Goal: Task Accomplishment & Management: Complete application form

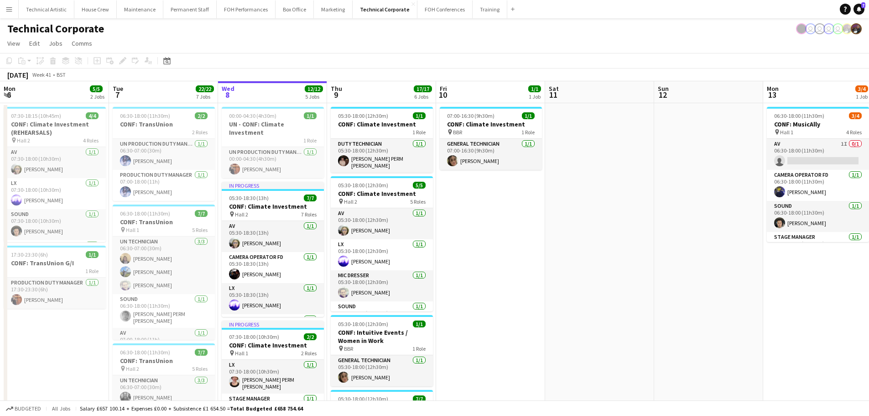
scroll to position [0, 254]
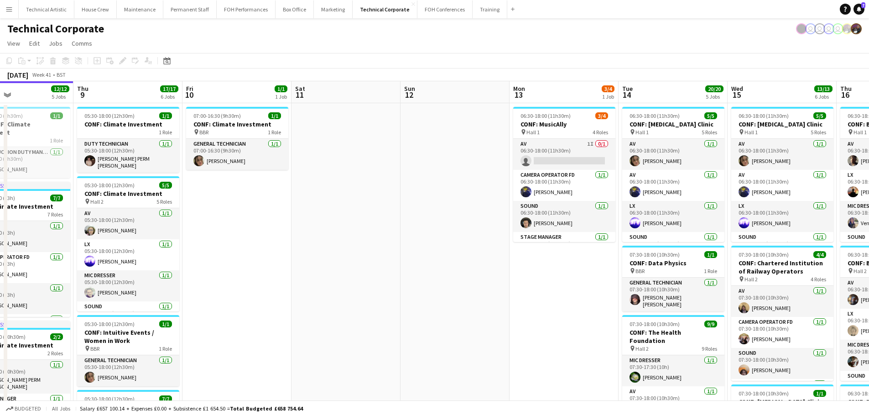
drag, startPoint x: 0, startPoint y: 0, endPoint x: 496, endPoint y: 225, distance: 544.8
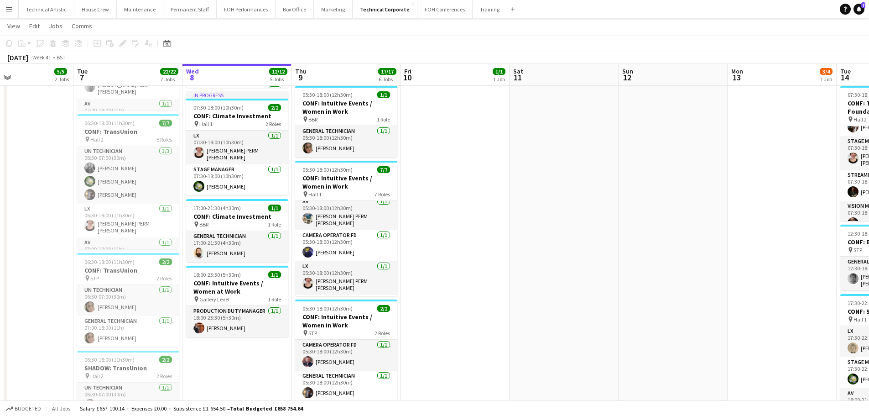
scroll to position [0, 0]
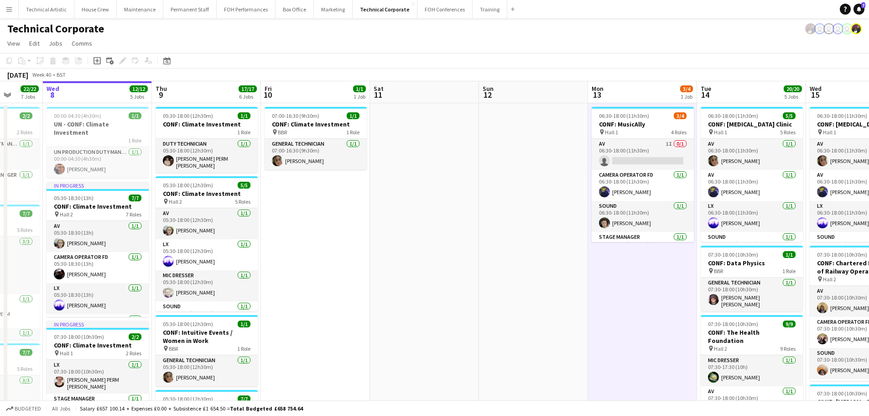
drag, startPoint x: 541, startPoint y: 181, endPoint x: 404, endPoint y: 174, distance: 136.6
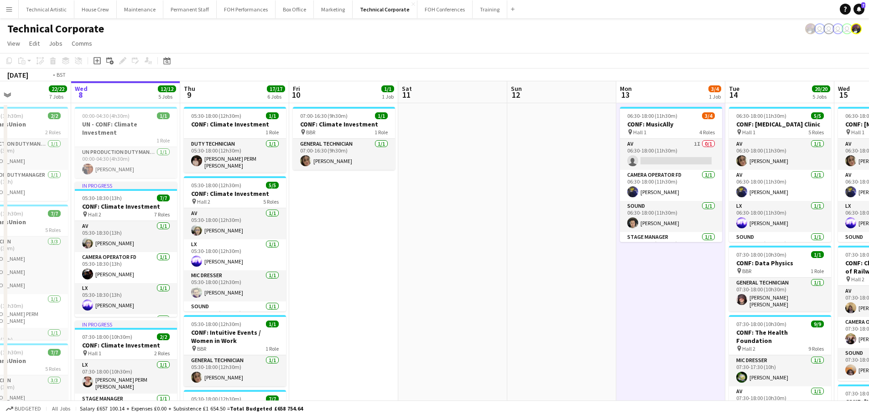
scroll to position [0, 216]
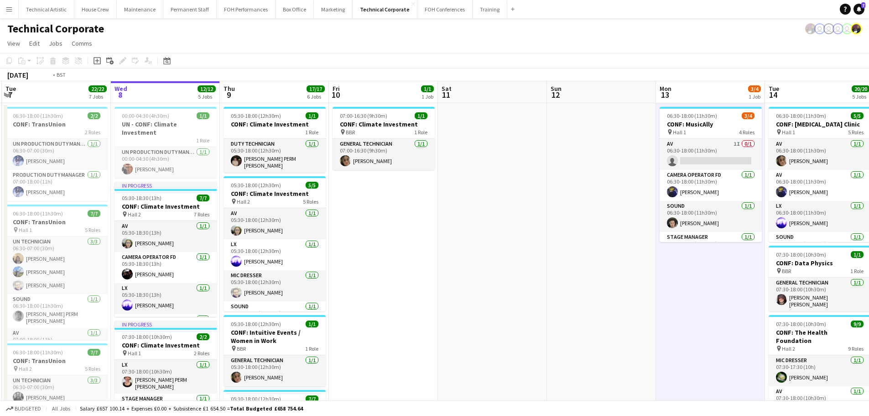
drag, startPoint x: 343, startPoint y: 281, endPoint x: 520, endPoint y: 275, distance: 176.7
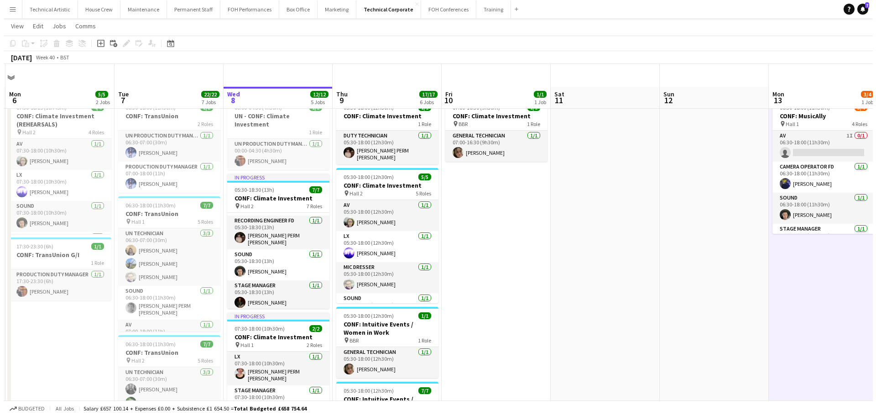
scroll to position [0, 0]
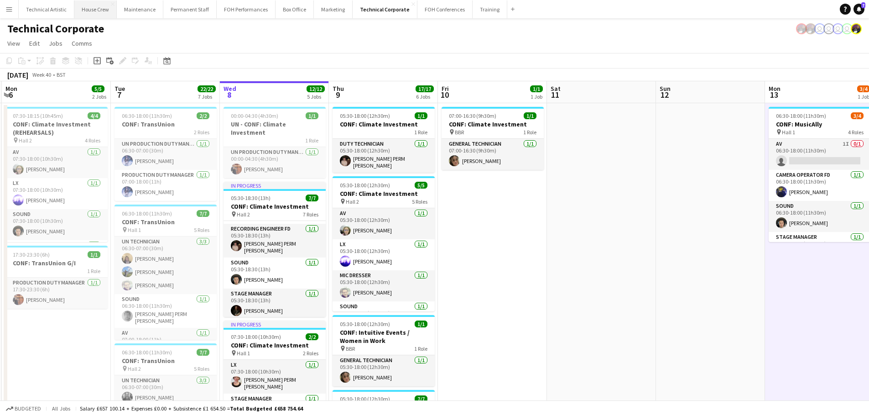
click at [82, 18] on button "House Crew Close" at bounding box center [95, 9] width 42 height 18
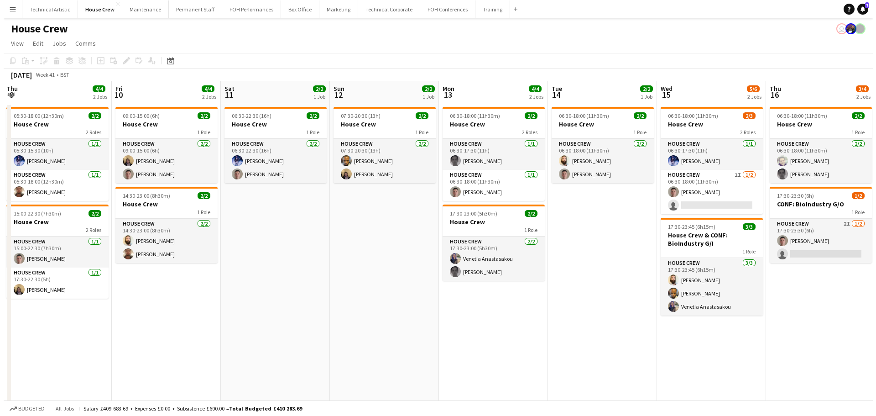
scroll to position [0, 294]
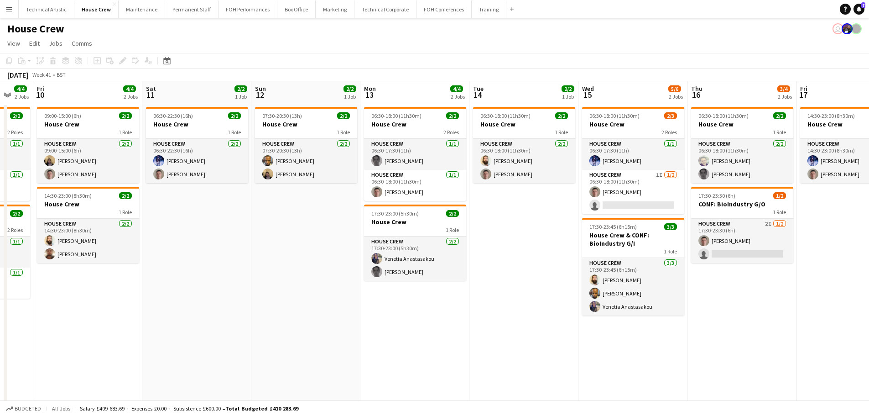
drag, startPoint x: 444, startPoint y: 245, endPoint x: 278, endPoint y: 236, distance: 166.3
click at [278, 236] on app-calendar-viewport "Tue 7 8/8 3 Jobs Wed 8 6/6 3 Jobs Thu 9 4/4 2 Jobs Fri 10 4/4 2 Jobs Sat 11 2/2…" at bounding box center [434, 248] width 869 height 335
click at [371, 5] on button "Technical Corporate Close" at bounding box center [386, 9] width 62 height 18
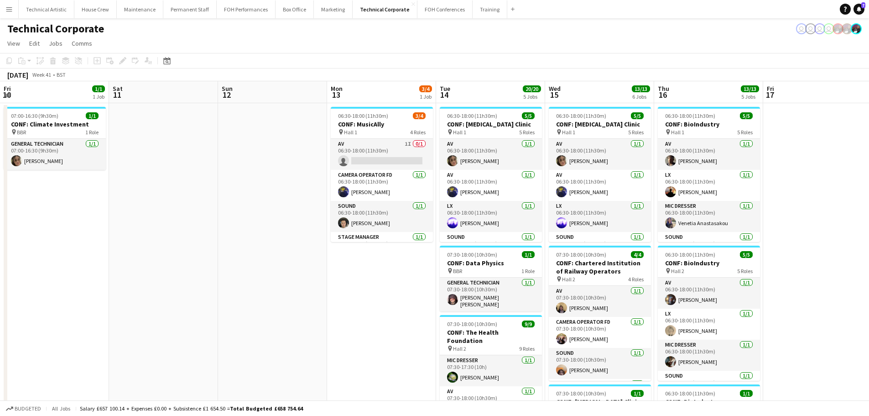
scroll to position [0, 300]
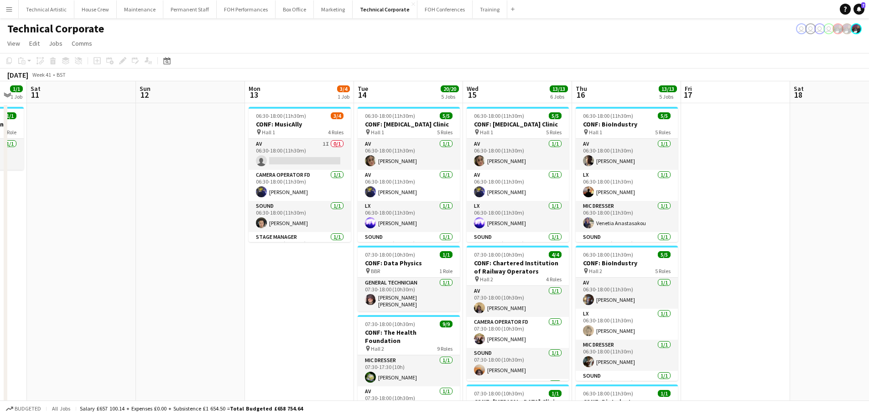
drag, startPoint x: 230, startPoint y: 241, endPoint x: 225, endPoint y: 241, distance: 4.6
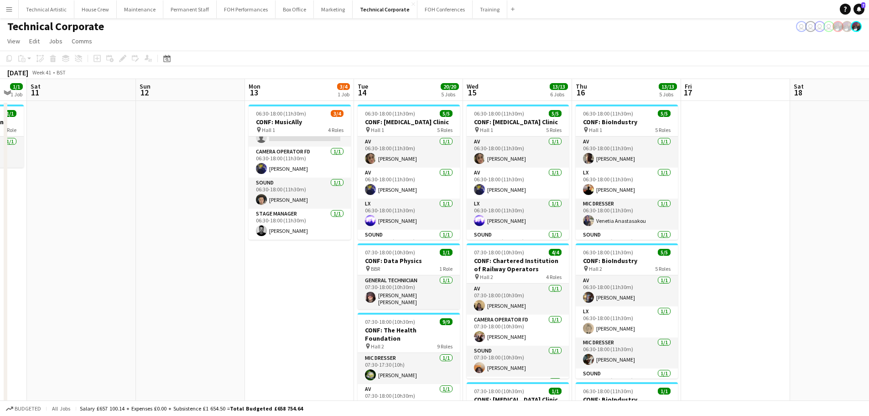
scroll to position [0, 0]
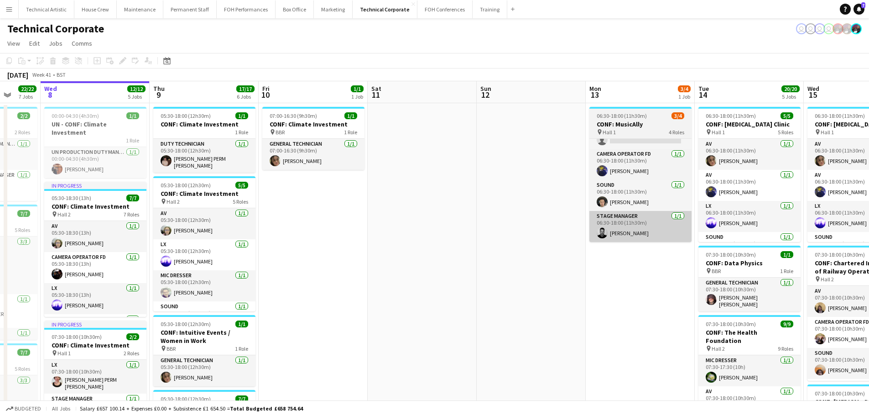
drag, startPoint x: 249, startPoint y: 286, endPoint x: 204, endPoint y: 240, distance: 64.9
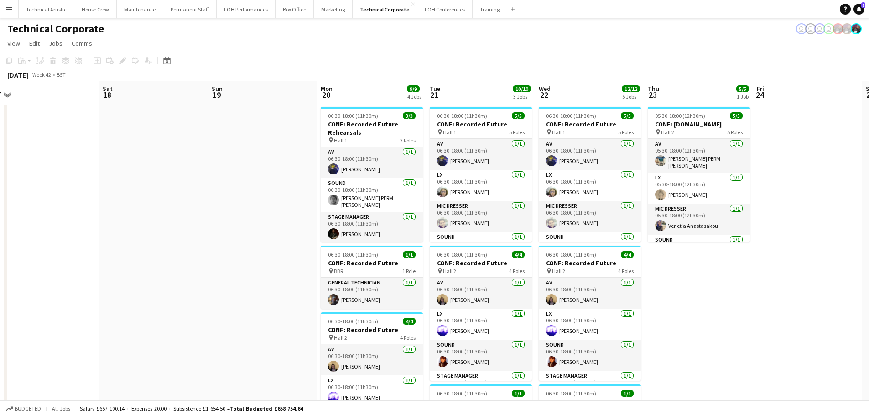
scroll to position [0, 266]
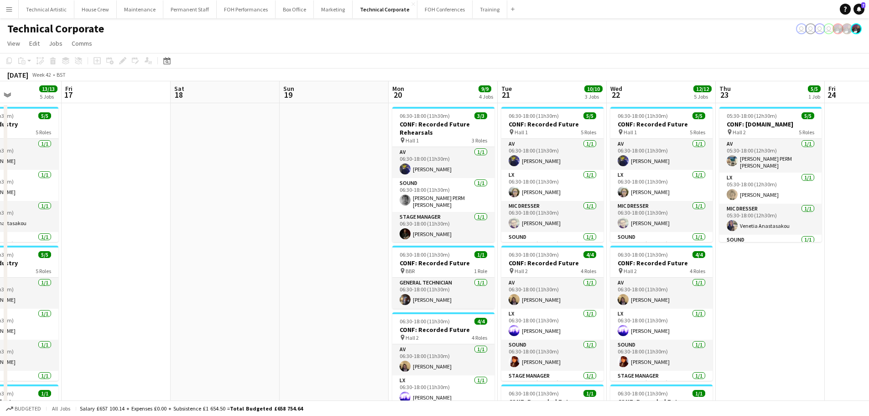
drag, startPoint x: 564, startPoint y: 243, endPoint x: 141, endPoint y: 215, distance: 424.0
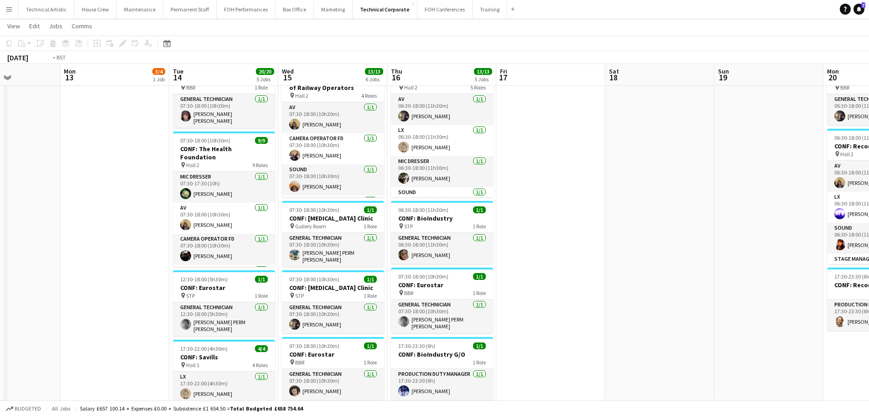
scroll to position [0, 185]
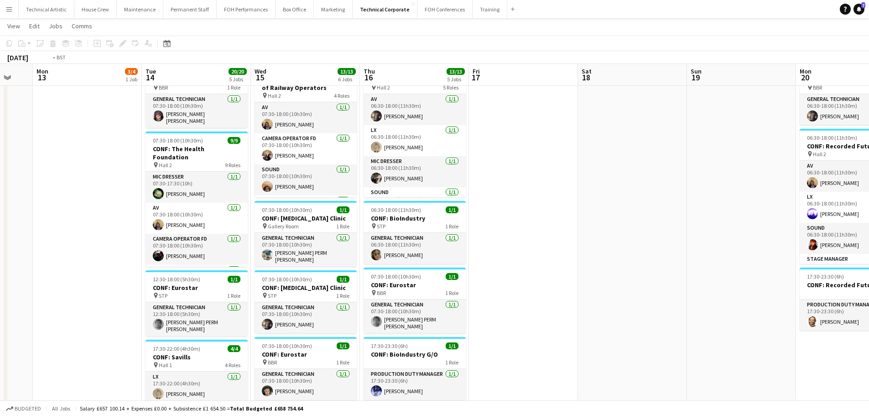
drag, startPoint x: 209, startPoint y: 215, endPoint x: 617, endPoint y: 213, distance: 407.6
click at [617, 213] on app-calendar-viewport "Sat 11 Sun 12 Mon 13 3/4 1 Job Tue 14 20/20 5 Jobs Wed 15 13/13 6 Jobs Thu 16 1…" at bounding box center [434, 253] width 869 height 801
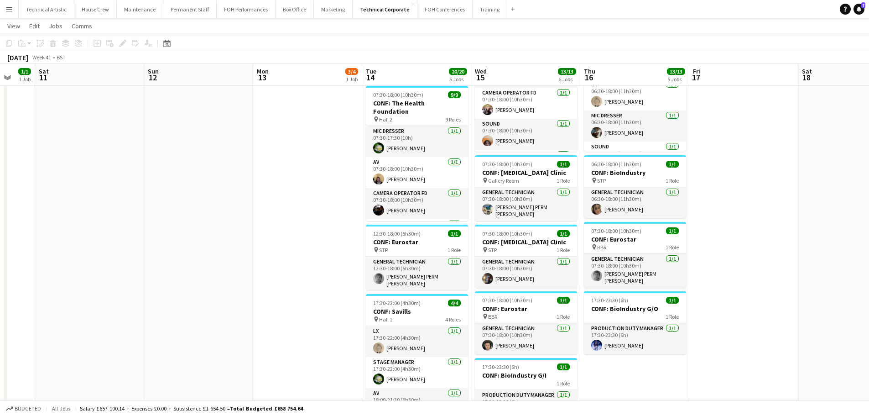
scroll to position [0, 279]
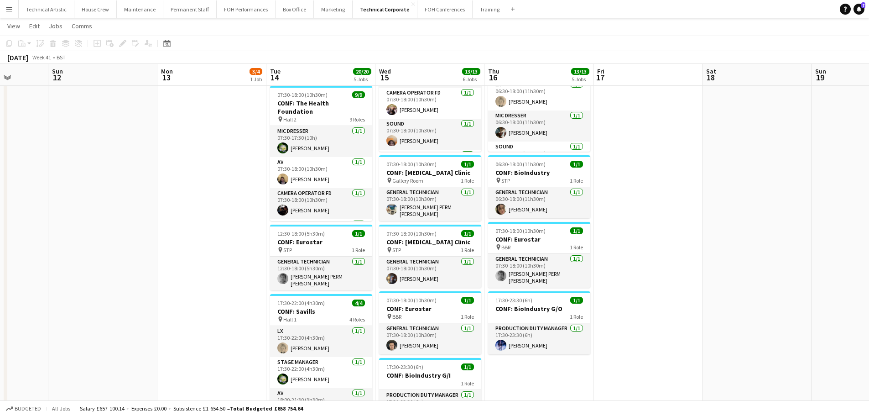
drag, startPoint x: 94, startPoint y: 242, endPoint x: 216, endPoint y: 231, distance: 122.8
click at [216, 231] on app-calendar-viewport "Thu 9 17/17 6 Jobs Fri 10 1/1 1 Job Sat 11 Sun 12 Mon 13 3/4 1 Job Tue 14 20/20…" at bounding box center [434, 207] width 869 height 801
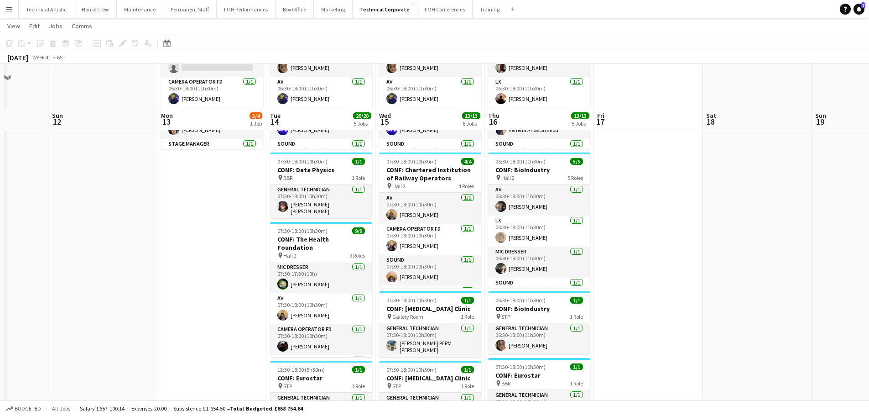
scroll to position [91, 0]
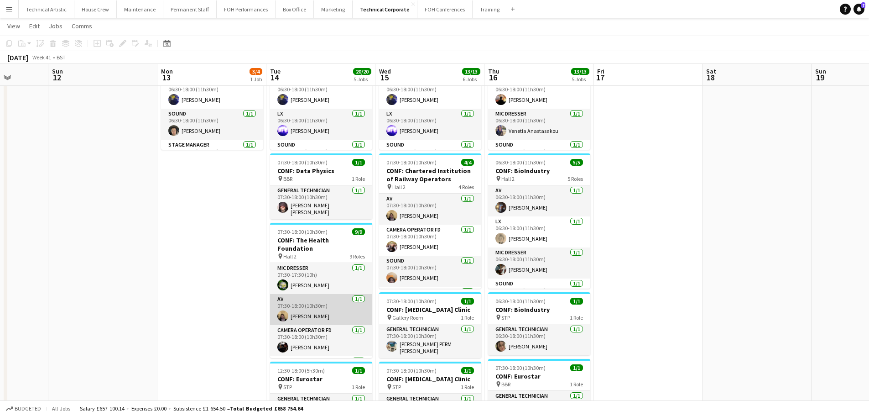
click at [299, 294] on app-card-role "AV [DATE] 07:30-18:00 (10h30m) [PERSON_NAME]" at bounding box center [321, 309] width 102 height 31
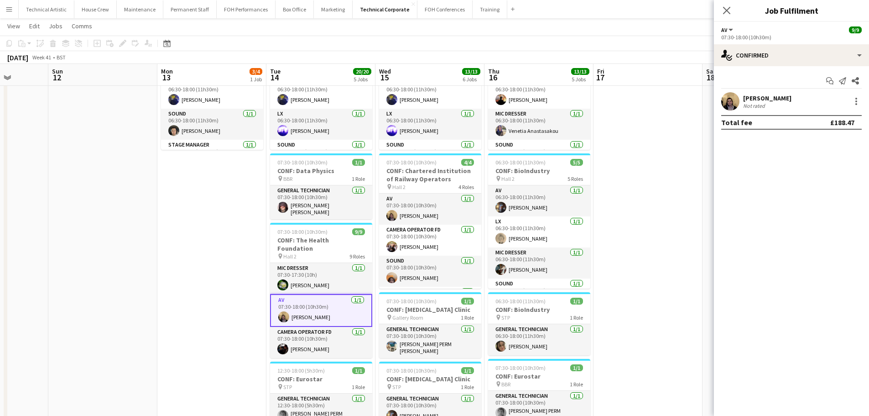
click at [787, 109] on div "[PERSON_NAME] Not rated" at bounding box center [791, 101] width 155 height 18
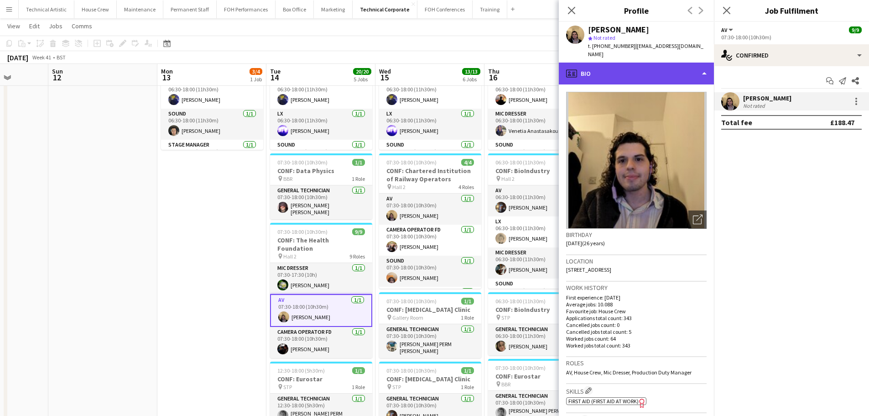
click at [657, 69] on div "profile Bio" at bounding box center [636, 74] width 155 height 22
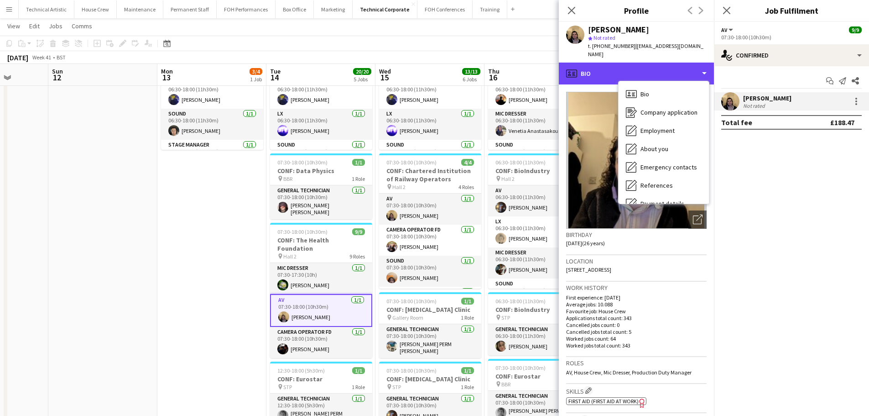
scroll to position [122, 0]
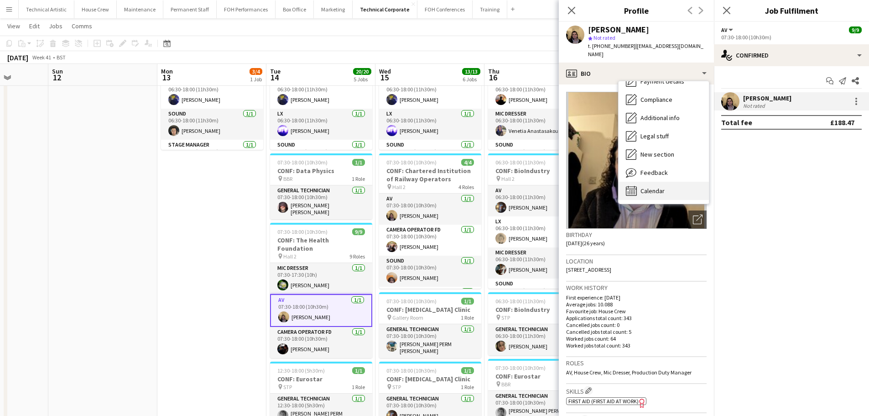
click at [660, 187] on span "Calendar" at bounding box center [653, 191] width 24 height 8
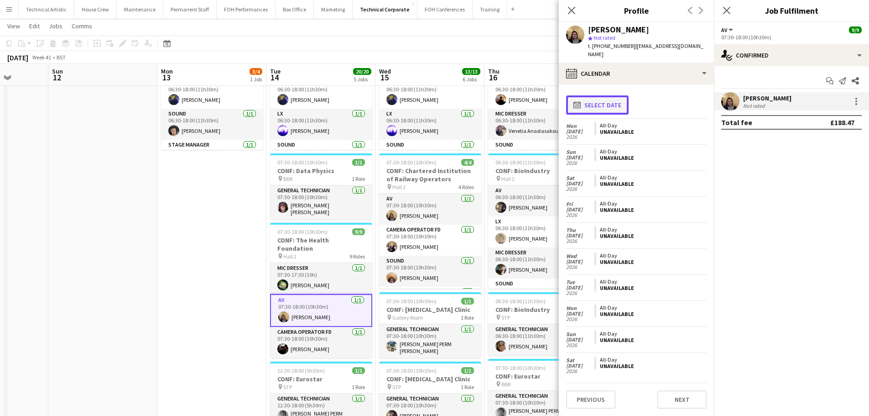
click at [605, 100] on button "calendar-full Select date" at bounding box center [597, 104] width 63 height 19
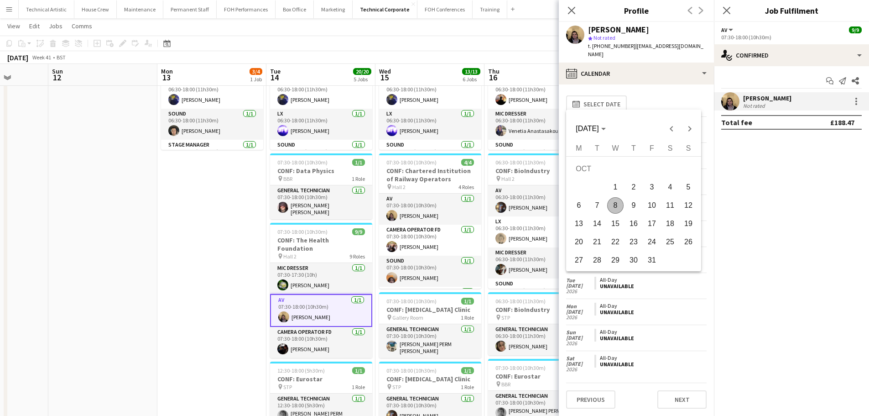
click at [683, 221] on span "19" at bounding box center [689, 223] width 16 height 16
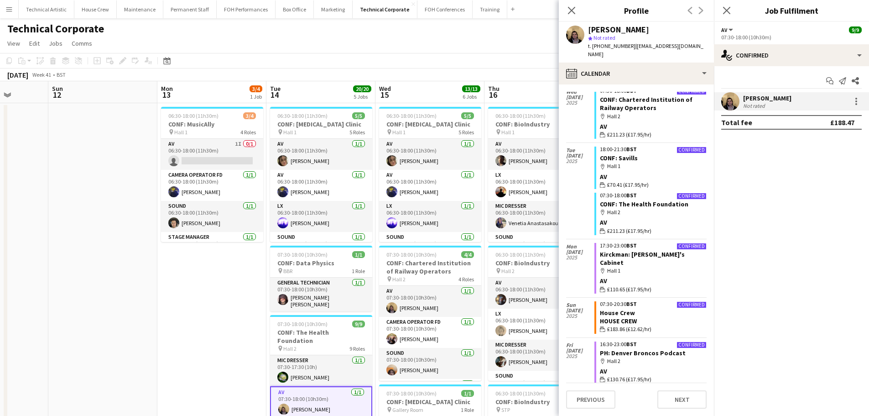
scroll to position [181, 0]
click at [247, 76] on div "[DATE] Week 41 • BST" at bounding box center [434, 74] width 869 height 13
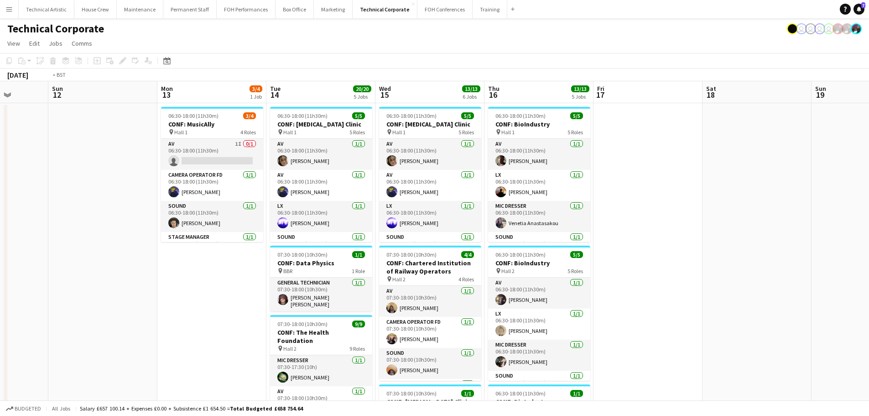
scroll to position [0, 299]
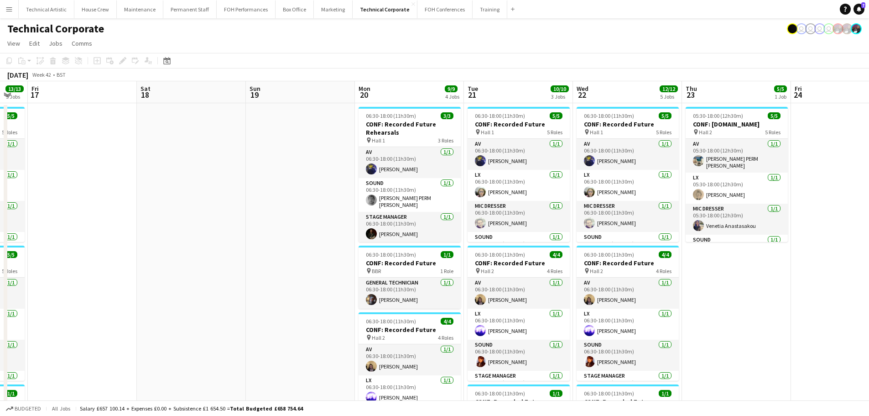
drag, startPoint x: 638, startPoint y: 219, endPoint x: 72, endPoint y: 210, distance: 566.0
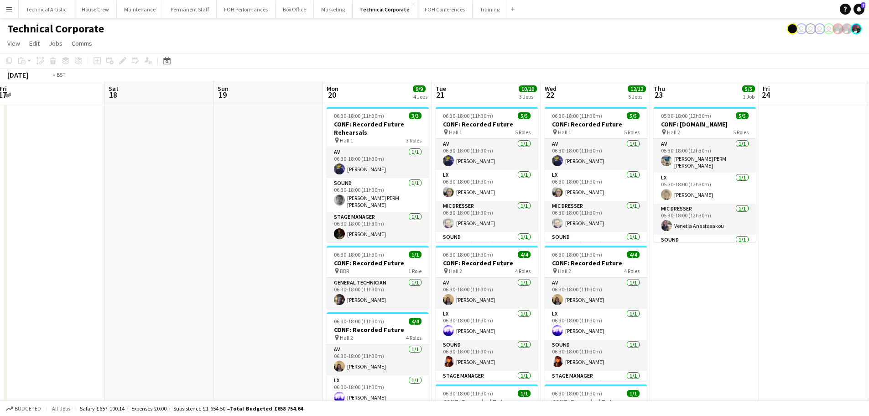
drag, startPoint x: 693, startPoint y: 202, endPoint x: 41, endPoint y: 161, distance: 654.0
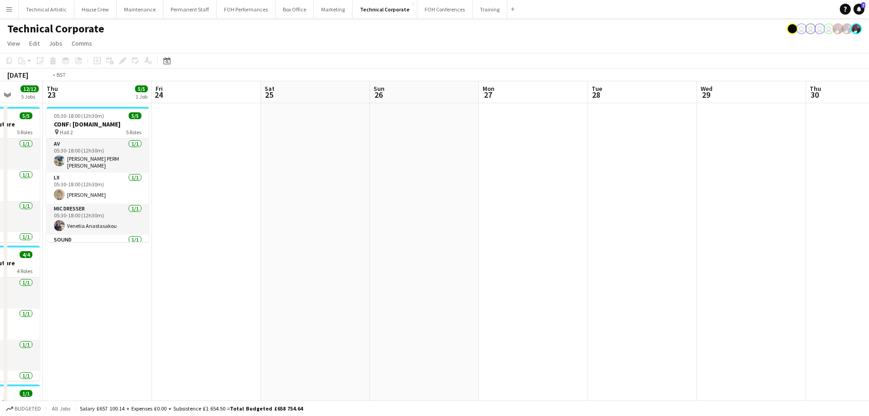
drag, startPoint x: 0, startPoint y: 181, endPoint x: 224, endPoint y: 178, distance: 223.7
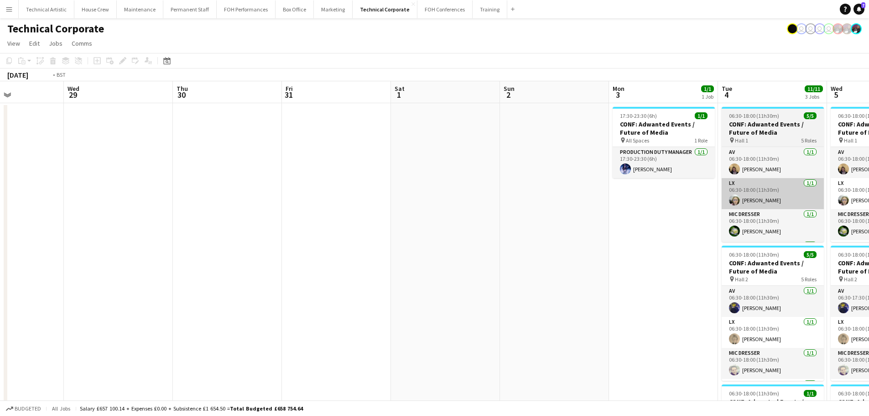
drag, startPoint x: 583, startPoint y: 236, endPoint x: 68, endPoint y: 191, distance: 517.3
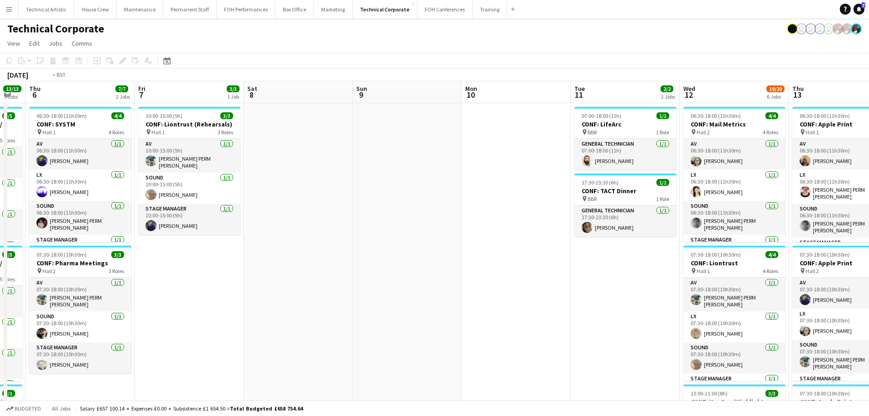
scroll to position [0, 282]
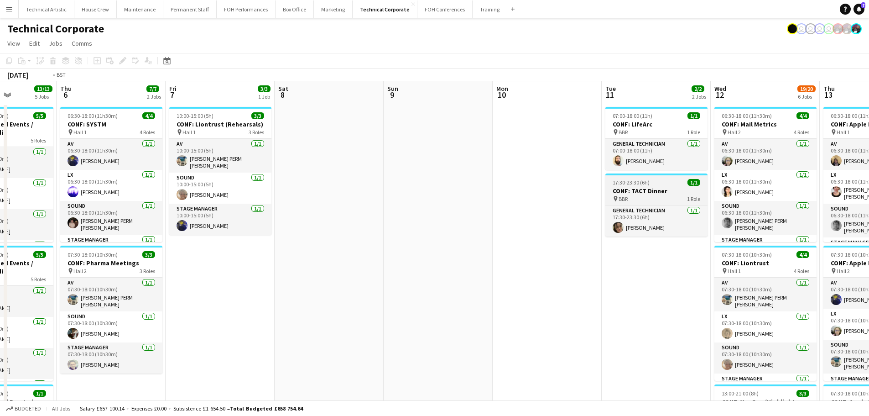
drag, startPoint x: 409, startPoint y: 198, endPoint x: 80, endPoint y: 186, distance: 329.7
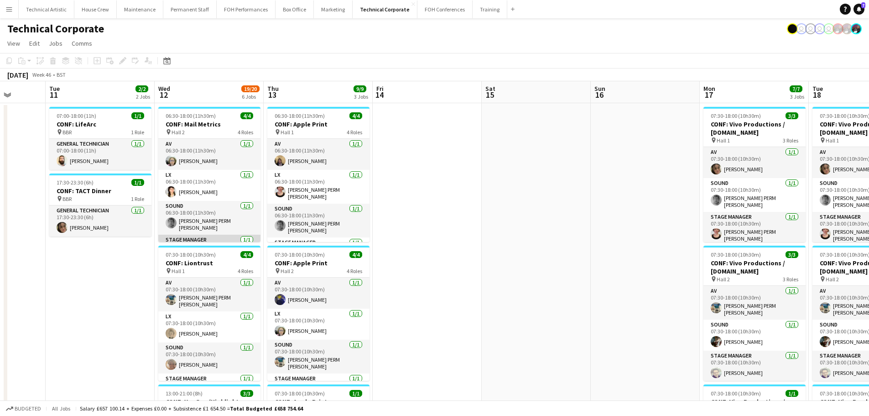
scroll to position [21, 0]
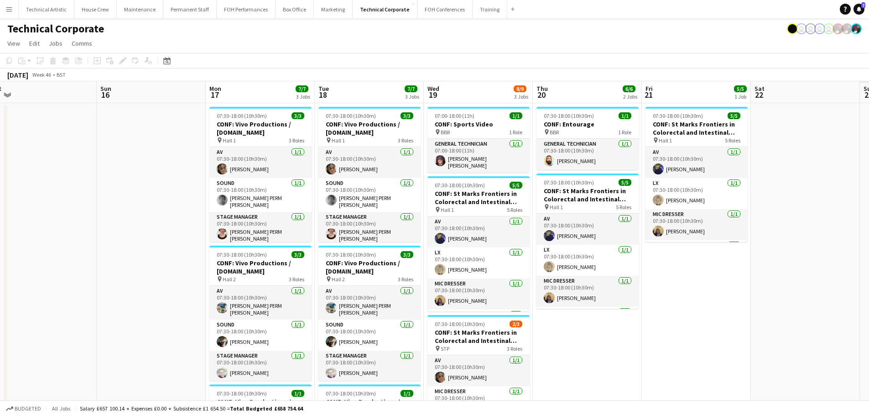
drag, startPoint x: 0, startPoint y: 214, endPoint x: 115, endPoint y: 204, distance: 115.0
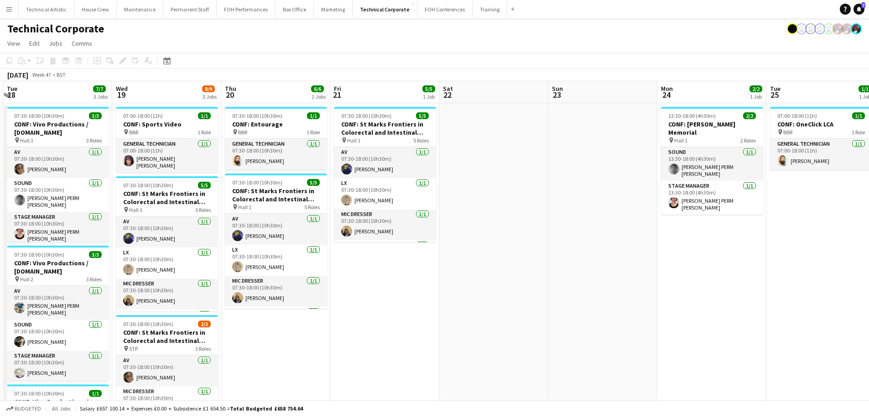
drag, startPoint x: 398, startPoint y: 227, endPoint x: 98, endPoint y: 228, distance: 299.4
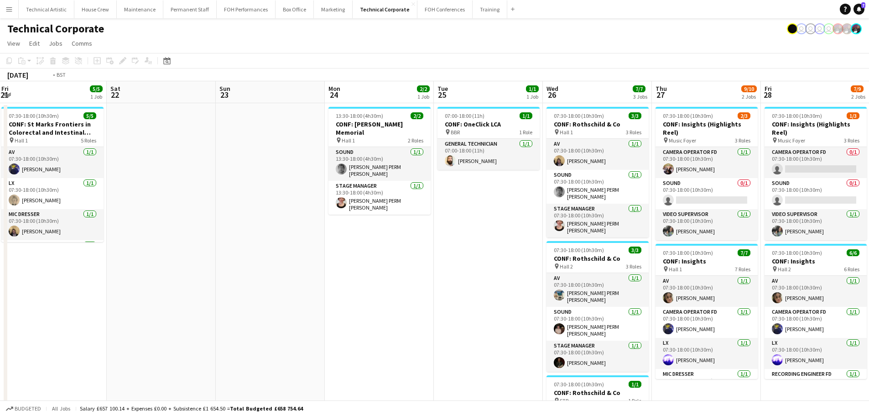
drag, startPoint x: 604, startPoint y: 226, endPoint x: 21, endPoint y: 214, distance: 583.0
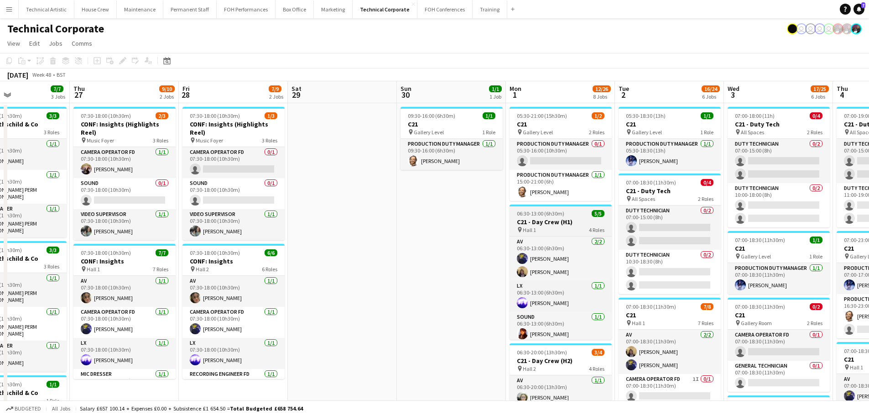
scroll to position [0, 257]
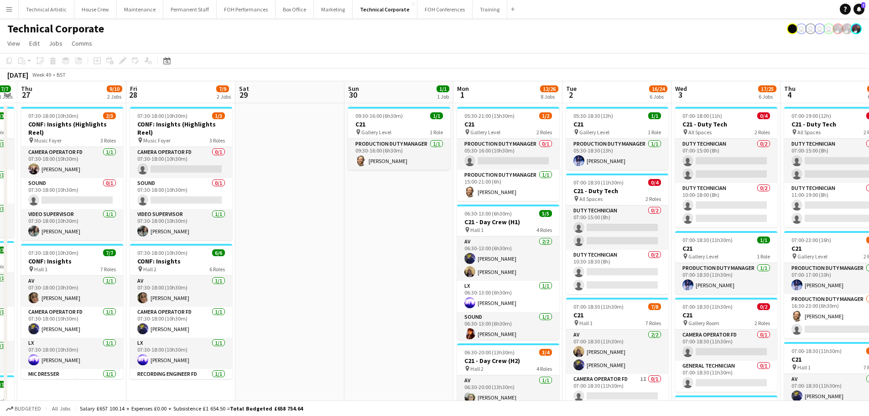
drag, startPoint x: 695, startPoint y: 204, endPoint x: 642, endPoint y: 237, distance: 61.9
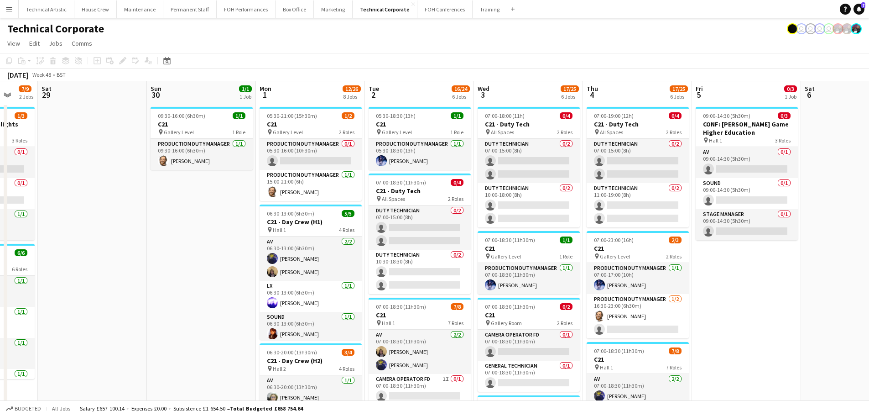
scroll to position [0, 362]
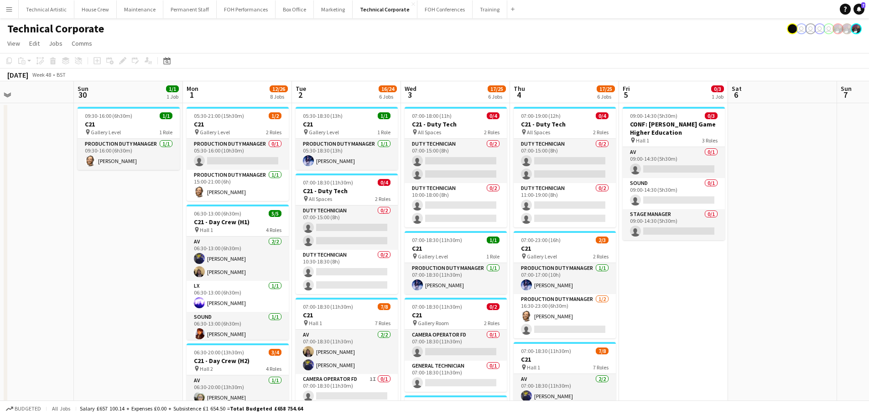
drag, startPoint x: 608, startPoint y: 237, endPoint x: 337, endPoint y: 251, distance: 271.0
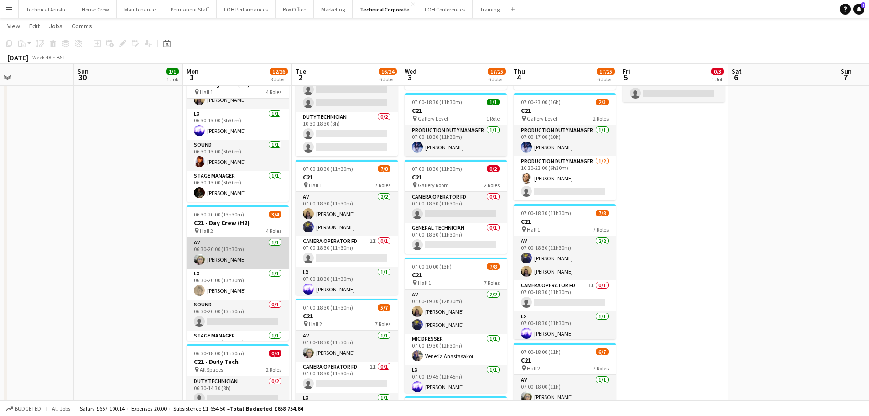
scroll to position [21, 0]
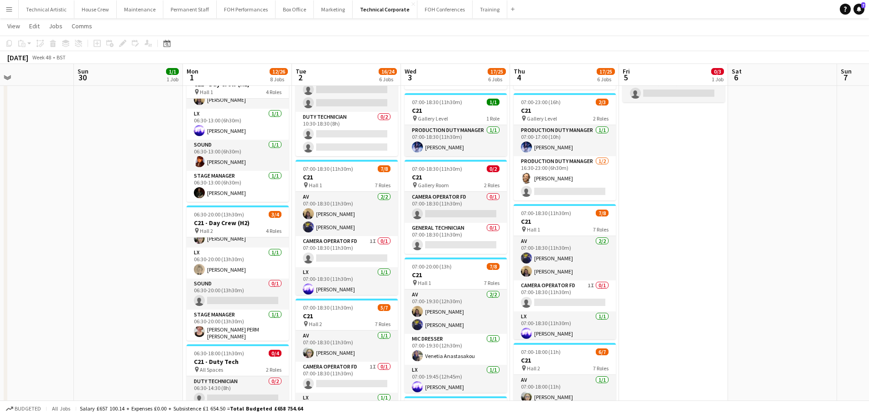
click at [26, 124] on app-date-cell at bounding box center [19, 414] width 109 height 899
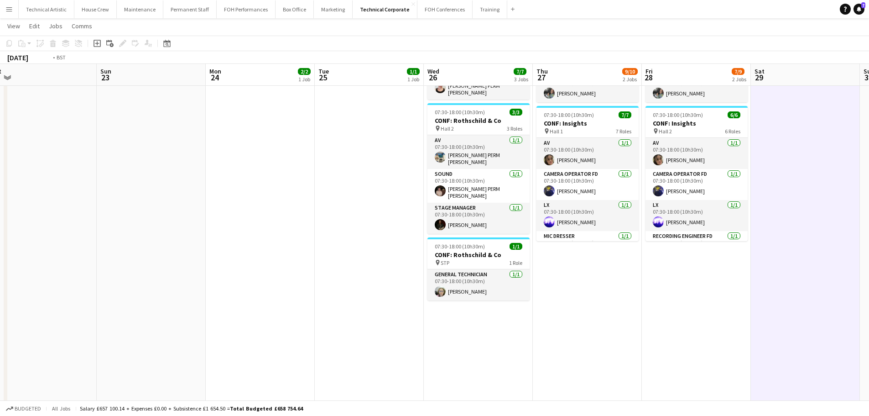
scroll to position [0, 199]
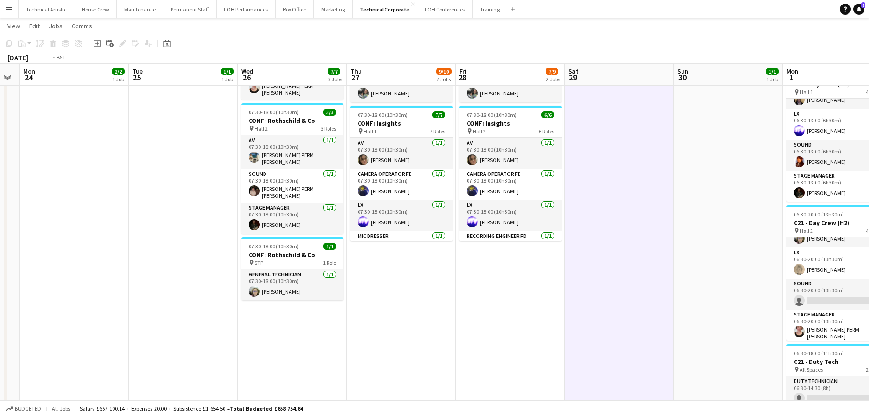
drag, startPoint x: 255, startPoint y: 186, endPoint x: 866, endPoint y: 166, distance: 611.0
click at [866, 166] on app-calendar-viewport "Sat 22 Sun 23 Mon 24 2/2 1 Job Tue 25 1/1 1 Job Wed 26 7/7 3 Jobs Thu 27 9/10 2…" at bounding box center [434, 382] width 869 height 966
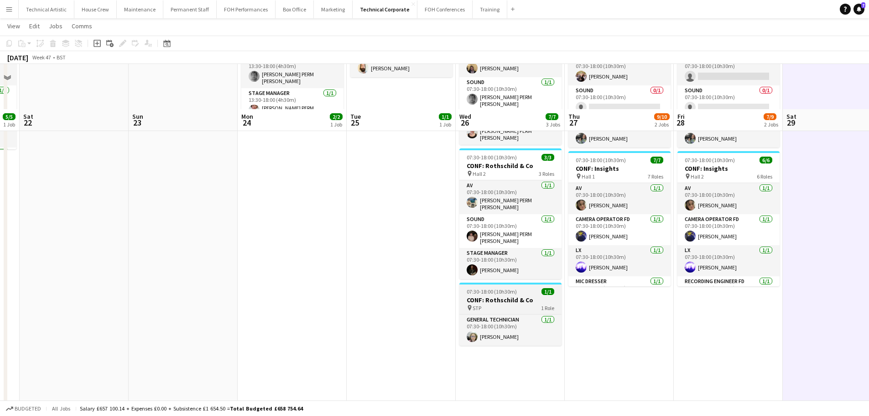
scroll to position [0, 0]
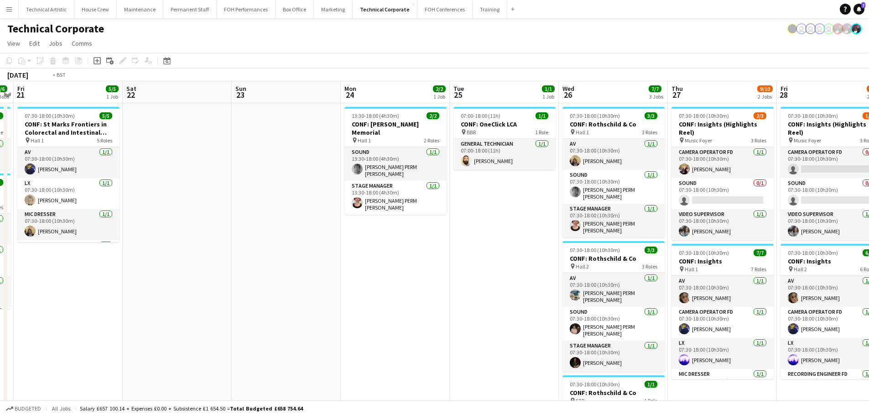
drag, startPoint x: 304, startPoint y: 257, endPoint x: 876, endPoint y: 173, distance: 578.4
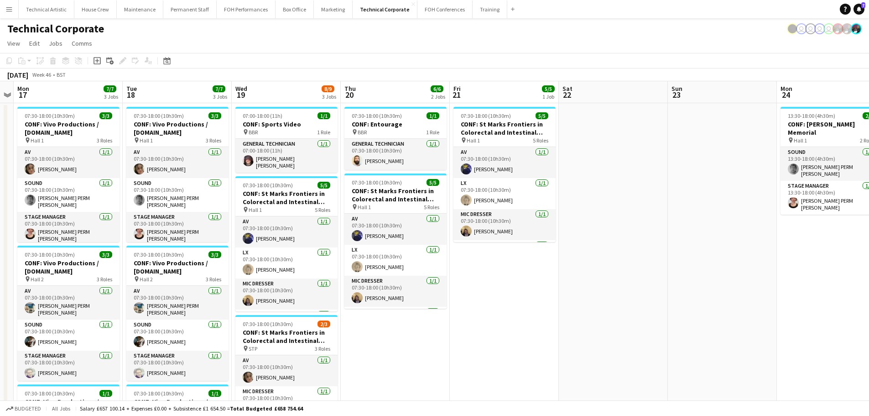
scroll to position [0, 283]
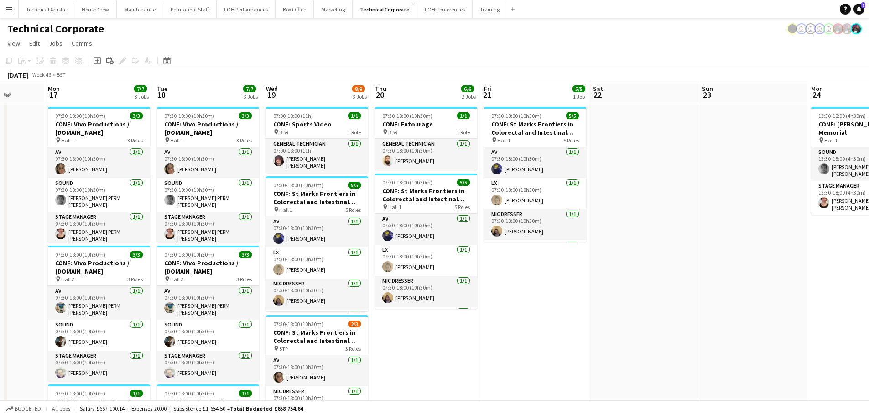
drag, startPoint x: 419, startPoint y: 211, endPoint x: 876, endPoint y: 166, distance: 459.6
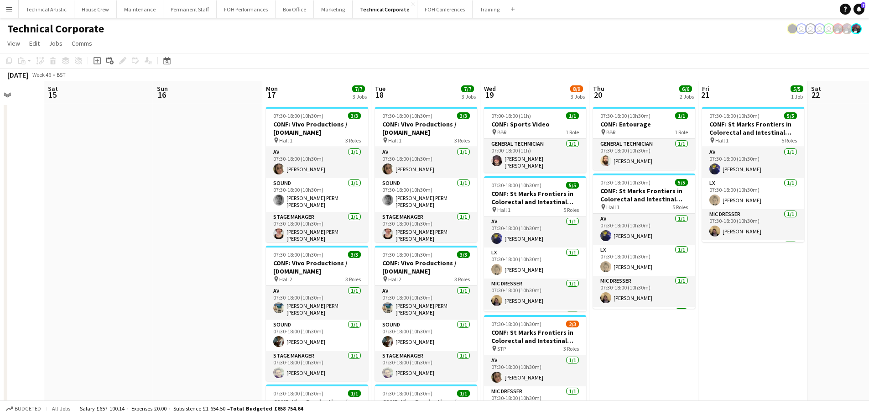
scroll to position [0, 0]
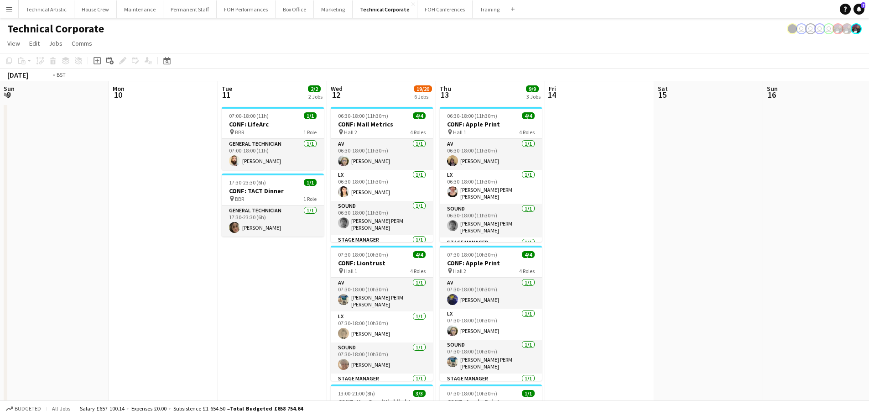
drag, startPoint x: 196, startPoint y: 235, endPoint x: 644, endPoint y: 199, distance: 449.6
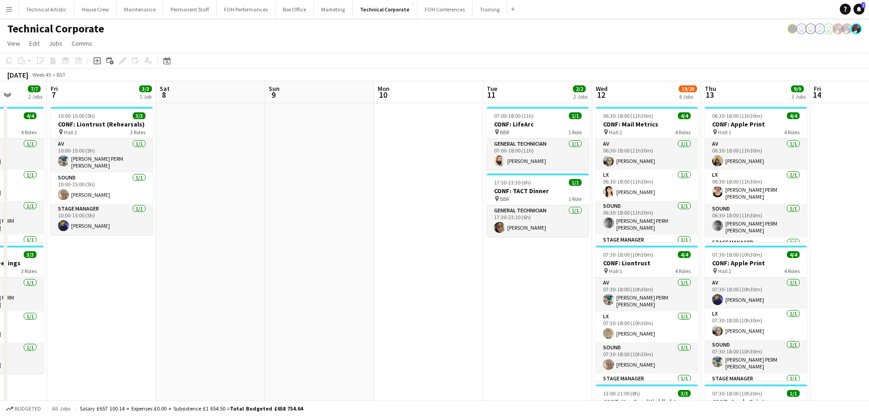
drag, startPoint x: 290, startPoint y: 237, endPoint x: 817, endPoint y: 195, distance: 529.3
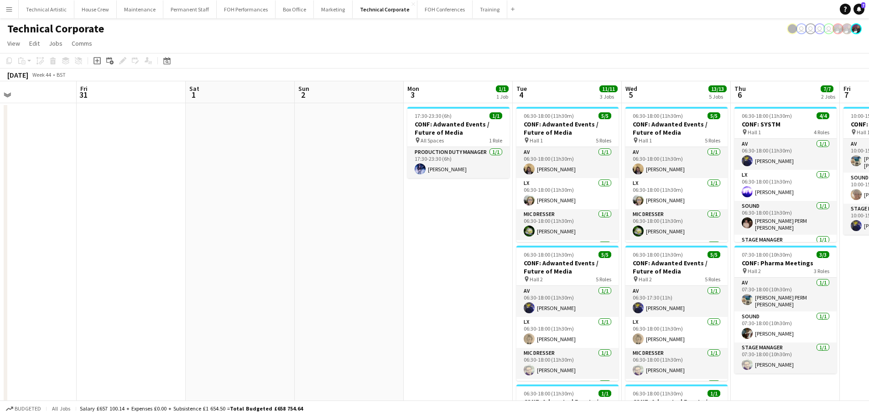
drag, startPoint x: 364, startPoint y: 256, endPoint x: 876, endPoint y: 206, distance: 514.0
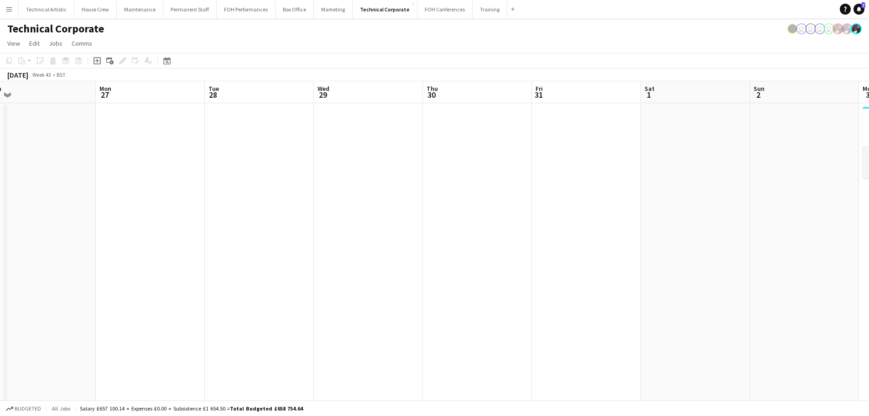
drag, startPoint x: 162, startPoint y: 242, endPoint x: 691, endPoint y: 242, distance: 529.0
drag, startPoint x: 177, startPoint y: 262, endPoint x: 692, endPoint y: 243, distance: 515.6
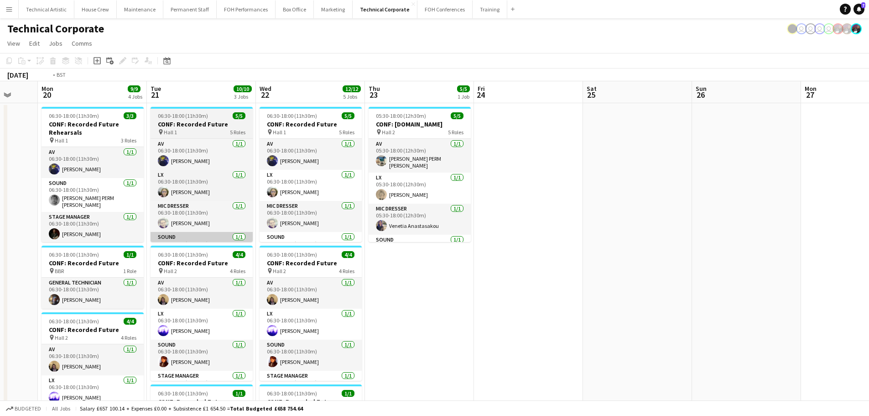
drag, startPoint x: 283, startPoint y: 243, endPoint x: 398, endPoint y: 241, distance: 115.9
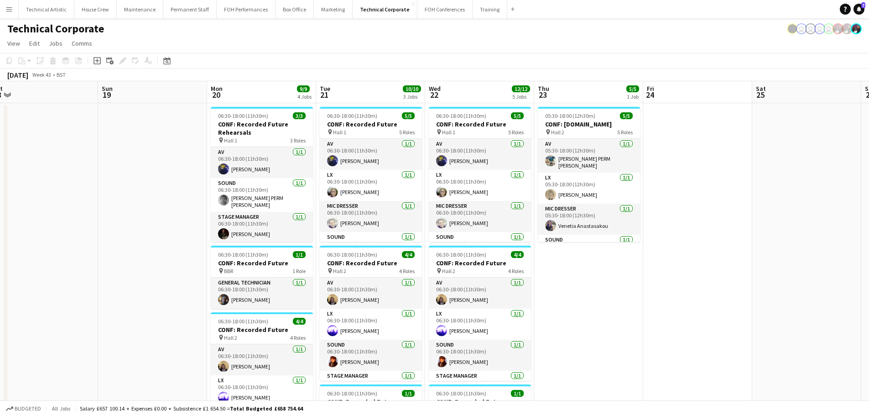
drag, startPoint x: 476, startPoint y: 215, endPoint x: 710, endPoint y: 201, distance: 233.7
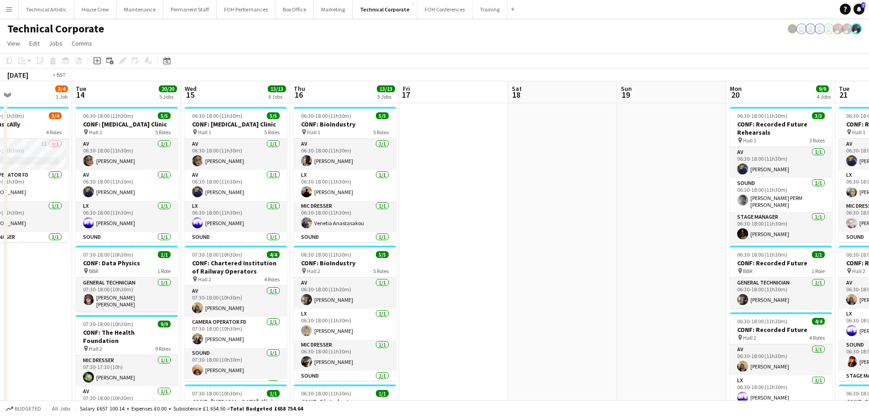
scroll to position [0, 243]
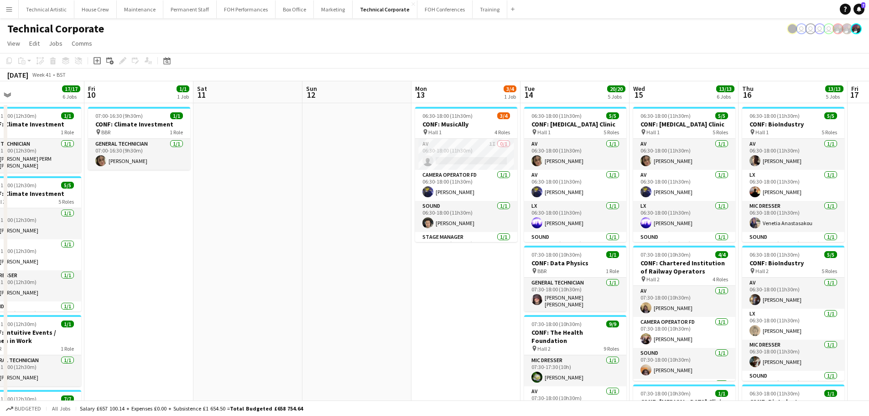
drag, startPoint x: 217, startPoint y: 234, endPoint x: 623, endPoint y: 202, distance: 407.5
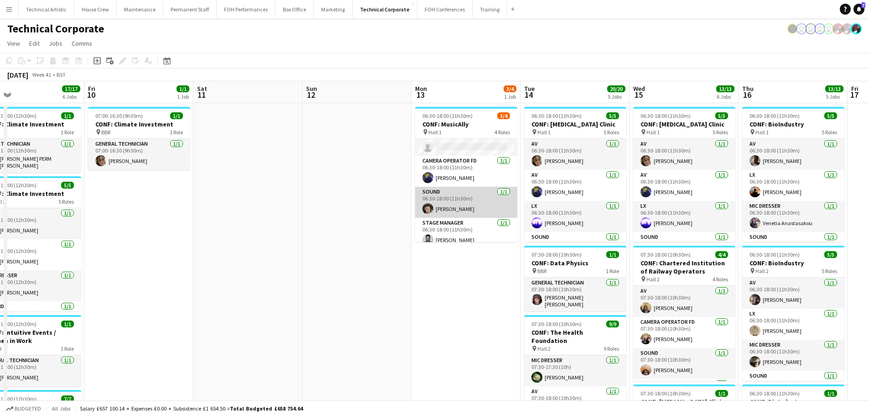
scroll to position [21, 0]
click at [479, 197] on app-card-role "Sound [DATE] 06:30-18:00 (11h30m) [PERSON_NAME]" at bounding box center [466, 195] width 102 height 31
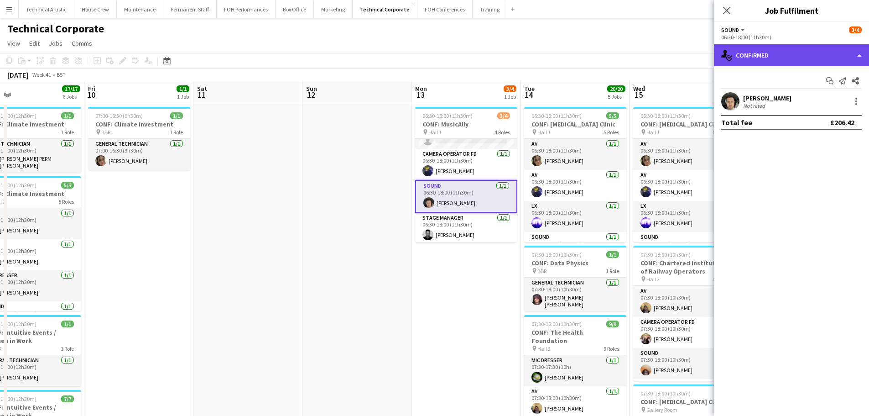
click at [752, 50] on div "single-neutral-actions-check-2 Confirmed" at bounding box center [791, 55] width 155 height 22
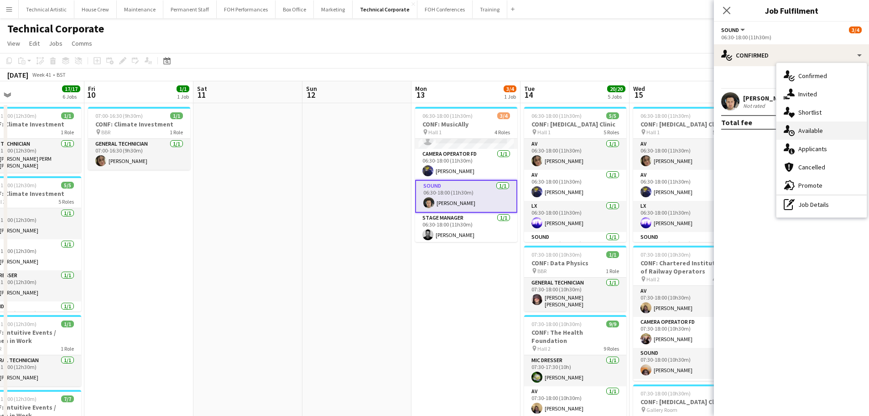
click at [821, 137] on div "single-neutral-actions-upload Available" at bounding box center [822, 130] width 90 height 18
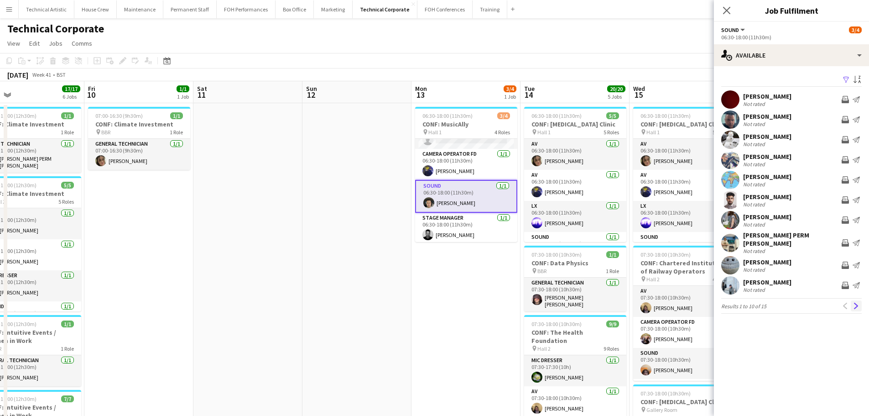
click at [855, 303] on app-icon "Next" at bounding box center [856, 306] width 6 height 6
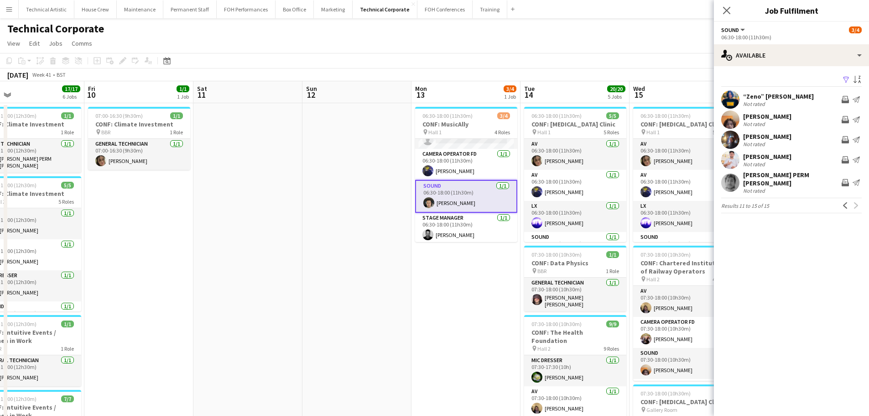
click at [295, 54] on app-toolbar "Copy Paste Paste Ctrl+V Paste with crew Ctrl+Shift+V Paste linked Job [GEOGRAPH…" at bounding box center [434, 61] width 869 height 16
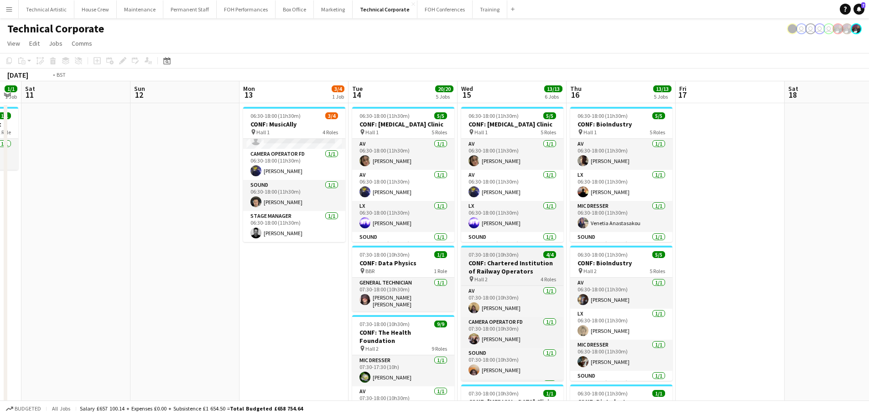
drag, startPoint x: 312, startPoint y: 230, endPoint x: 60, endPoint y: 250, distance: 252.8
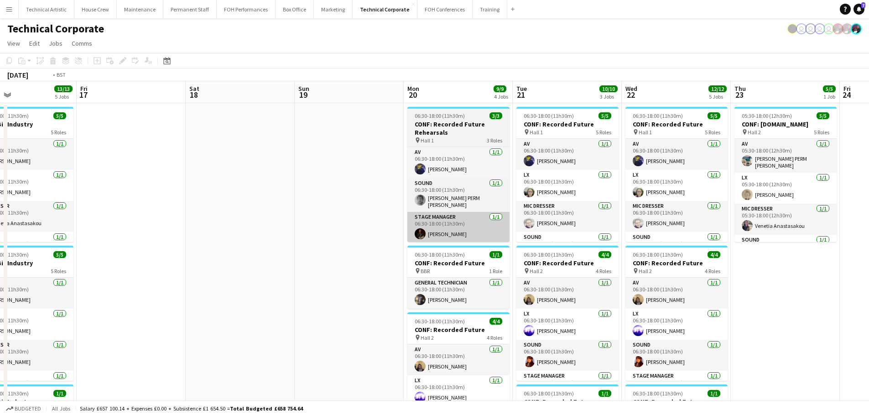
drag, startPoint x: 566, startPoint y: 238, endPoint x: 0, endPoint y: 226, distance: 566.5
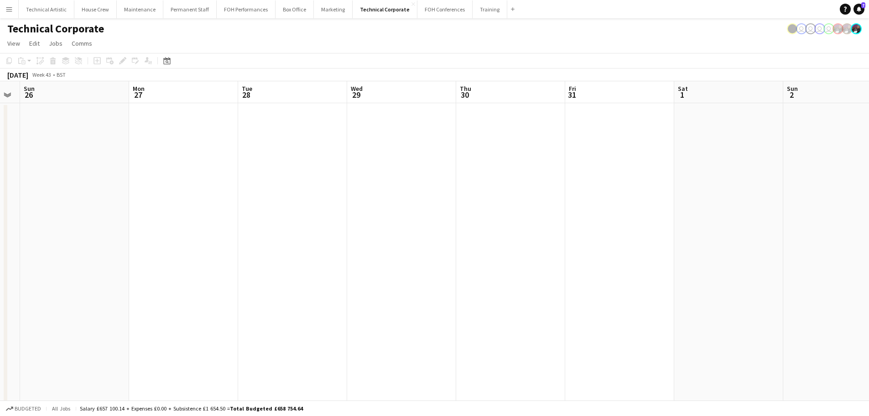
drag, startPoint x: 308, startPoint y: 240, endPoint x: 59, endPoint y: 240, distance: 249.2
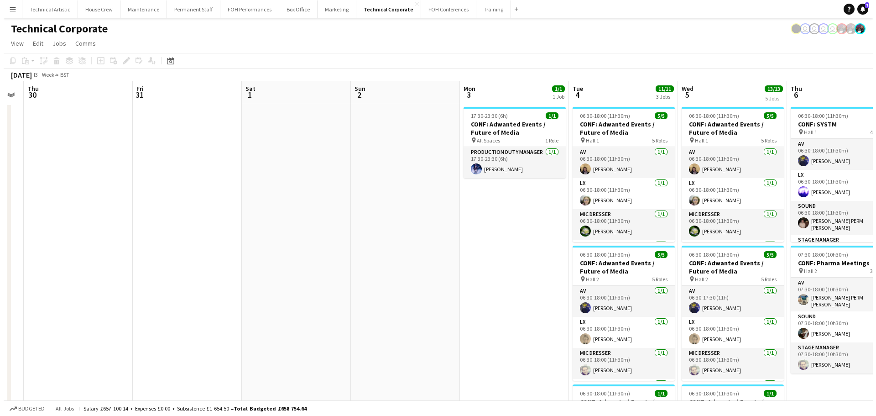
scroll to position [0, 353]
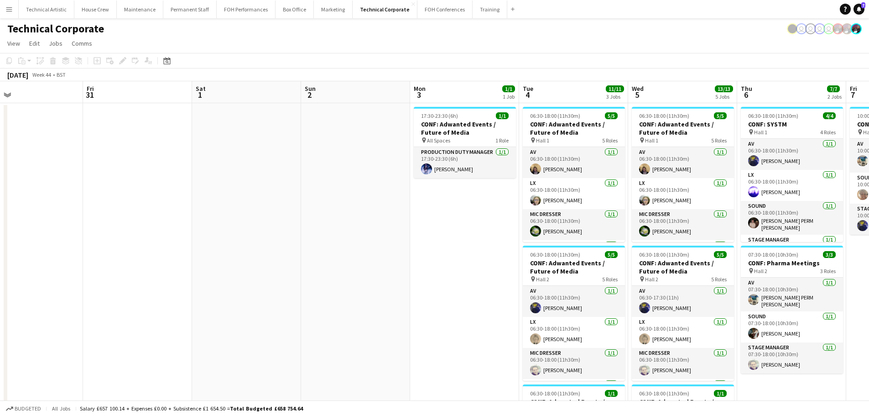
drag, startPoint x: 132, startPoint y: 231, endPoint x: 0, endPoint y: 231, distance: 132.4
click at [43, 5] on button "Technical Artistic Close" at bounding box center [47, 9] width 56 height 18
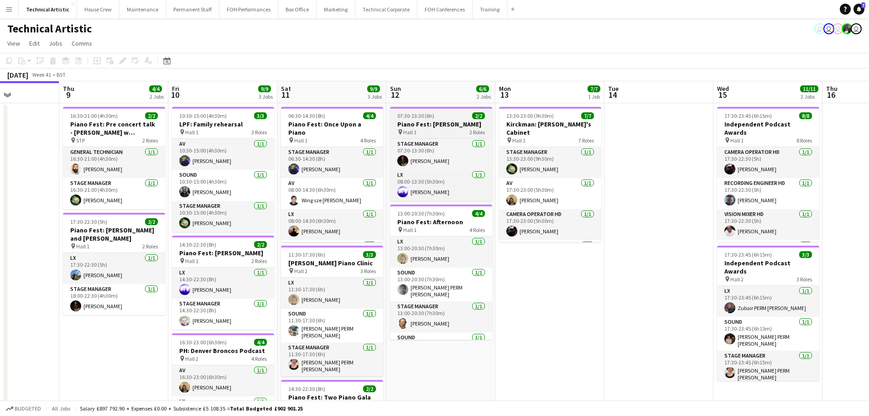
drag, startPoint x: 445, startPoint y: 139, endPoint x: 14, endPoint y: 137, distance: 430.4
click at [0, 142] on app-calendar-viewport "Sun 5 4/4 1 Job Mon 6 Tue 7 Wed 8 Thu 9 4/4 2 Jobs Fri 10 9/9 3 Jobs Sat 11 9/9…" at bounding box center [434, 292] width 869 height 423
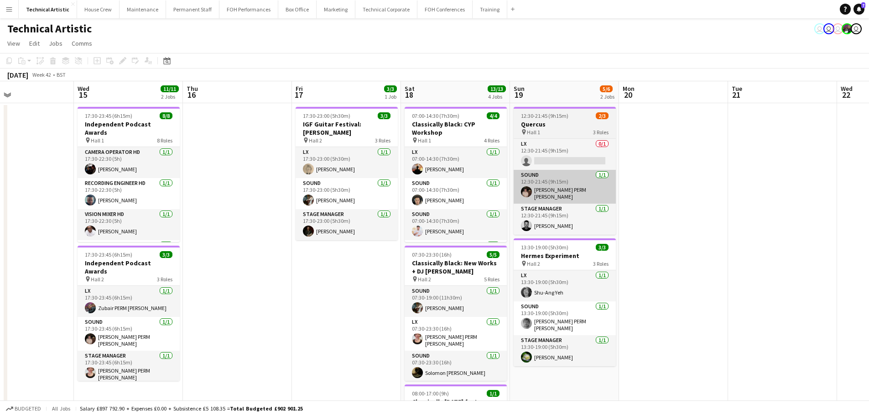
drag, startPoint x: 454, startPoint y: 195, endPoint x: 100, endPoint y: 176, distance: 354.2
click at [0, 181] on app-calendar-viewport "Sat 11 9/9 3 Jobs Sun 12 6/6 2 Jobs Mon 13 7/7 1 Job Tue 14 Wed 15 11/11 2 Jobs…" at bounding box center [434, 346] width 869 height 531
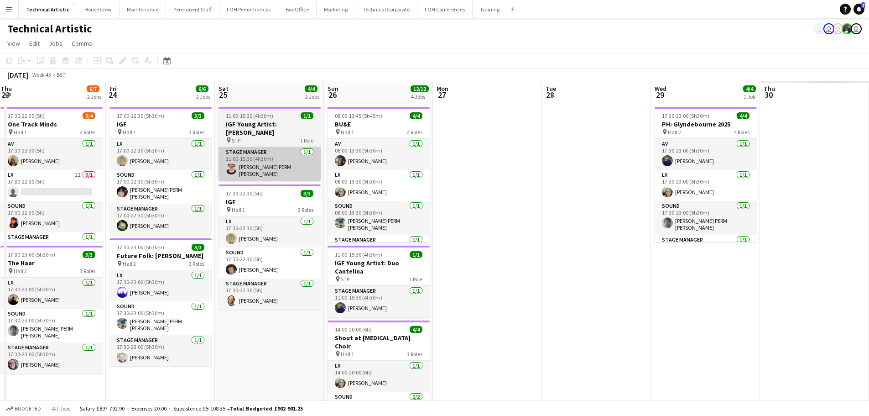
drag, startPoint x: 457, startPoint y: 178, endPoint x: 192, endPoint y: 162, distance: 265.7
click at [31, 171] on app-calendar-viewport "Sat 18 13/13 4 Jobs Sun 19 5/6 2 Jobs Mon 20 Tue 21 Wed 22 Thu 23 6/7 2 Jobs Fr…" at bounding box center [434, 346] width 869 height 531
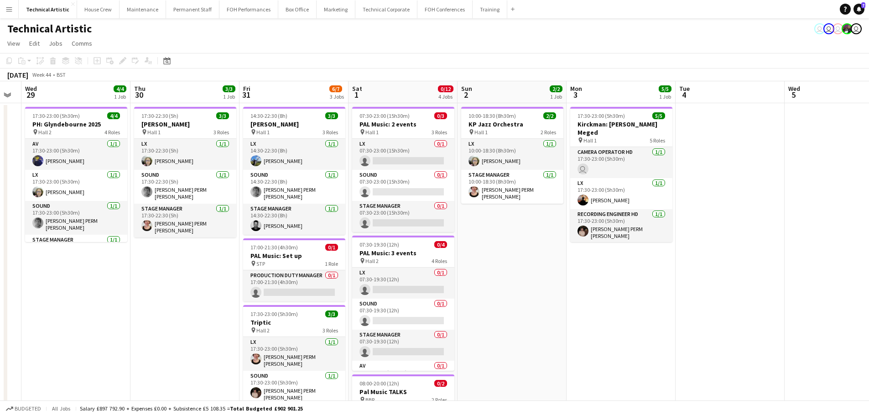
drag, startPoint x: 230, startPoint y: 184, endPoint x: 43, endPoint y: 184, distance: 187.1
click at [43, 184] on app-calendar-viewport "Sun 26 12/12 4 Jobs Mon 27 Tue 28 Wed 29 4/4 1 Job Thu 30 3/3 1 Job Fri 31 6/7 …" at bounding box center [434, 353] width 869 height 544
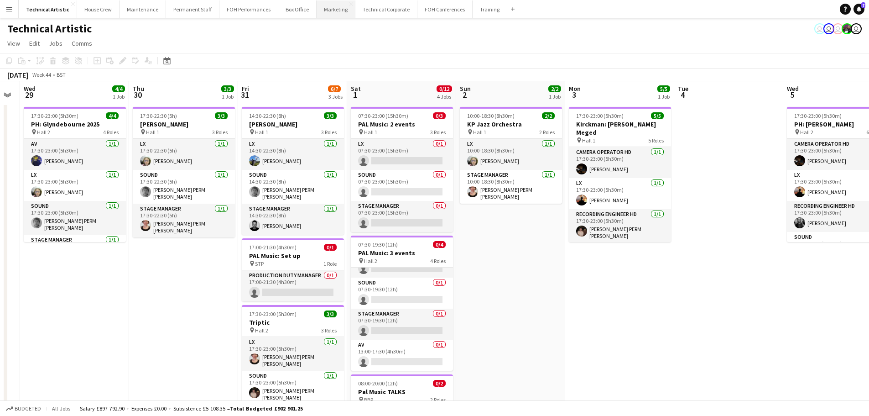
click at [322, 13] on button "Marketing Close" at bounding box center [336, 9] width 39 height 18
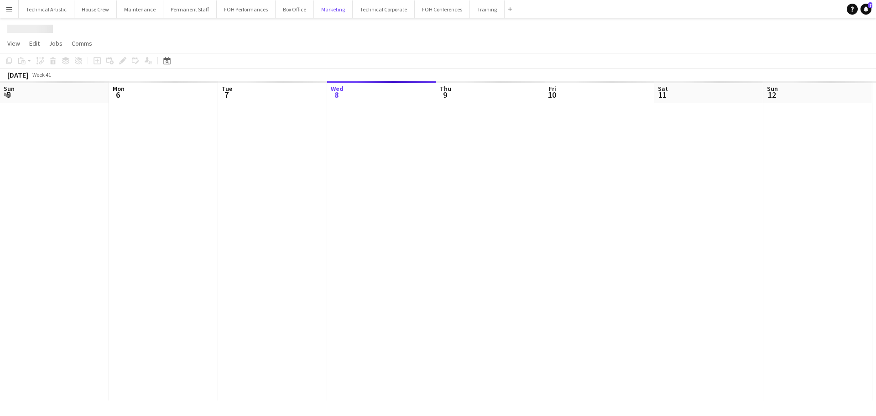
scroll to position [0, 218]
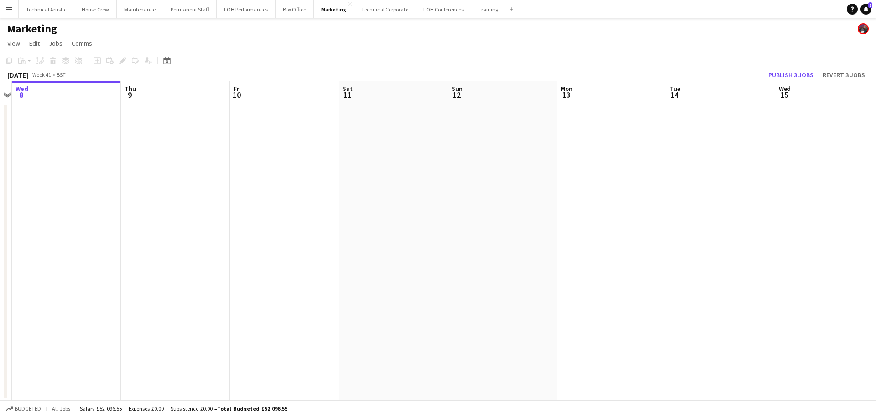
drag, startPoint x: 498, startPoint y: 183, endPoint x: 0, endPoint y: 184, distance: 498.4
click at [0, 185] on app-calendar-viewport "Sun 5 Mon 6 2/2 2 Jobs Tue 7 Wed 8 Thu 9 Fri 10 Sat 11 Sun 12 Mon 13 Tue 14 Wed…" at bounding box center [438, 240] width 876 height 319
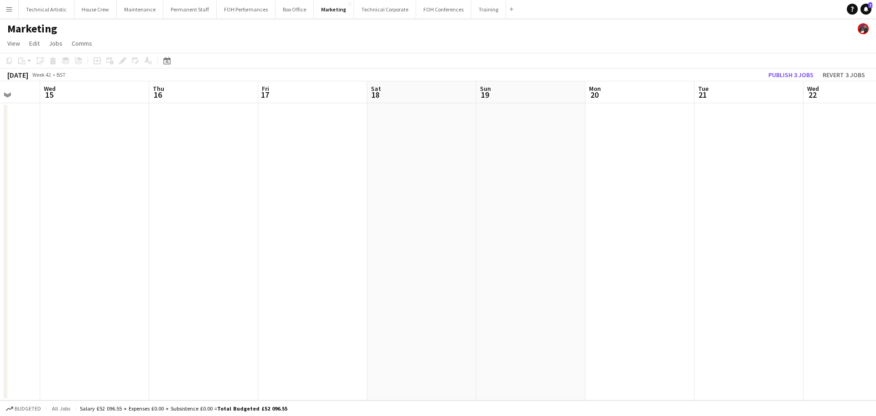
drag, startPoint x: 201, startPoint y: 173, endPoint x: 135, endPoint y: 148, distance: 71.0
click at [0, 147] on app-calendar-viewport "Sun 12 Mon 13 Tue 14 Wed 15 Thu 16 Fri 17 Sat 18 Sun 19 Mon 20 Tue 21 Wed 22 Th…" at bounding box center [438, 240] width 876 height 319
drag, startPoint x: 580, startPoint y: 213, endPoint x: 9, endPoint y: 161, distance: 573.8
click at [9, 161] on app-calendar-viewport "Sun 19 Mon 20 Tue 21 Wed 22 Thu 23 Fri 24 Sat 25 Sun 26 Mon 27 Tue 28 Wed 29 Th…" at bounding box center [438, 240] width 876 height 319
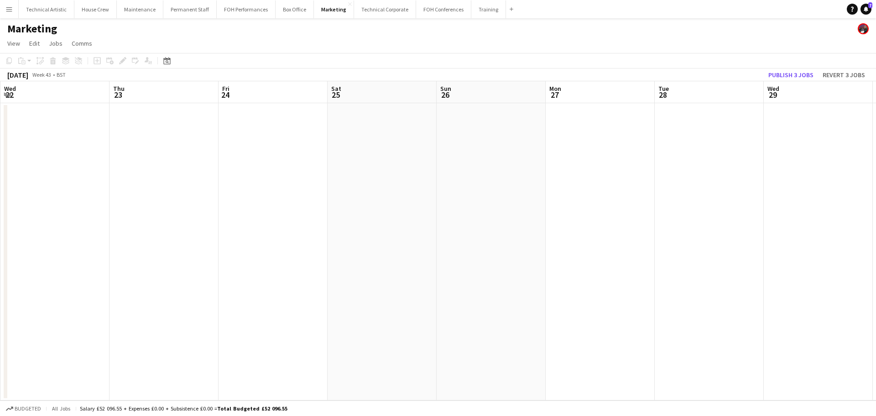
drag, startPoint x: 529, startPoint y: 172, endPoint x: 126, endPoint y: 127, distance: 405.0
click at [127, 128] on app-calendar-viewport "Sun 19 Mon 20 Tue 21 Wed 22 Thu 23 Fri 24 Sat 25 Sun 26 Mon 27 Tue 28 Wed 29 Th…" at bounding box center [438, 240] width 876 height 319
drag, startPoint x: 421, startPoint y: 134, endPoint x: 0, endPoint y: 56, distance: 428.0
click at [0, 56] on app-calendar "Copy Paste Paste Ctrl+V Paste with crew Ctrl+Shift+V Paste linked Job [GEOGRAPH…" at bounding box center [438, 226] width 876 height 347
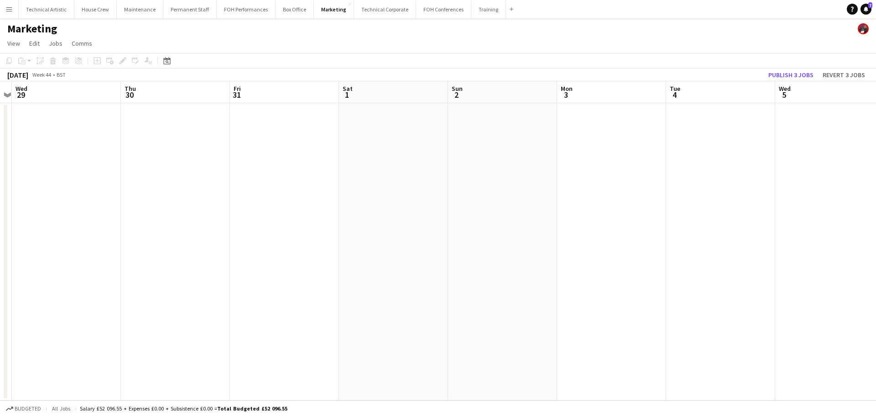
click at [521, 159] on app-date-cell at bounding box center [502, 251] width 109 height 297
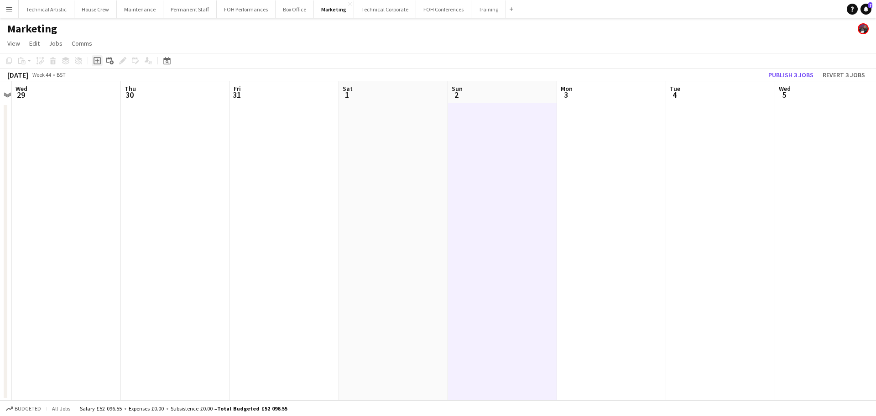
click at [102, 58] on div "Add job" at bounding box center [97, 60] width 11 height 11
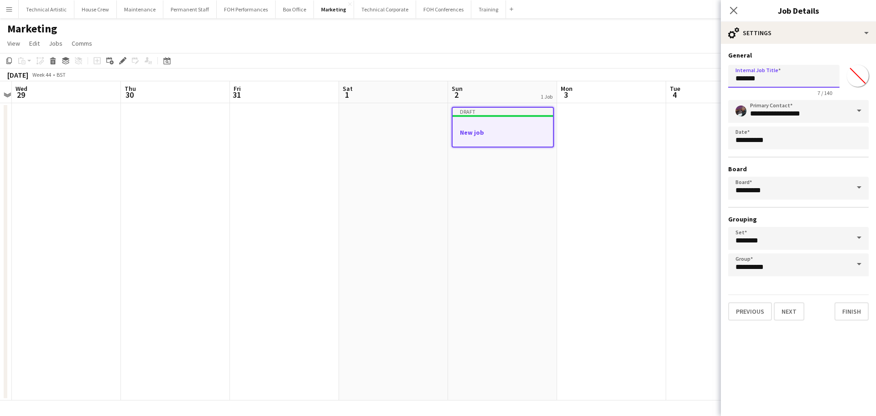
drag, startPoint x: 771, startPoint y: 79, endPoint x: 532, endPoint y: 56, distance: 240.2
click at [534, 55] on body "Menu Boards Boards Boards All jobs Status Workforce Workforce My Workforce Recr…" at bounding box center [438, 208] width 876 height 416
type input "**********"
click at [794, 313] on button "Next" at bounding box center [789, 311] width 31 height 18
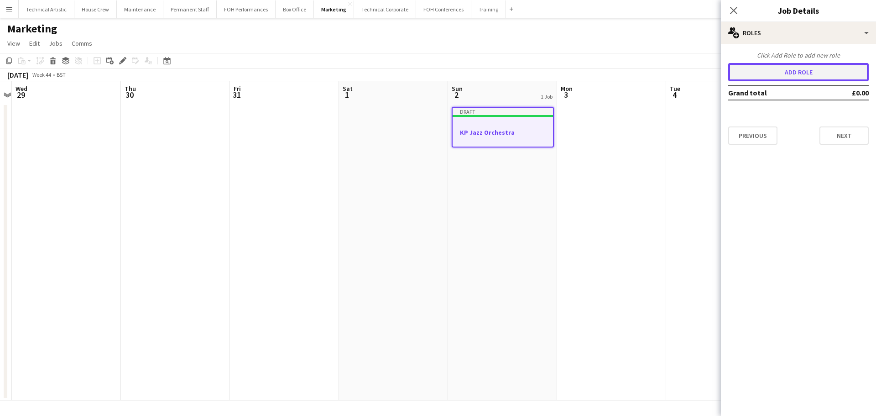
click at [774, 75] on button "Add role" at bounding box center [798, 72] width 141 height 18
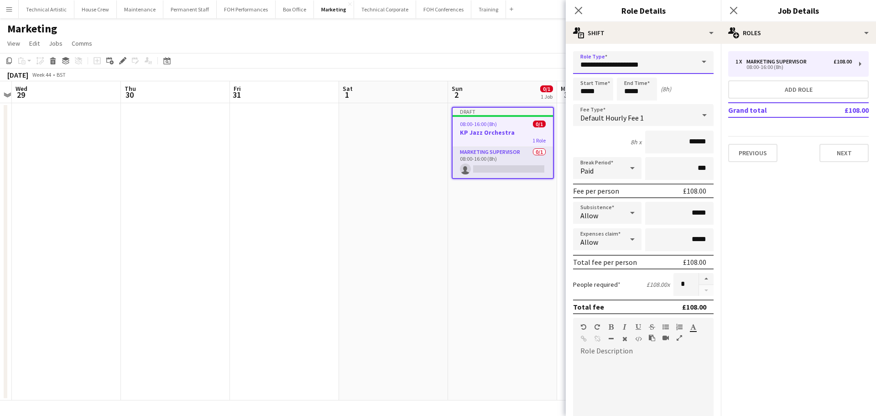
drag, startPoint x: 660, startPoint y: 62, endPoint x: 425, endPoint y: 50, distance: 235.3
click at [434, 50] on body "Menu Boards Boards Boards All jobs Status Workforce Workforce My Workforce Recr…" at bounding box center [438, 208] width 876 height 416
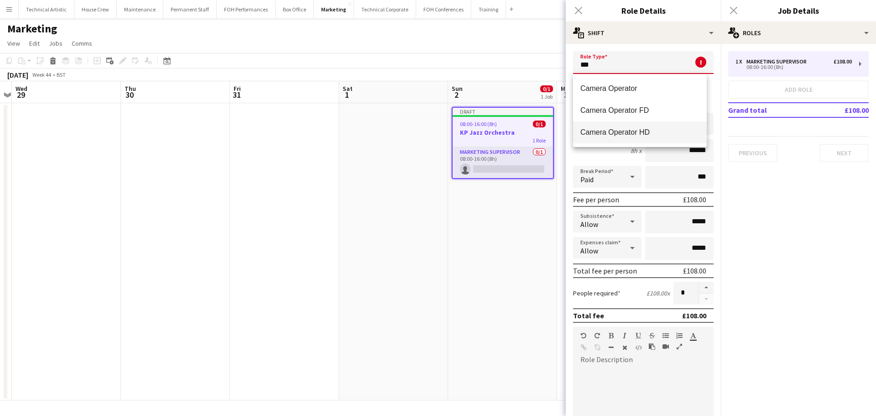
click at [612, 129] on span "Camera Operator HD" at bounding box center [640, 132] width 119 height 9
type input "**********"
type input "*******"
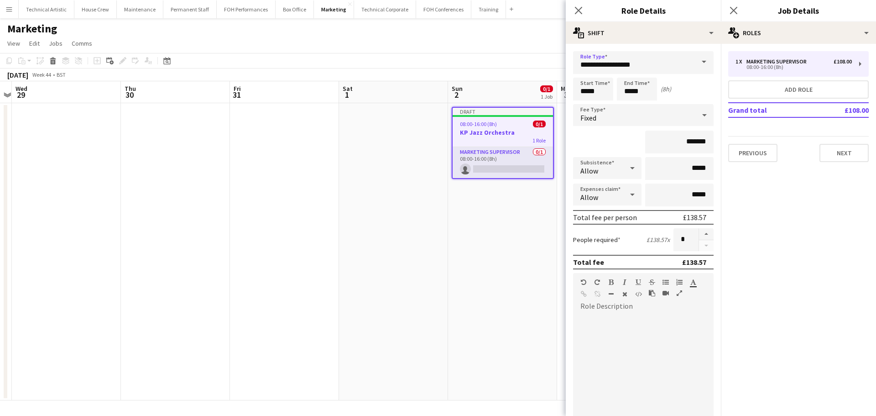
click at [617, 106] on div "Fixed" at bounding box center [634, 115] width 122 height 22
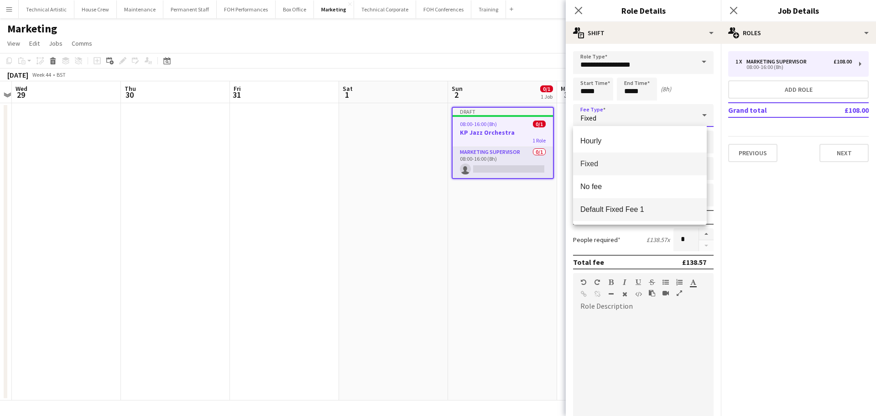
click at [614, 214] on span "Default Fixed Fee 1" at bounding box center [640, 209] width 119 height 9
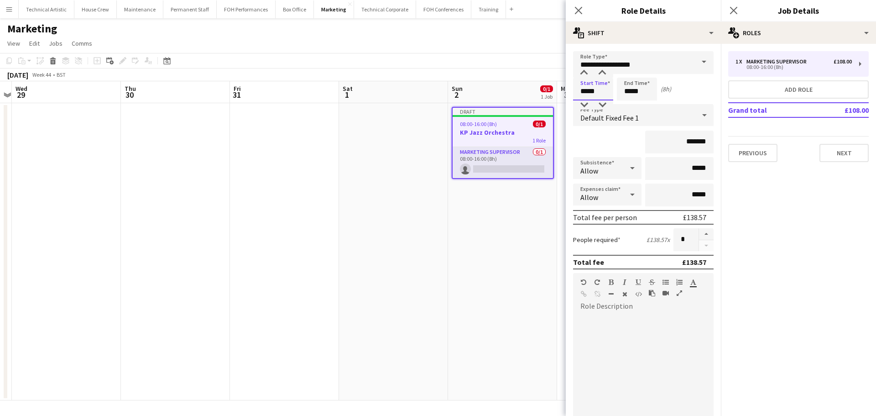
drag, startPoint x: 604, startPoint y: 91, endPoint x: 535, endPoint y: 94, distance: 68.5
click at [536, 94] on body "Menu Boards Boards Boards All jobs Status Workforce Workforce My Workforce Recr…" at bounding box center [438, 208] width 876 height 416
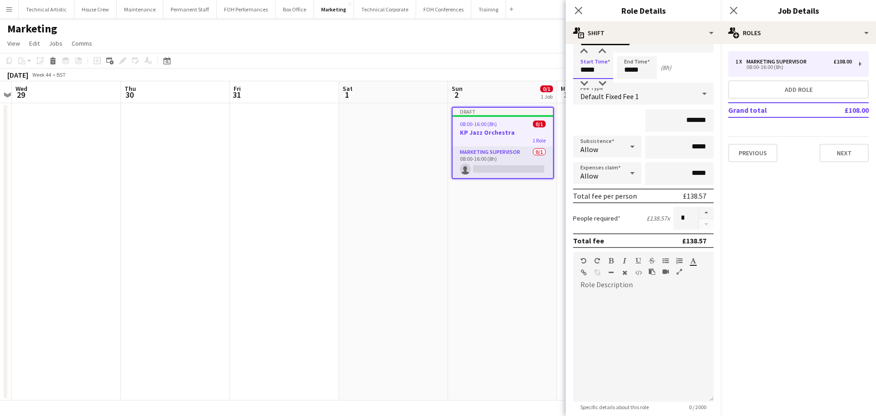
scroll to position [0, 0]
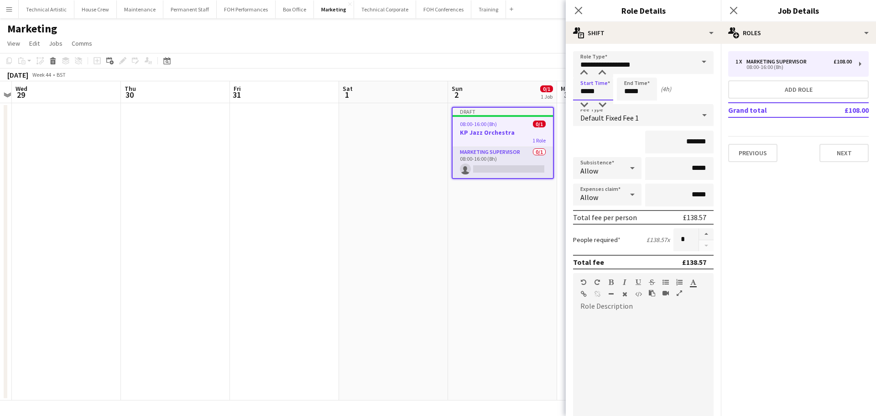
type input "*****"
drag, startPoint x: 600, startPoint y: 94, endPoint x: 568, endPoint y: 83, distance: 33.5
click at [569, 83] on form "**********" at bounding box center [643, 289] width 155 height 476
type input "*****"
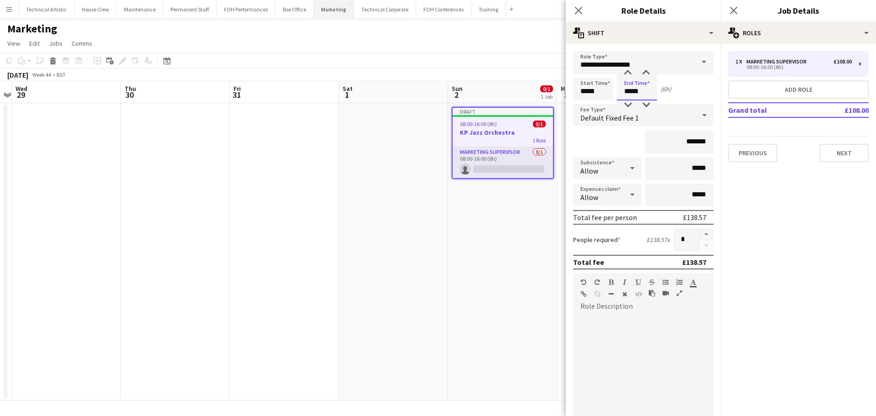
type input "*****"
click at [789, 84] on button "Add role" at bounding box center [798, 89] width 141 height 18
type input "**********"
type input "*****"
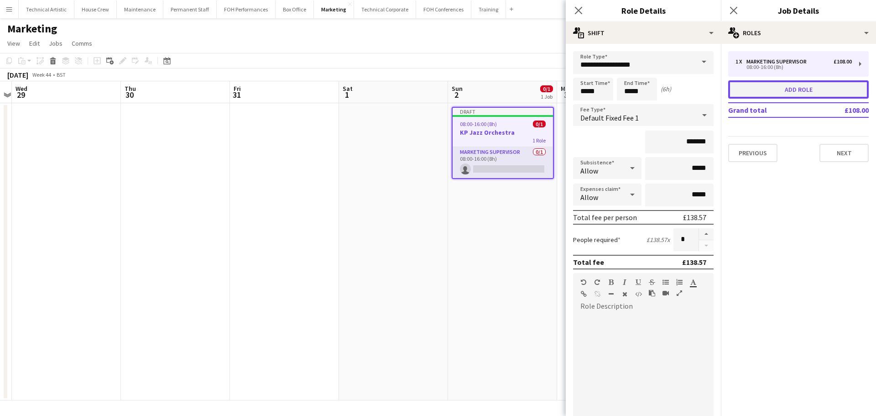
type input "******"
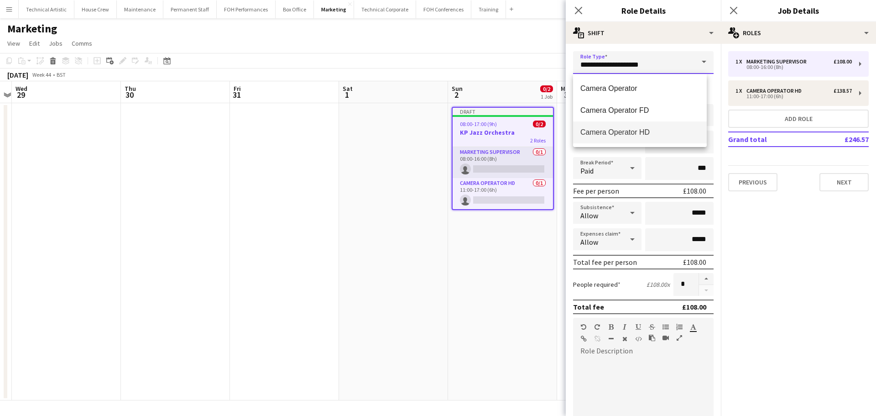
drag, startPoint x: 604, startPoint y: 52, endPoint x: 431, endPoint y: 31, distance: 174.2
click at [431, 28] on body "Menu Boards Boards Boards All jobs Status Workforce Workforce My Workforce Recr…" at bounding box center [438, 208] width 876 height 416
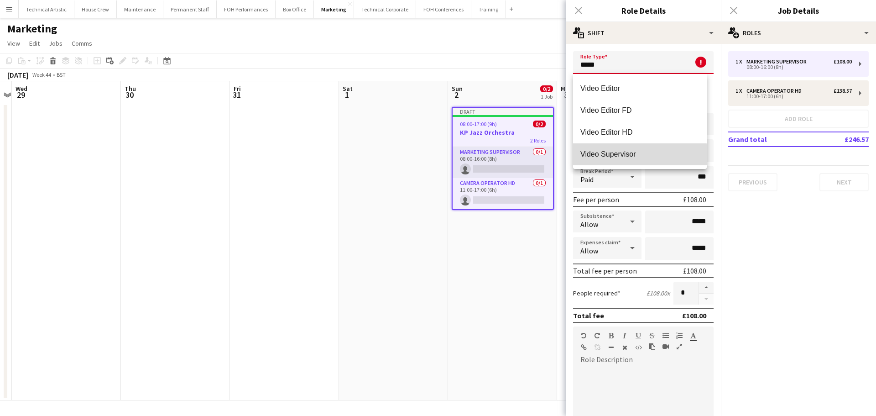
click at [604, 158] on span "Video Supervisor" at bounding box center [640, 154] width 119 height 9
type input "**********"
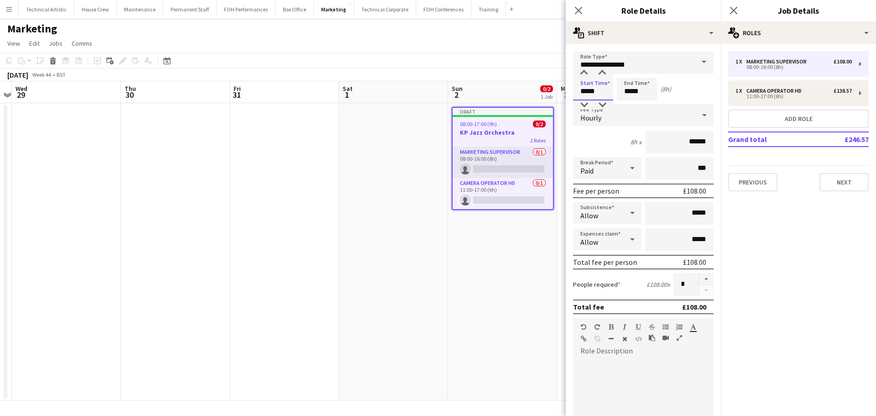
drag, startPoint x: 600, startPoint y: 92, endPoint x: 544, endPoint y: 93, distance: 55.2
click at [544, 93] on body "Menu Boards Boards Boards All jobs Status Workforce Workforce My Workforce Recr…" at bounding box center [438, 208] width 876 height 416
type input "*****"
click at [633, 118] on div "Hourly" at bounding box center [634, 115] width 122 height 22
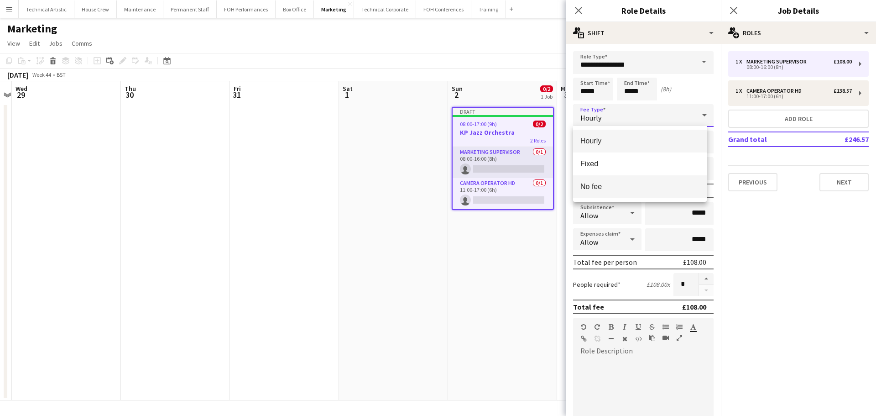
click at [634, 182] on mat-option "No fee" at bounding box center [640, 186] width 134 height 23
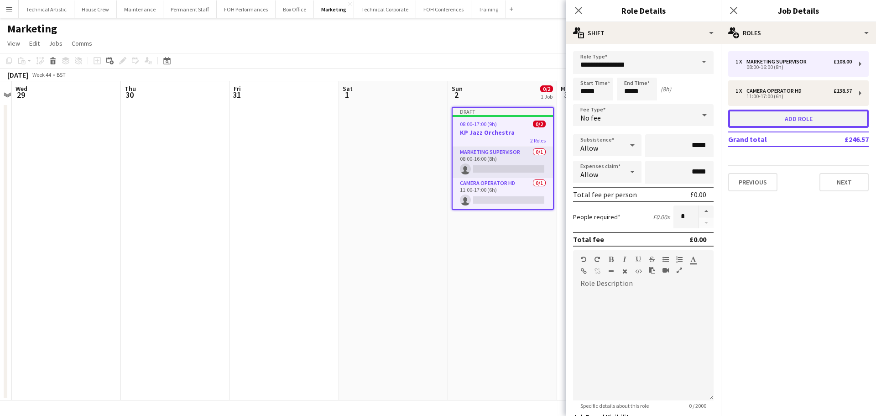
click at [759, 117] on button "Add role" at bounding box center [798, 119] width 141 height 18
type input "**********"
type input "*****"
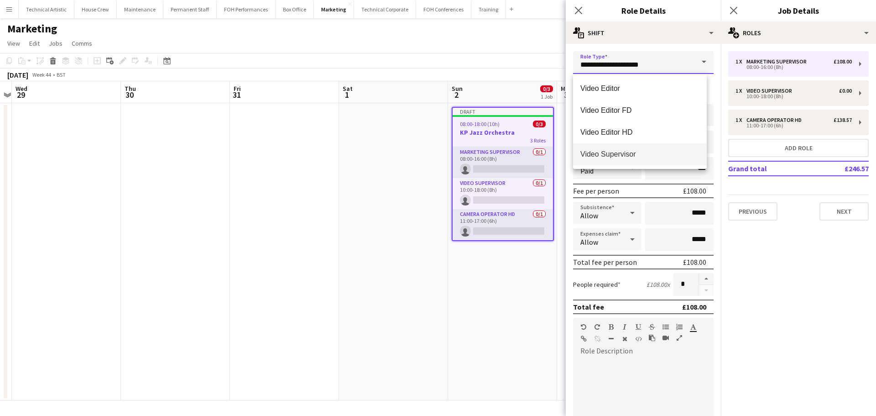
drag, startPoint x: 658, startPoint y: 61, endPoint x: 400, endPoint y: 68, distance: 258.0
click at [428, 68] on body "Menu Boards Boards Boards All jobs Status Workforce Workforce My Workforce Recr…" at bounding box center [438, 208] width 876 height 416
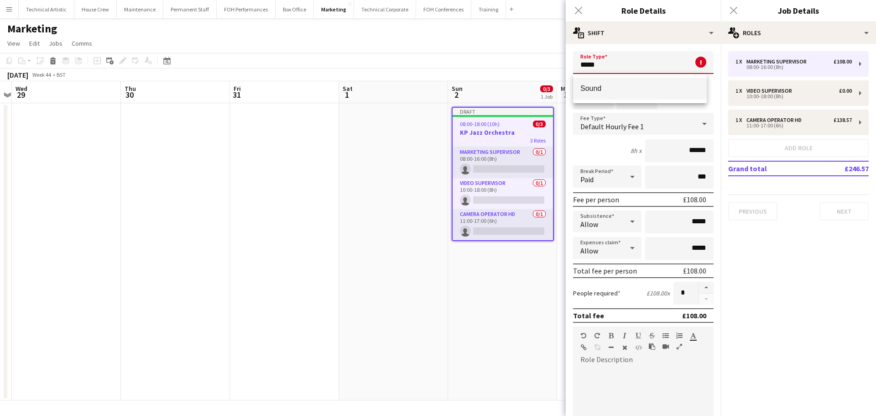
type input "*****"
click at [602, 84] on span "Sound" at bounding box center [640, 88] width 119 height 9
type input "******"
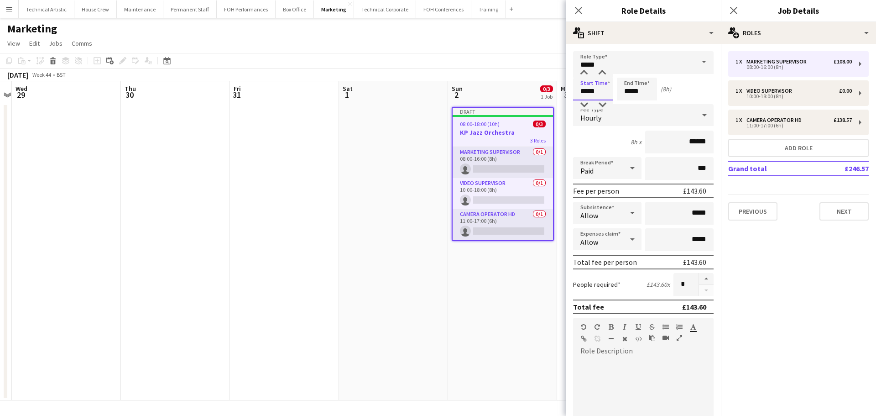
drag, startPoint x: 601, startPoint y: 89, endPoint x: 399, endPoint y: 109, distance: 203.2
click at [400, 107] on body "Menu Boards Boards Boards All jobs Status Workforce Workforce My Workforce Recr…" at bounding box center [438, 208] width 876 height 416
type input "*****"
drag, startPoint x: 604, startPoint y: 94, endPoint x: 552, endPoint y: 88, distance: 52.3
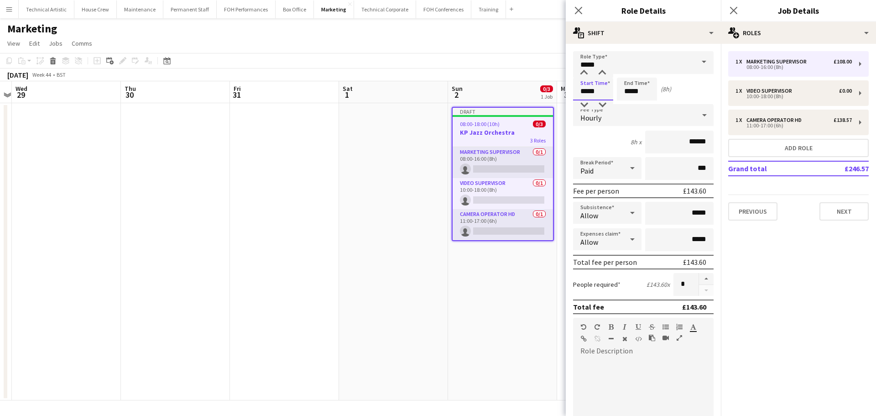
click at [553, 88] on body "Menu Boards Boards Boards All jobs Status Workforce Workforce My Workforce Recr…" at bounding box center [438, 208] width 876 height 416
type input "*****"
drag, startPoint x: 643, startPoint y: 92, endPoint x: 605, endPoint y: 85, distance: 38.4
click at [605, 85] on div "Start Time ***** End Time ***** (7h)" at bounding box center [643, 89] width 141 height 23
type input "*****"
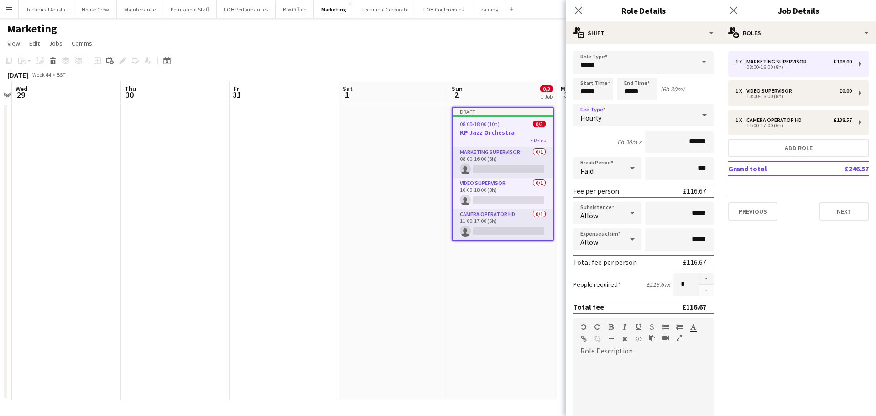
click at [620, 121] on div "Hourly" at bounding box center [634, 115] width 122 height 22
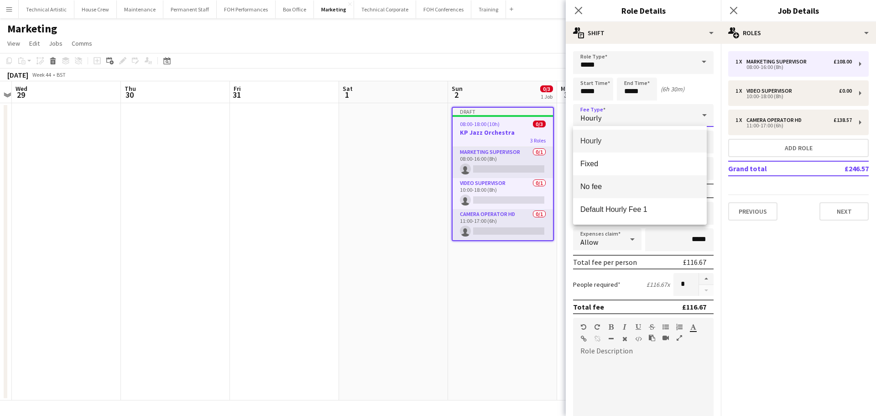
click at [612, 184] on span "No fee" at bounding box center [640, 186] width 119 height 9
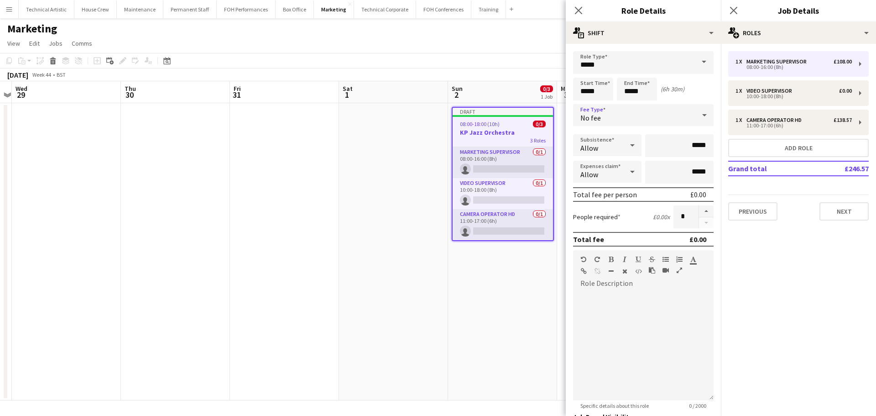
click at [508, 62] on app-toolbar "Copy Paste Paste Ctrl+V Paste with crew Ctrl+Shift+V Paste linked Job [GEOGRAPH…" at bounding box center [438, 61] width 876 height 16
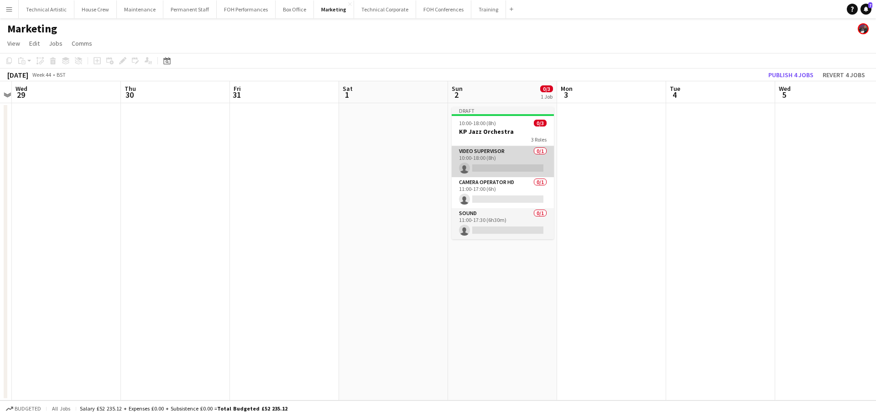
click at [504, 155] on app-card-role "Video Supervisor 0/1 10:00-18:00 (8h) single-neutral-actions" at bounding box center [503, 161] width 102 height 31
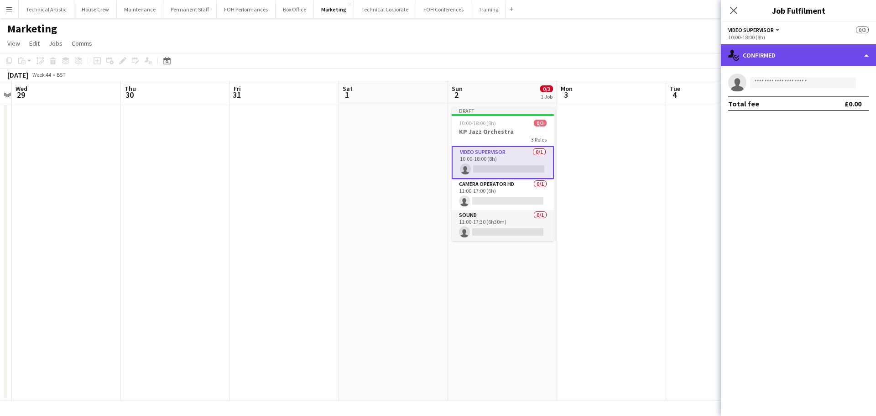
click at [777, 50] on div "single-neutral-actions-check-2 Confirmed" at bounding box center [798, 55] width 155 height 22
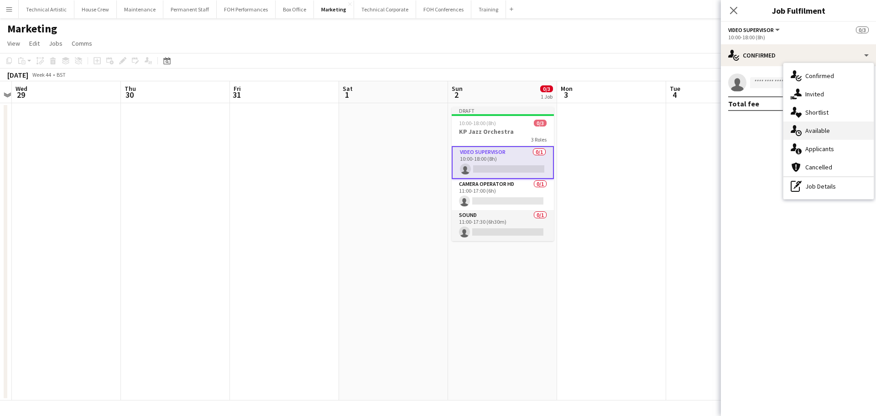
click at [806, 127] on span "Available" at bounding box center [818, 130] width 25 height 8
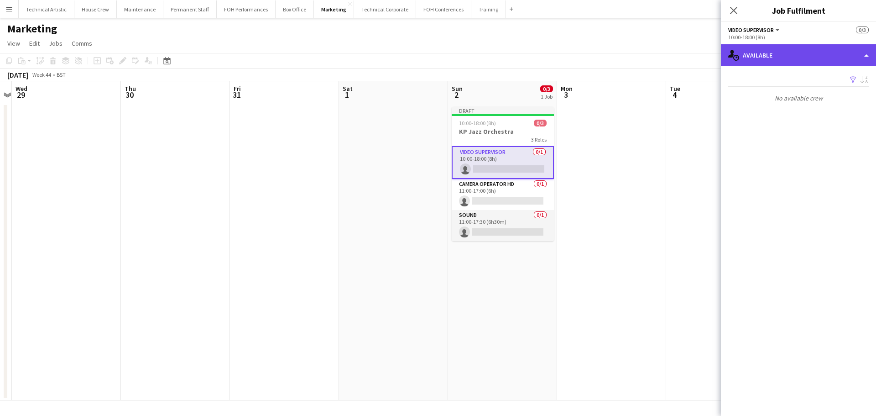
click at [756, 66] on div "single-neutral-actions-upload Available" at bounding box center [798, 55] width 155 height 22
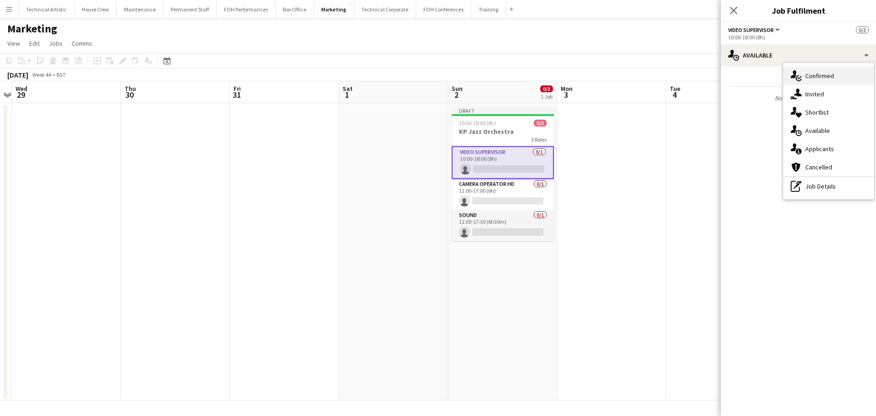
click at [804, 77] on div "single-neutral-actions-check-2 Confirmed" at bounding box center [829, 76] width 90 height 18
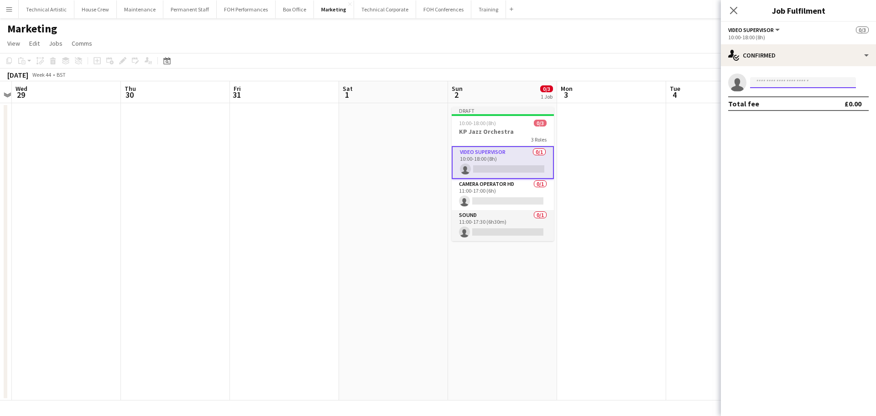
click at [770, 85] on input at bounding box center [803, 82] width 106 height 11
type input "******"
click at [773, 103] on span "[EMAIL_ADDRESS][PERSON_NAME][DOMAIN_NAME]" at bounding box center [803, 102] width 91 height 7
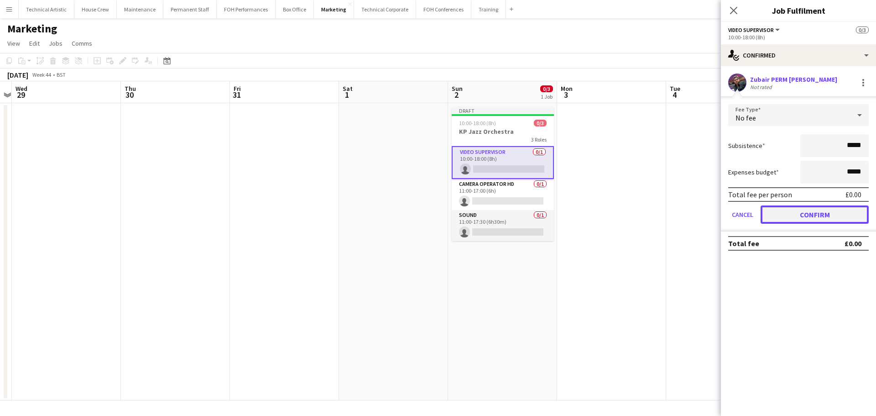
click at [796, 216] on button "Confirm" at bounding box center [815, 214] width 108 height 18
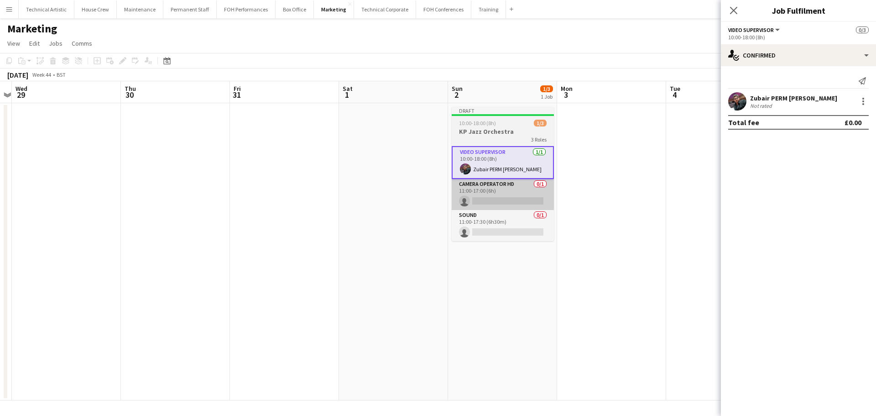
click at [512, 191] on app-card-role "Camera Operator HD 0/1 11:00-17:00 (6h) single-neutral-actions" at bounding box center [503, 194] width 102 height 31
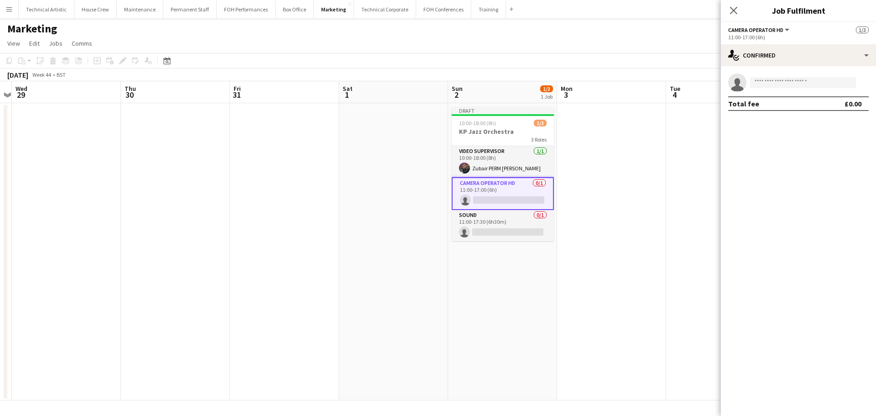
drag, startPoint x: 507, startPoint y: 236, endPoint x: 587, endPoint y: 205, distance: 86.0
click at [506, 236] on app-card-role "Sound 0/1 11:00-17:30 (6h30m) single-neutral-actions" at bounding box center [503, 225] width 102 height 31
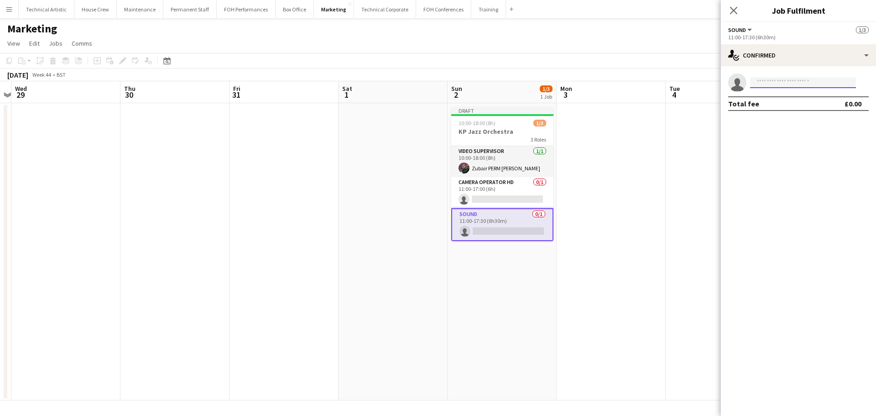
click at [785, 87] on input at bounding box center [803, 82] width 106 height 11
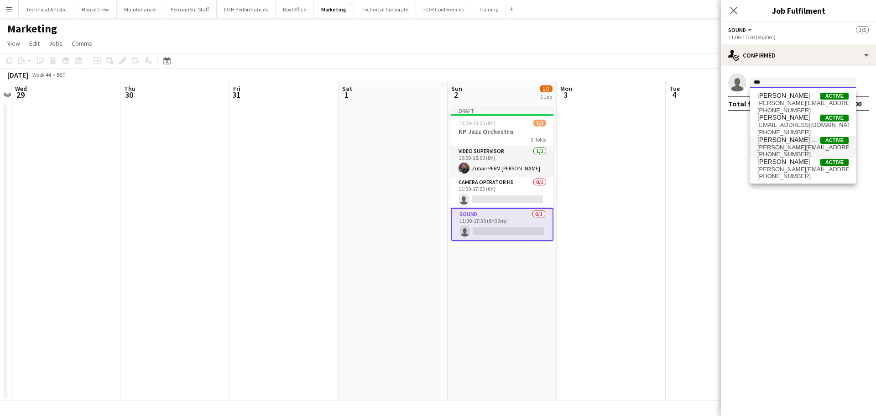
type input "***"
click at [784, 142] on span "[PERSON_NAME] PERM [PERSON_NAME]" at bounding box center [789, 140] width 63 height 8
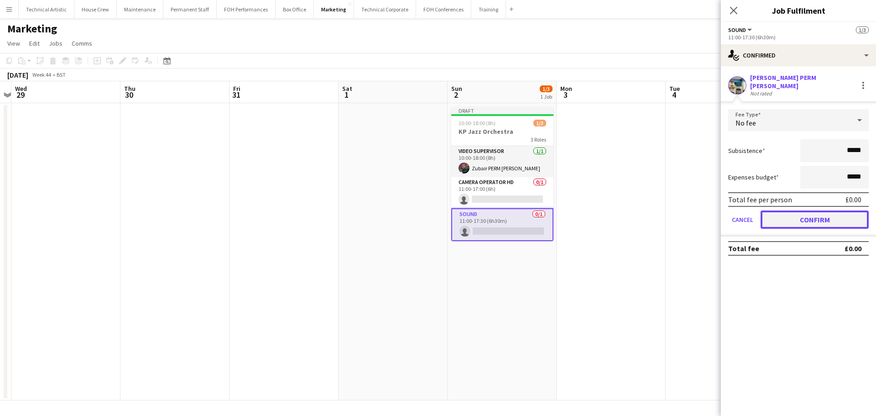
click at [804, 217] on button "Confirm" at bounding box center [815, 219] width 108 height 18
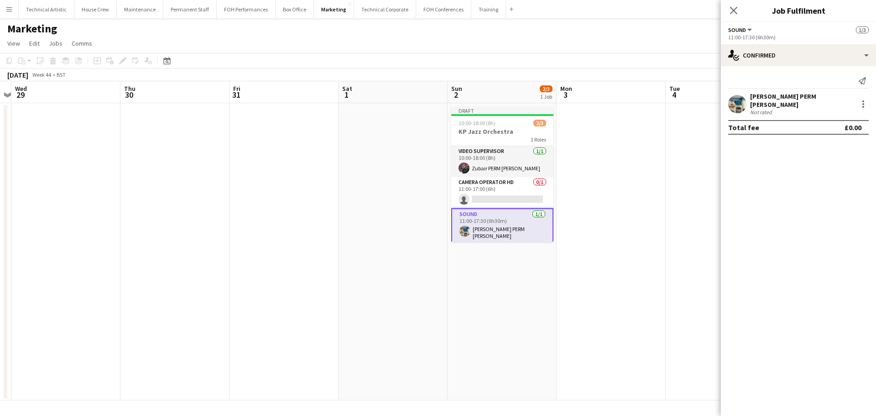
click at [559, 58] on app-toolbar "Copy Paste Paste Ctrl+V Paste with crew Ctrl+Shift+V Paste linked Job [GEOGRAPH…" at bounding box center [438, 61] width 876 height 16
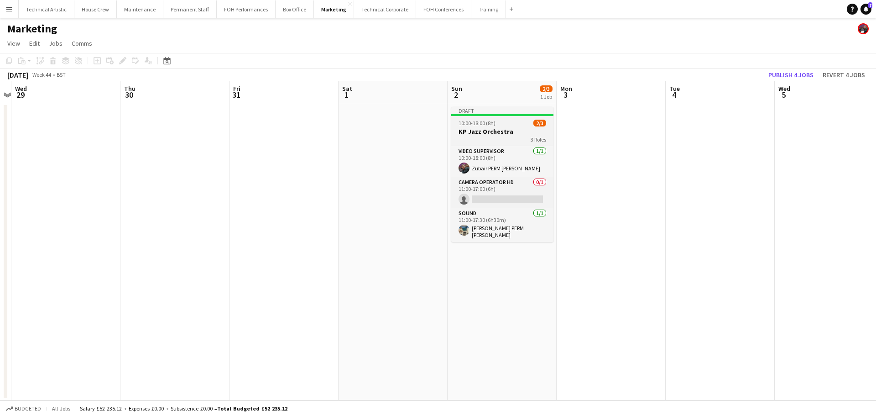
click at [501, 120] on div "10:00-18:00 (8h) 2/3" at bounding box center [502, 123] width 102 height 7
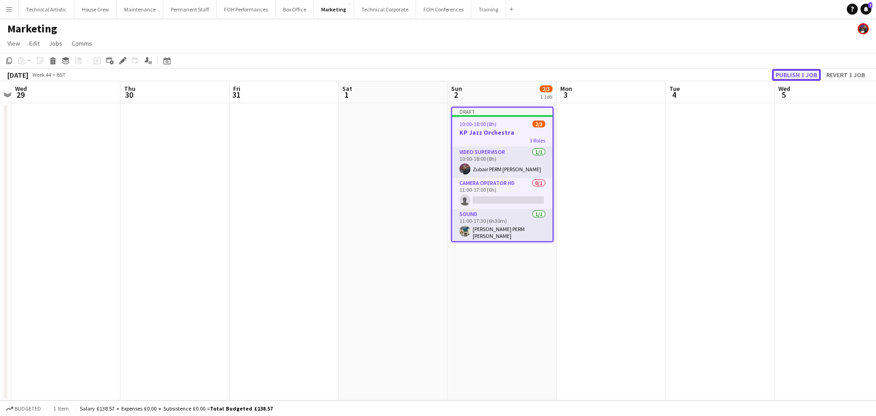
click at [787, 80] on button "Publish 1 job" at bounding box center [796, 75] width 49 height 12
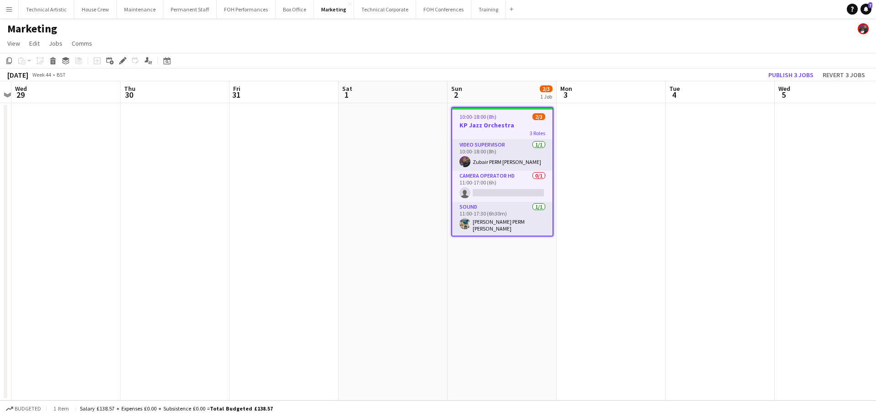
click at [337, 181] on app-date-cell at bounding box center [284, 251] width 109 height 297
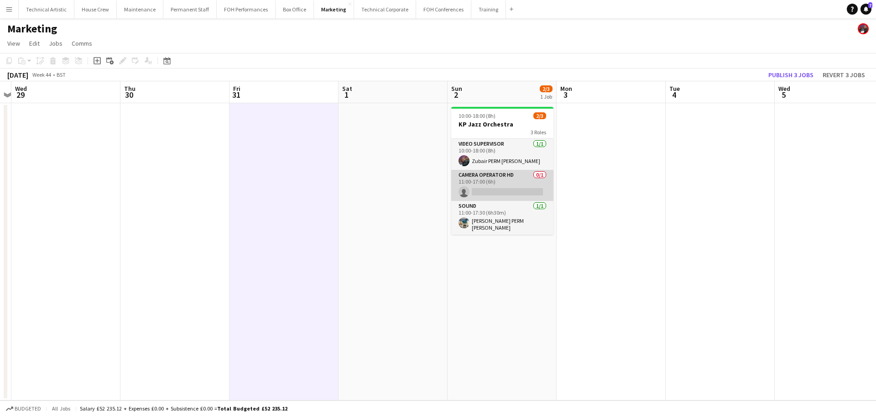
click at [489, 192] on app-card-role "Camera Operator HD 0/1 11:00-17:00 (6h) single-neutral-actions" at bounding box center [502, 185] width 102 height 31
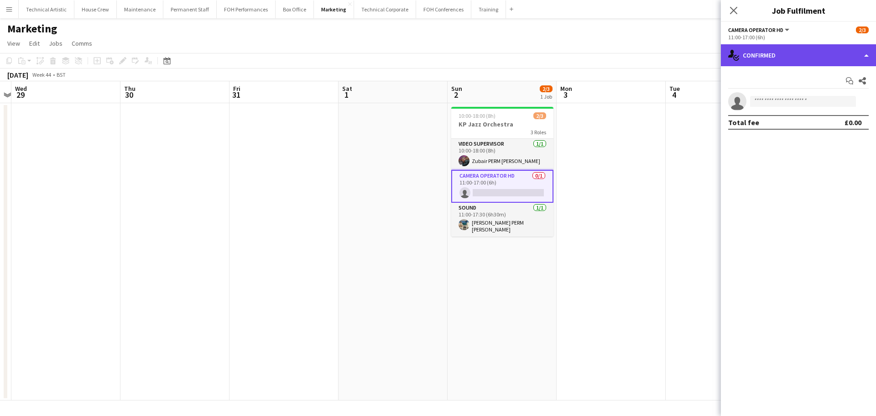
click at [799, 58] on div "single-neutral-actions-check-2 Confirmed" at bounding box center [798, 55] width 155 height 22
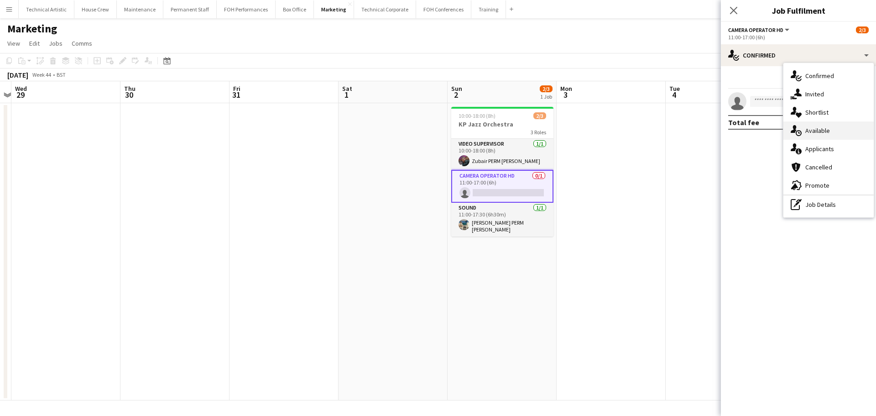
click at [828, 134] on span "Available" at bounding box center [818, 130] width 25 height 8
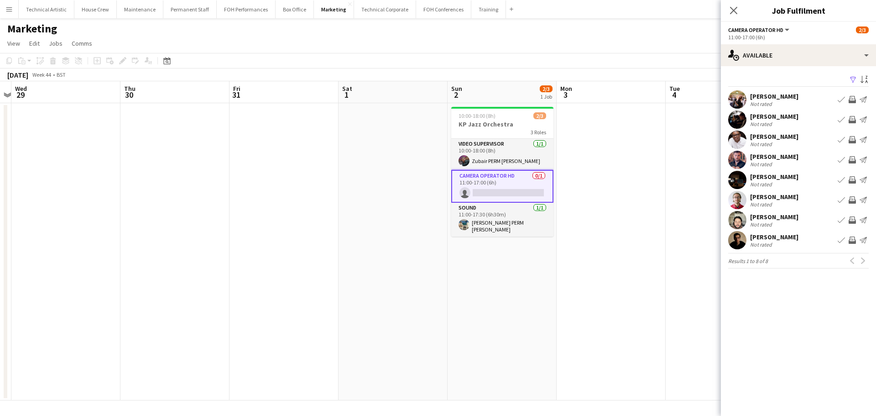
click at [848, 98] on button "Invite crew" at bounding box center [852, 99] width 11 height 11
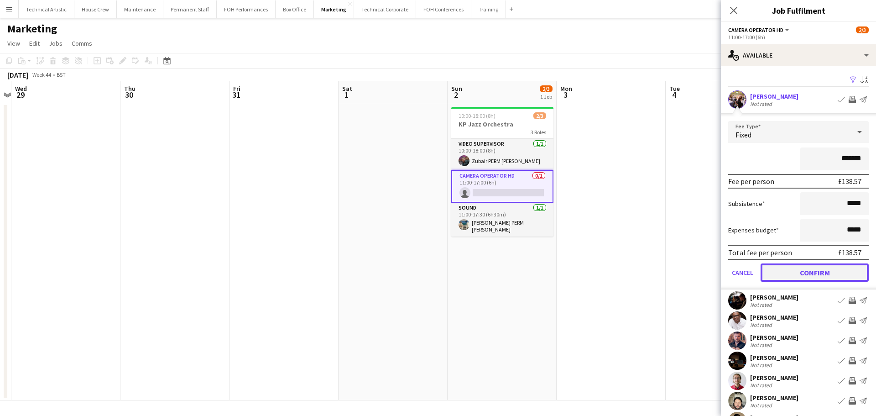
click at [801, 270] on button "Confirm" at bounding box center [815, 272] width 108 height 18
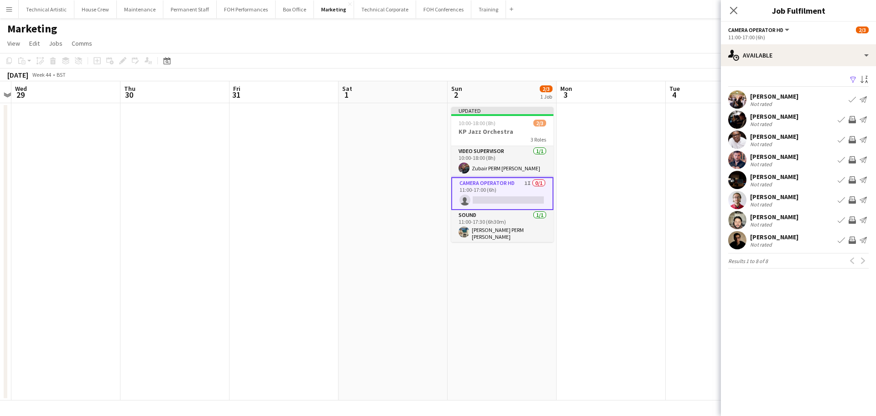
click at [550, 69] on div "[DATE] Week 44 • BST Publish 1 job Revert 1 job" at bounding box center [438, 74] width 876 height 13
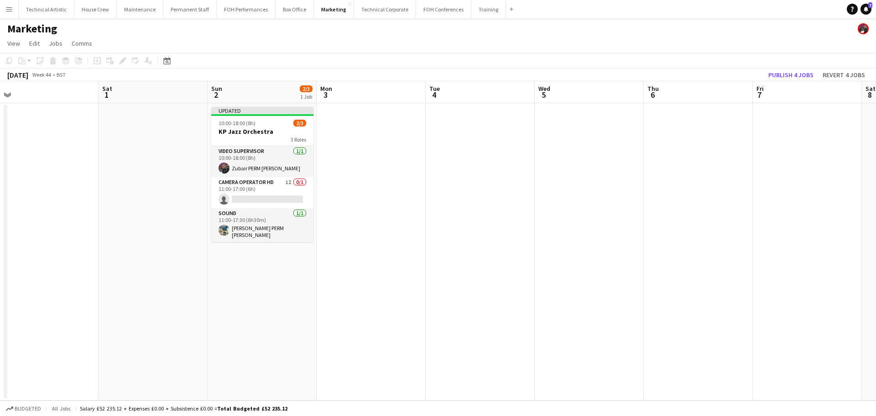
scroll to position [0, 257]
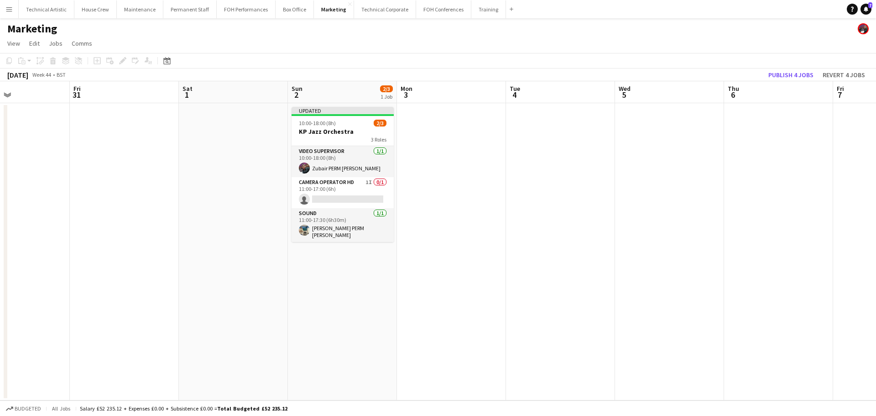
drag, startPoint x: 545, startPoint y: 201, endPoint x: 400, endPoint y: 207, distance: 145.7
click at [400, 207] on app-calendar-viewport "Tue 28 Wed 29 Thu 30 Fri 31 Sat 1 Sun 2 2/3 1 Job Mon 3 Tue 4 Wed 5 Thu 6 Fri 7…" at bounding box center [438, 240] width 876 height 319
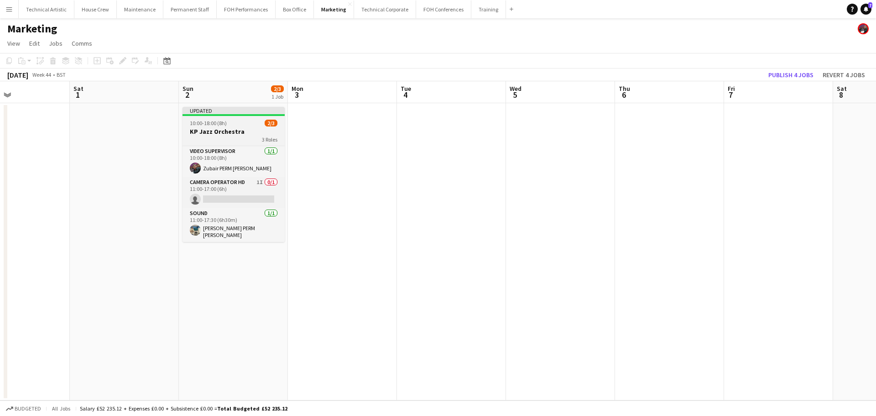
drag, startPoint x: 262, startPoint y: 136, endPoint x: 270, endPoint y: 133, distance: 8.1
click at [262, 135] on app-job-card "Updated 10:00-18:00 (8h) 2/3 KP Jazz Orchestra 3 Roles Video Supervisor [DATE] …" at bounding box center [234, 174] width 102 height 135
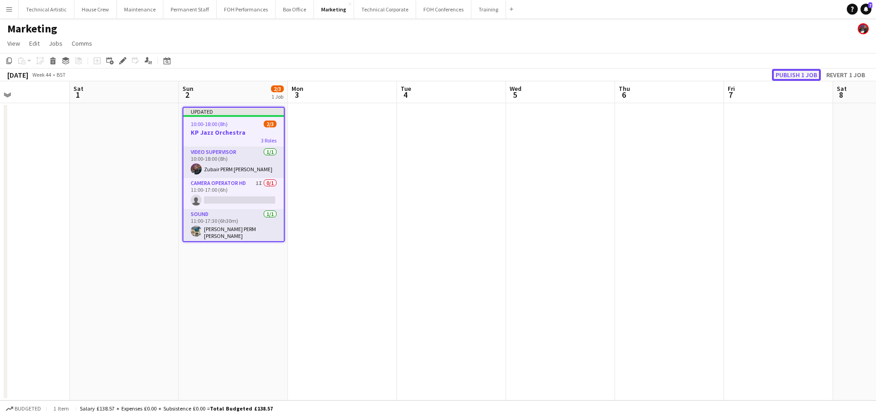
click at [785, 79] on button "Publish 1 job" at bounding box center [796, 75] width 49 height 12
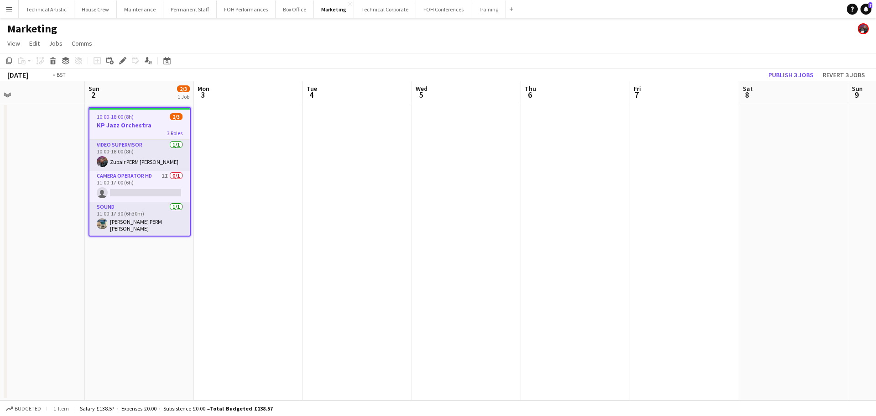
drag, startPoint x: 522, startPoint y: 200, endPoint x: 138, endPoint y: 166, distance: 385.4
click at [138, 166] on app-calendar-viewport "Wed 29 Thu 30 Fri 31 Sat 1 Sun 2 2/3 1 Job Mon 3 Tue 4 Wed 5 Thu 6 Fri 7 Sat 8 …" at bounding box center [438, 240] width 876 height 319
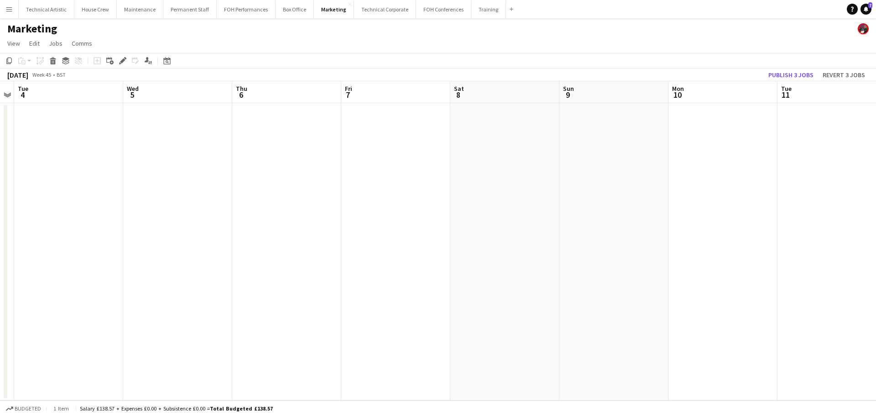
drag, startPoint x: 103, startPoint y: 173, endPoint x: 94, endPoint y: 173, distance: 9.1
click at [94, 173] on app-calendar-viewport "Sat 1 Sun 2 2/3 1 Job Mon 3 Tue 4 Wed 5 Thu 6 Fri 7 Sat 8 Sun 9 Mon 10 Tue 11 W…" at bounding box center [438, 240] width 876 height 319
drag, startPoint x: 479, startPoint y: 209, endPoint x: 88, endPoint y: 176, distance: 393.0
click at [88, 176] on app-calendar-viewport "Mon 10 Tue 11 Wed 12 Thu 13 Fri 14 Sat 15 Sun 16 Mon 17 Tue 18 Wed 19 Thu 20 Fr…" at bounding box center [438, 240] width 876 height 319
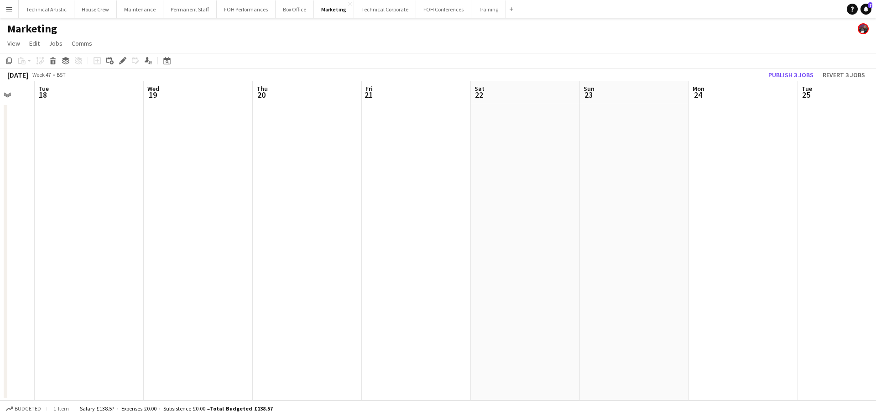
click at [0, 127] on app-calendar-viewport "Sat 15 Sun 16 Mon 17 Tue 18 Wed 19 Thu 20 Fri 21 Sat 22 Sun 23 Mon 24 Tue 25 We…" at bounding box center [438, 240] width 876 height 319
drag, startPoint x: 529, startPoint y: 204, endPoint x: 180, endPoint y: 152, distance: 352.0
click at [180, 153] on app-calendar-viewport "Sat 15 Sun 16 Mon 17 Tue 18 Wed 19 Thu 20 Fri 21 Sat 22 Sun 23 Mon 24 Tue 25 We…" at bounding box center [438, 240] width 876 height 319
drag, startPoint x: 626, startPoint y: 204, endPoint x: 398, endPoint y: 190, distance: 228.2
click at [228, 176] on app-calendar-viewport "Wed 19 Thu 20 Fri 21 Sat 22 Sun 23 Mon 24 Tue 25 Wed 26 Thu 27 Fri 28 Sat 29 Su…" at bounding box center [438, 240] width 876 height 319
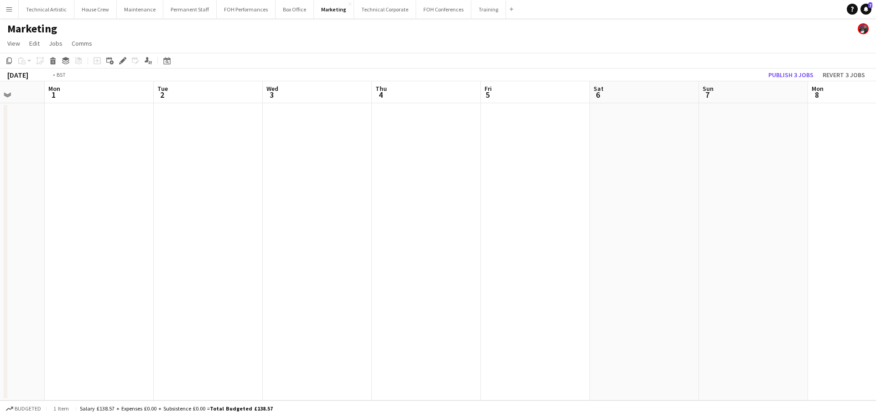
drag, startPoint x: 747, startPoint y: 228, endPoint x: 211, endPoint y: 206, distance: 536.3
click at [211, 206] on app-calendar-viewport "Fri 28 Sat 29 Sun 30 Mon 1 Tue 2 Wed 3 Thu 4 Fri 5 Sat 6 Sun 7 Mon 8 Tue 9 Wed …" at bounding box center [438, 240] width 876 height 319
drag, startPoint x: 582, startPoint y: 209, endPoint x: 260, endPoint y: 171, distance: 324.5
click at [260, 171] on app-calendar-viewport "Fri 28 Sat 29 Sun 30 Mon 1 Tue 2 Wed 3 Thu 4 Fri 5 Sat 6 Sun 7 Mon 8 Tue 9 Wed …" at bounding box center [438, 240] width 876 height 319
drag, startPoint x: 631, startPoint y: 170, endPoint x: 171, endPoint y: 176, distance: 460.1
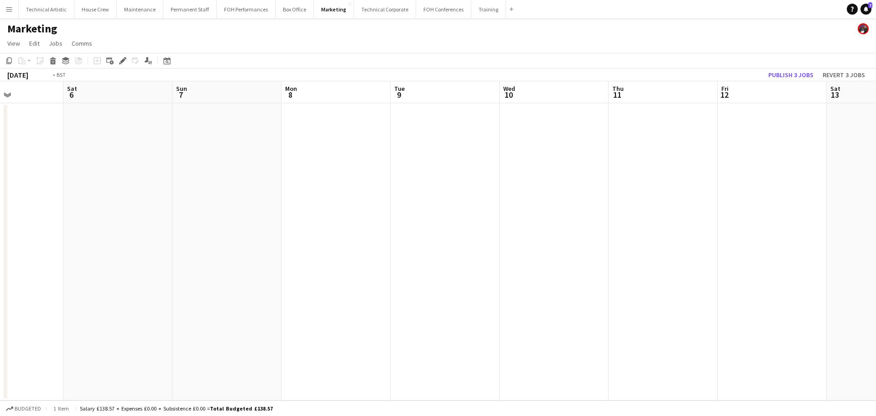
click at [171, 176] on app-calendar-viewport "Wed 3 Thu 4 Fri 5 Sat 6 Sun 7 Mon 8 Tue 9 Wed 10 Thu 11 Fri 12 Sat 13 Sun 14 Mo…" at bounding box center [438, 240] width 876 height 319
drag, startPoint x: 647, startPoint y: 170, endPoint x: 227, endPoint y: 168, distance: 419.9
click at [227, 168] on app-calendar-viewport "Sun 7 Mon 8 Tue 9 Wed 10 Thu 11 Fri 12 Sat 13 Sun 14 Mon 15 Tue 16 Wed 17 Thu 1…" at bounding box center [438, 240] width 876 height 319
drag, startPoint x: 146, startPoint y: 177, endPoint x: 199, endPoint y: 171, distance: 52.8
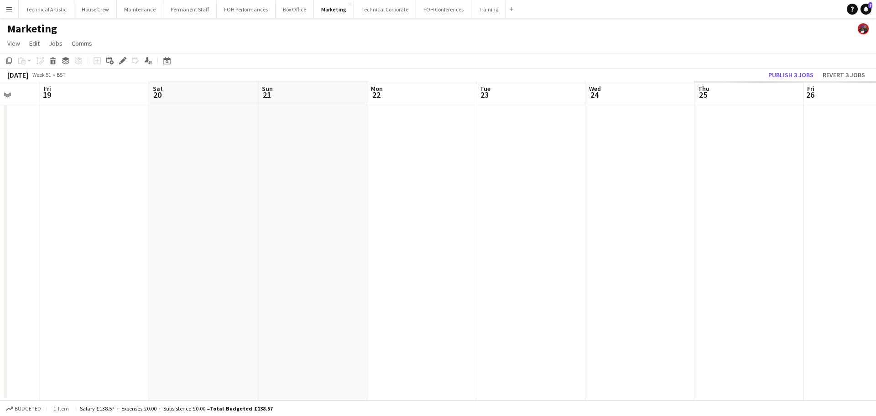
click at [121, 177] on app-calendar-viewport "Tue 16 Wed 17 Thu 18 Fri 19 Sat 20 Sun 21 Mon 22 Tue 23 Wed 24 Thu 25 Fri 26 Sa…" at bounding box center [438, 240] width 876 height 319
click at [72, 160] on app-calendar-viewport "Tue 16 Wed 17 Thu 18 Fri 19 Sat 20 Sun 21 Mon 22 Tue 23 Wed 24 Thu 25 Fri 26 Sa…" at bounding box center [438, 240] width 876 height 319
drag, startPoint x: 140, startPoint y: 157, endPoint x: 108, endPoint y: 154, distance: 32.6
click at [108, 154] on app-calendar-viewport "Sun 21 Mon 22 Tue 23 Wed 24 Thu 25 Fri 26 Sat 27 Sun 28 Mon 29 Tue 30 Wed 31 Th…" at bounding box center [438, 240] width 876 height 319
drag, startPoint x: 85, startPoint y: 131, endPoint x: 58, endPoint y: 131, distance: 26.5
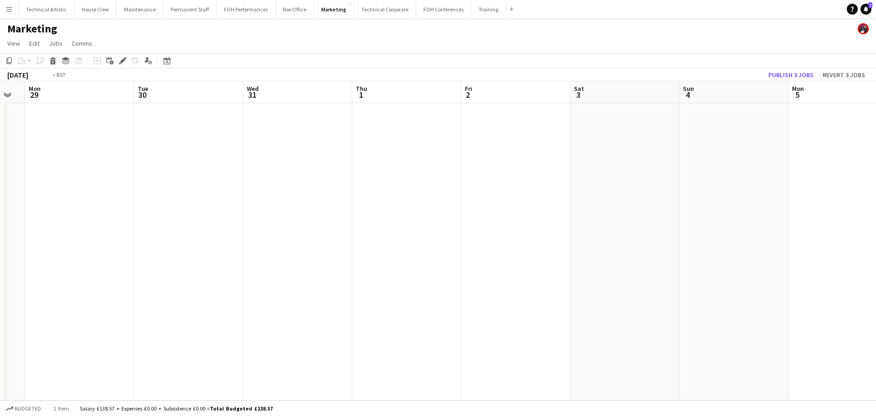
click at [58, 131] on app-calendar-viewport "Fri 26 Sat 27 Sun 28 Mon 29 Tue 30 Wed 31 Thu 1 Fri 2 Sat 3 Sun 4 Mon 5 Tue 6 W…" at bounding box center [438, 240] width 876 height 319
drag, startPoint x: 168, startPoint y: 146, endPoint x: 96, endPoint y: 139, distance: 72.8
click at [71, 142] on app-calendar-viewport "Sat 3 Sun 4 Mon 5 Tue 6 Wed 7 Thu 8 Fri 9 Sat 10 Sun 11 Mon 12 Tue 13 Wed 14 Th…" at bounding box center [438, 240] width 876 height 319
drag, startPoint x: 470, startPoint y: 148, endPoint x: 107, endPoint y: 145, distance: 362.4
click at [107, 145] on app-calendar-viewport "Sun 4 Mon 5 Tue 6 Wed 7 Thu 8 Fri 9 Sat 10 Sun 11 Mon 12 Tue 13 Wed 14 Thu 15 F…" at bounding box center [438, 240] width 876 height 319
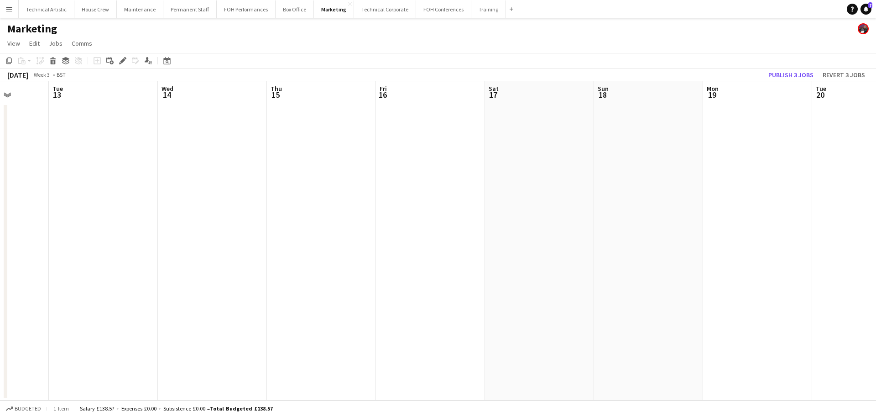
drag, startPoint x: 257, startPoint y: 162, endPoint x: 218, endPoint y: 161, distance: 39.3
click at [218, 161] on app-calendar-viewport "Sat 10 Sun 11 Mon 12 Tue 13 Wed 14 Thu 15 Fri 16 Sat 17 Sun 18 Mon 19 Tue 20 We…" at bounding box center [438, 240] width 876 height 319
click at [281, 157] on app-date-cell at bounding box center [305, 251] width 109 height 297
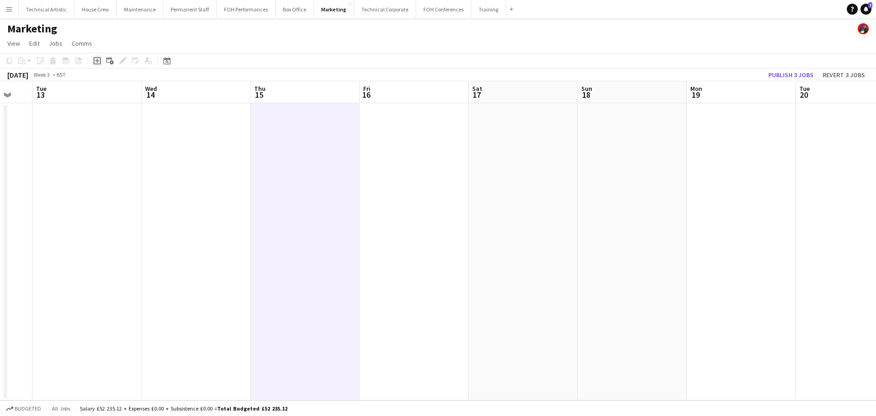
click at [97, 61] on icon at bounding box center [97, 61] width 4 height 4
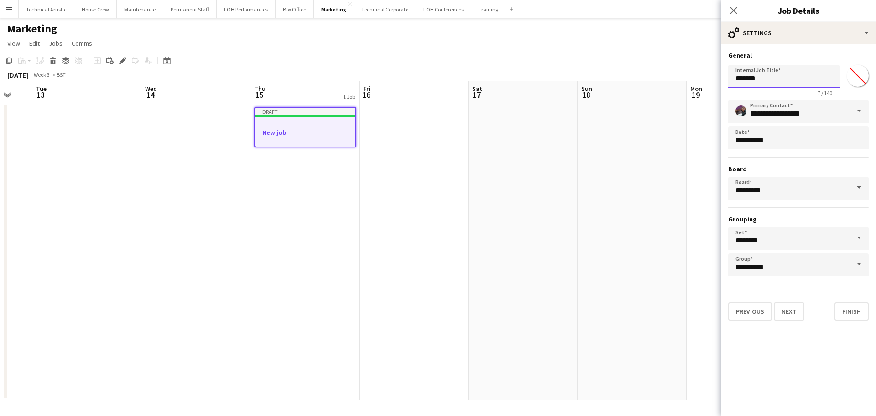
drag, startPoint x: 800, startPoint y: 83, endPoint x: 544, endPoint y: 79, distance: 256.5
click at [544, 79] on body "Menu Boards Boards Boards All jobs Status Workforce Workforce My Workforce Recr…" at bounding box center [438, 208] width 876 height 416
type input "**********"
click at [788, 317] on button "Next" at bounding box center [789, 311] width 31 height 18
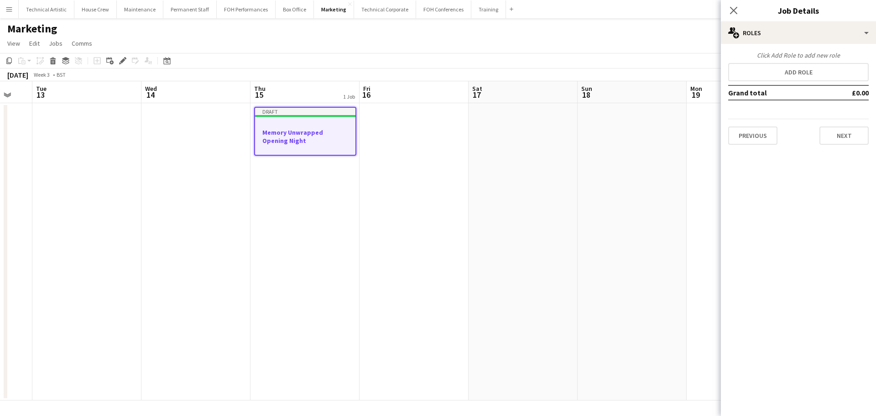
scroll to position [0, 0]
click at [779, 84] on div "Click Add Role to add new role Add role Grand total £0.00 Previous Next" at bounding box center [798, 98] width 155 height 94
click at [778, 78] on button "Add role" at bounding box center [798, 72] width 141 height 18
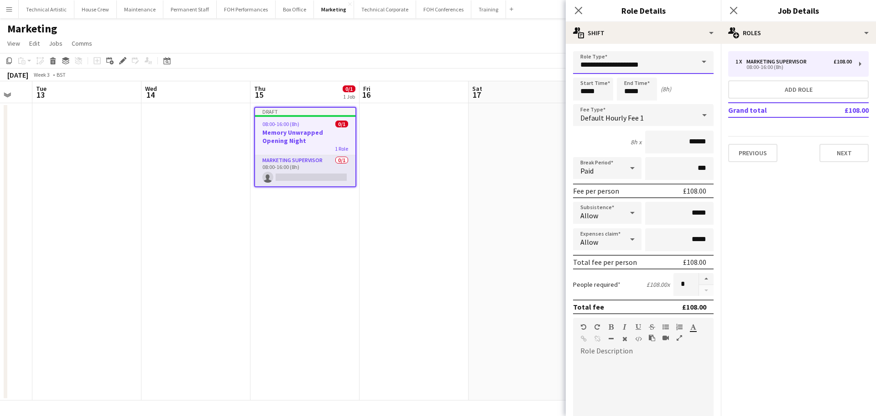
drag, startPoint x: 660, startPoint y: 67, endPoint x: 273, endPoint y: 65, distance: 386.6
click at [278, 65] on body "Menu Boards Boards Boards All jobs Status Workforce Workforce My Workforce Recr…" at bounding box center [438, 208] width 876 height 416
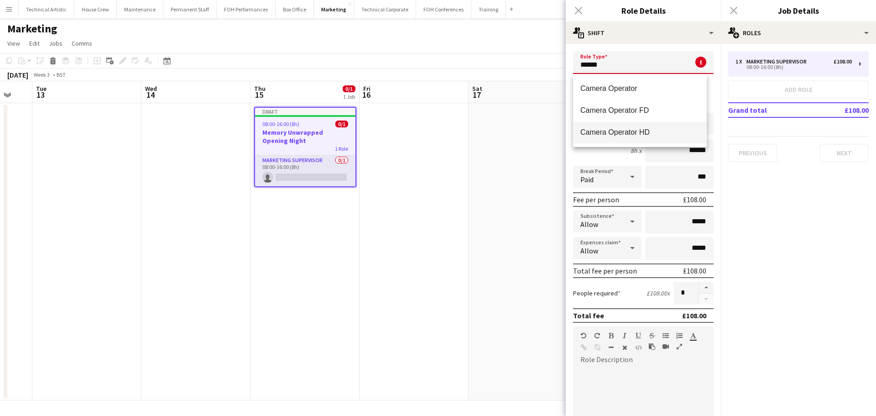
click at [630, 136] on span "Camera Operator HD" at bounding box center [640, 132] width 119 height 9
type input "**********"
type input "*******"
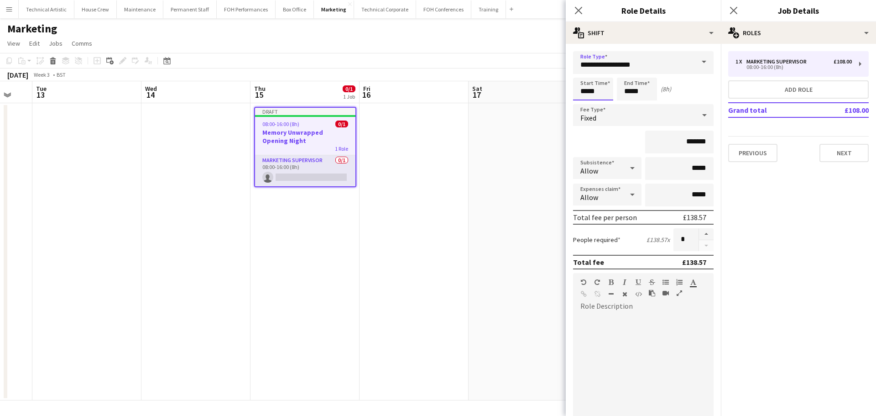
drag, startPoint x: 604, startPoint y: 93, endPoint x: 408, endPoint y: 80, distance: 196.7
click at [409, 80] on body "Menu Boards Boards Boards All jobs Status Workforce Workforce My Workforce Recr…" at bounding box center [438, 208] width 876 height 416
type input "*****"
click at [635, 121] on div "Fixed" at bounding box center [634, 115] width 122 height 22
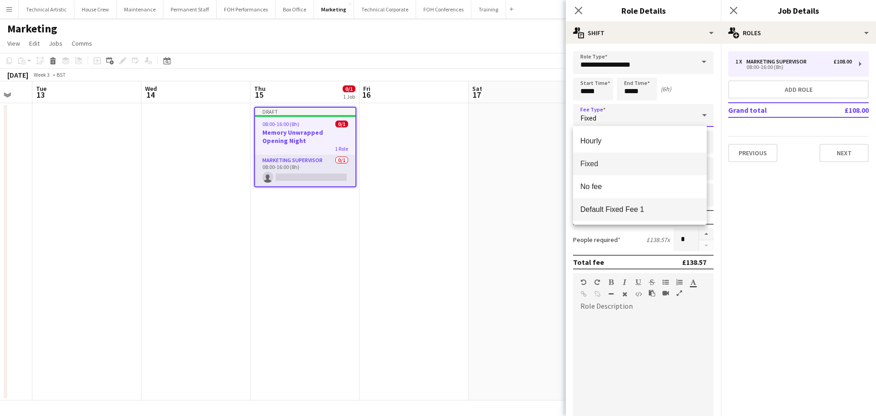
click at [645, 205] on span "Default Fixed Fee 1" at bounding box center [640, 209] width 119 height 9
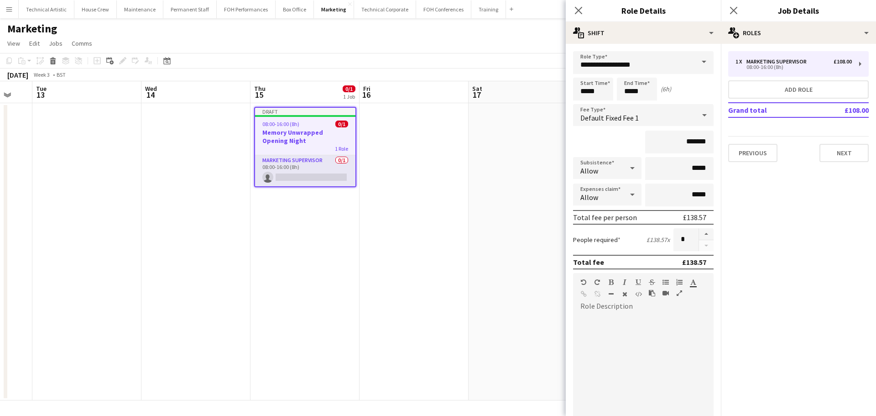
click at [453, 57] on app-toolbar "Copy Paste Paste Ctrl+V Paste with crew Ctrl+Shift+V Paste linked Job [GEOGRAPH…" at bounding box center [438, 61] width 876 height 16
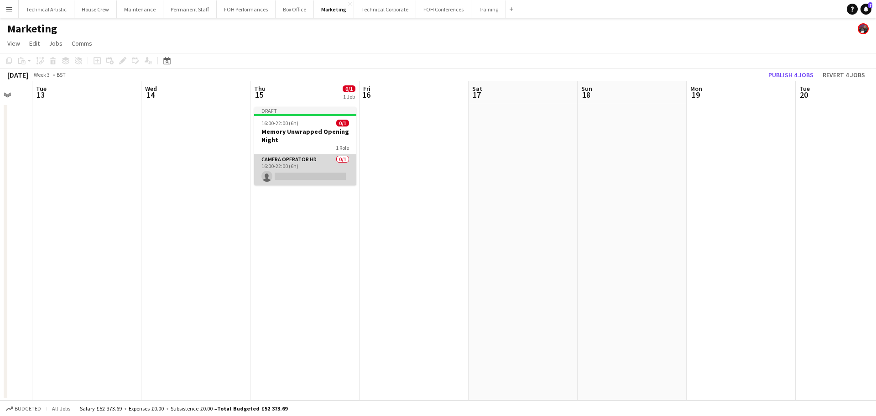
click at [308, 168] on app-card-role "Camera Operator HD 0/1 16:00-22:00 (6h) single-neutral-actions" at bounding box center [305, 169] width 102 height 31
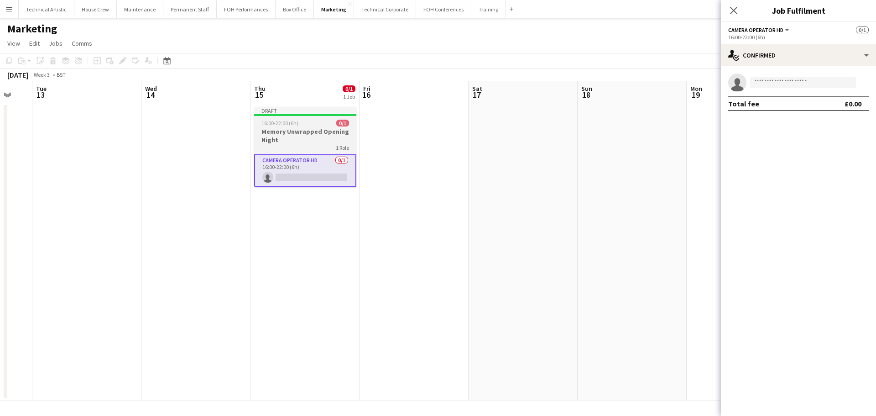
click at [345, 140] on h3 "Memory Unwrapped Opening Night" at bounding box center [305, 135] width 102 height 16
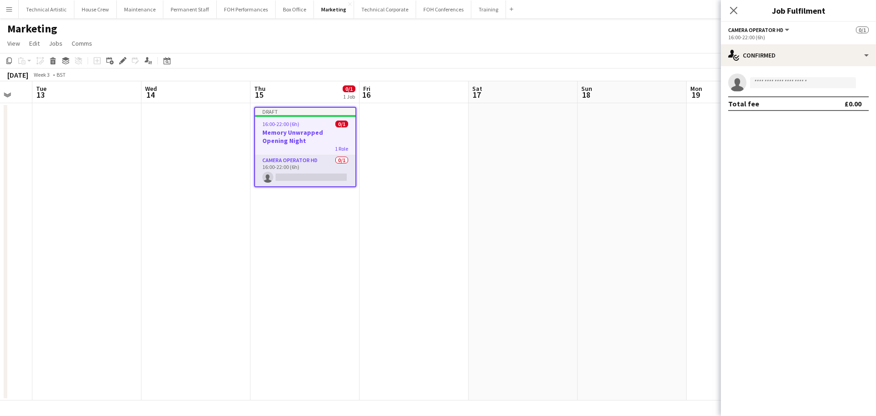
click at [785, 36] on div "16:00-22:00 (6h)" at bounding box center [798, 37] width 141 height 7
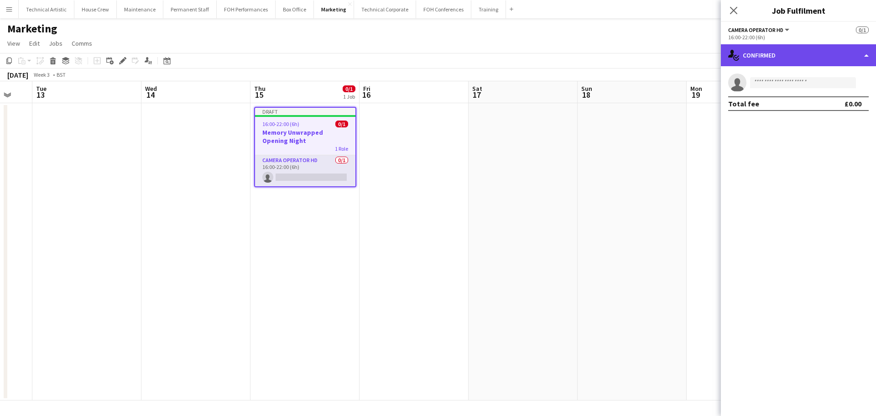
drag, startPoint x: 780, startPoint y: 54, endPoint x: 780, endPoint y: 65, distance: 11.0
click at [780, 55] on div "single-neutral-actions-check-2 Confirmed" at bounding box center [798, 55] width 155 height 22
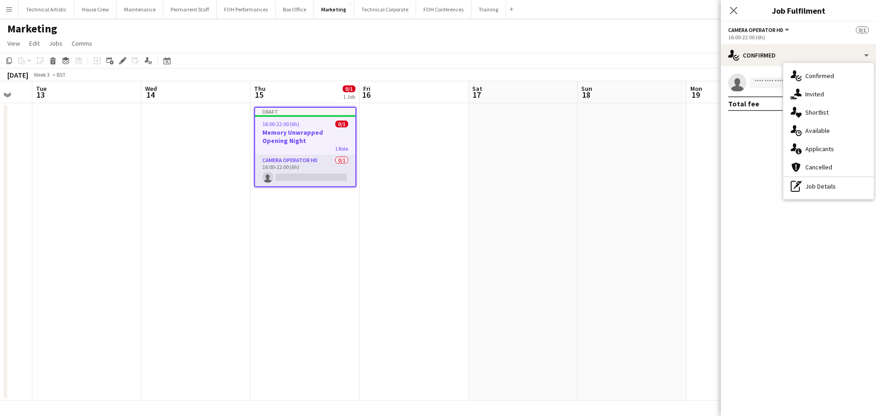
drag, startPoint x: 335, startPoint y: 128, endPoint x: 317, endPoint y: 133, distance: 18.9
click at [335, 128] on app-job-card "Draft 16:00-22:00 (6h) 0/1 Memory Unwrapped Opening Night 1 Role Camera Operato…" at bounding box center [305, 147] width 102 height 80
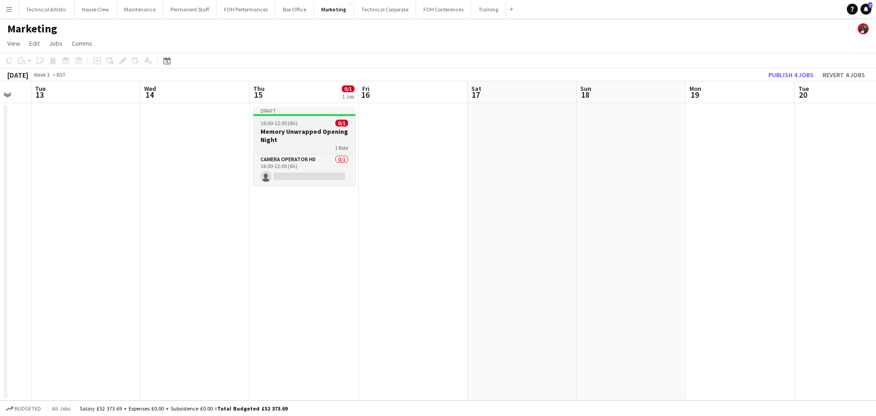
click at [285, 139] on h3 "Memory Unwrapped Opening Night" at bounding box center [304, 135] width 102 height 16
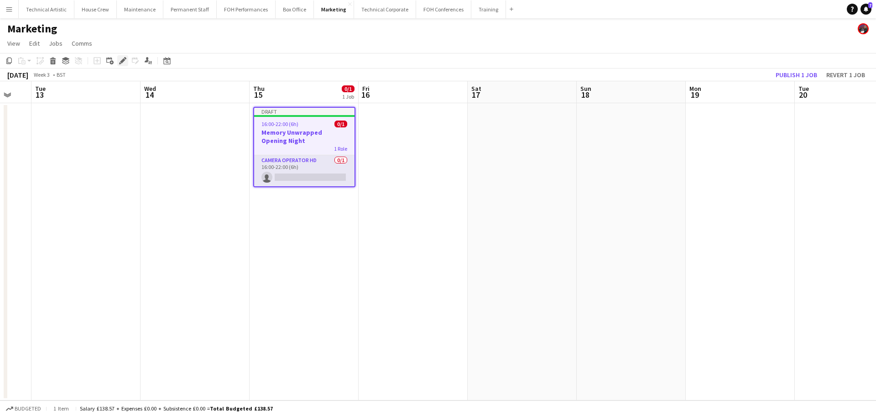
click at [126, 64] on div "Edit" at bounding box center [122, 60] width 11 height 11
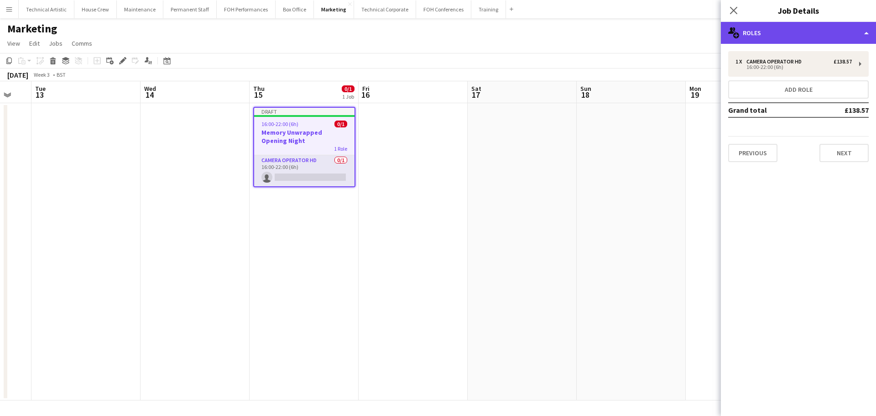
click at [859, 35] on div "multiple-users-add Roles" at bounding box center [798, 33] width 155 height 22
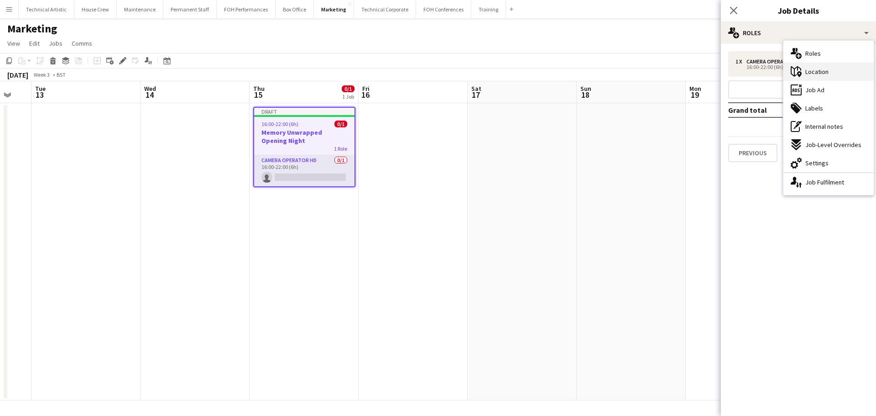
click at [824, 77] on div "maps-pin-1 Location" at bounding box center [829, 72] width 90 height 18
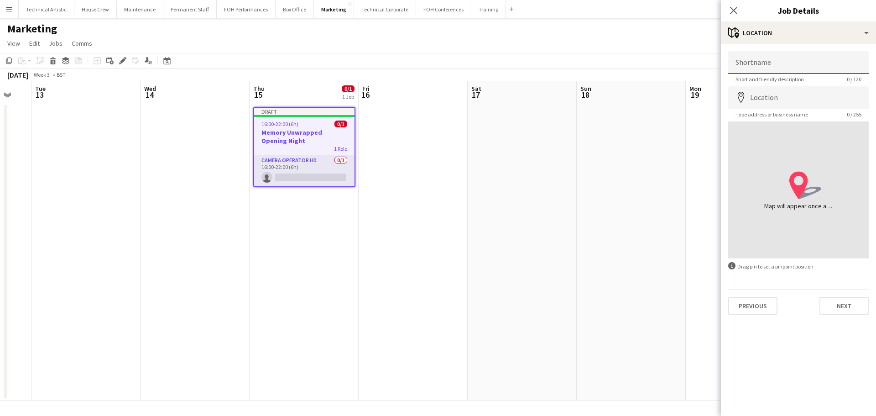
click at [791, 68] on input "Shortname" at bounding box center [798, 62] width 141 height 23
type input "**********"
click at [319, 166] on app-card-role "Camera Operator HD 0/1 16:00-22:00 (6h) single-neutral-actions" at bounding box center [304, 170] width 100 height 31
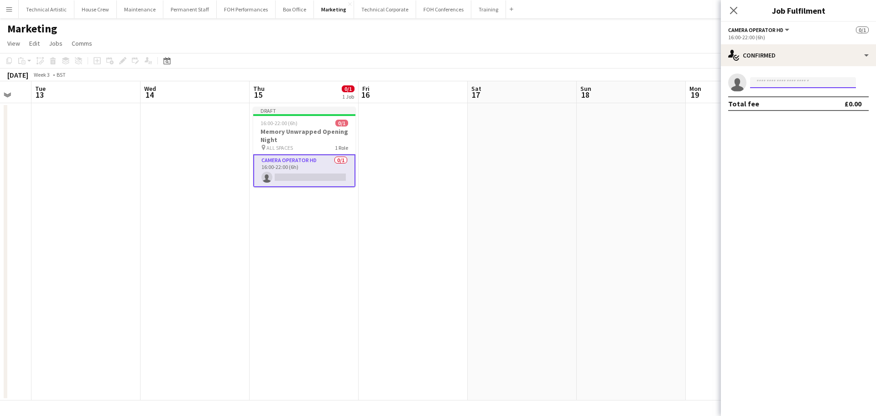
click at [769, 86] on input at bounding box center [803, 82] width 106 height 11
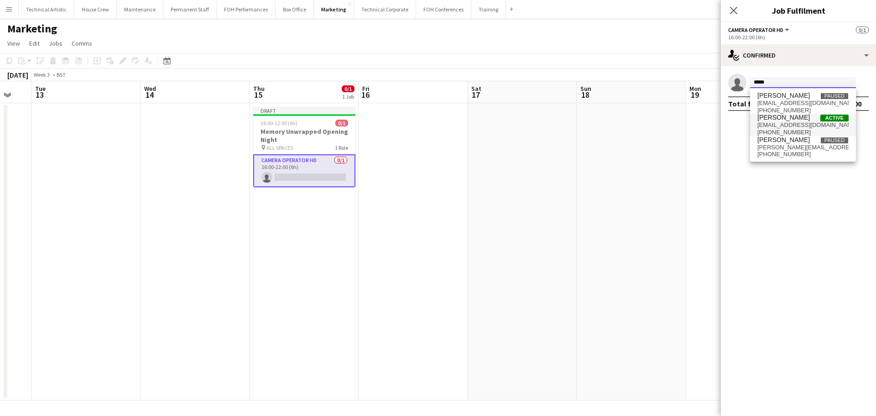
type input "*****"
click at [797, 124] on span "[EMAIL_ADDRESS][DOMAIN_NAME]" at bounding box center [803, 124] width 91 height 7
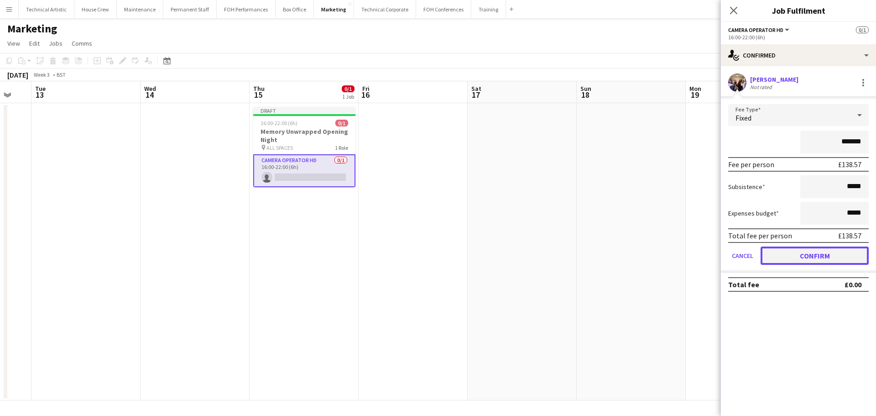
click at [833, 256] on button "Confirm" at bounding box center [815, 255] width 108 height 18
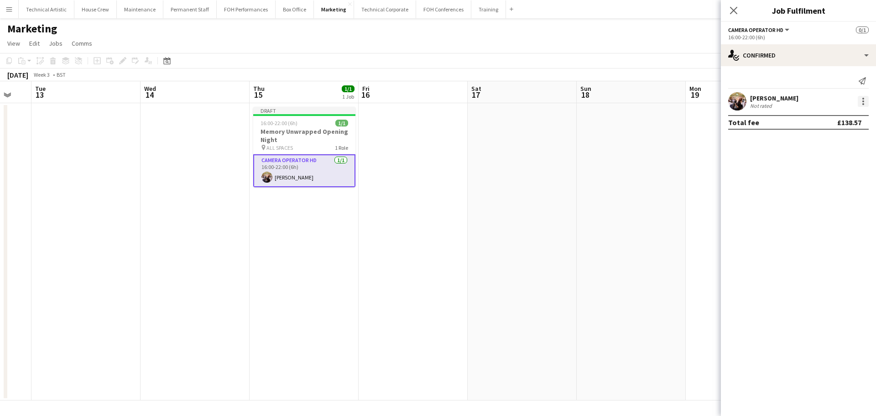
click at [859, 102] on div at bounding box center [863, 101] width 11 height 11
click at [835, 204] on span "Remove" at bounding box center [833, 206] width 57 height 8
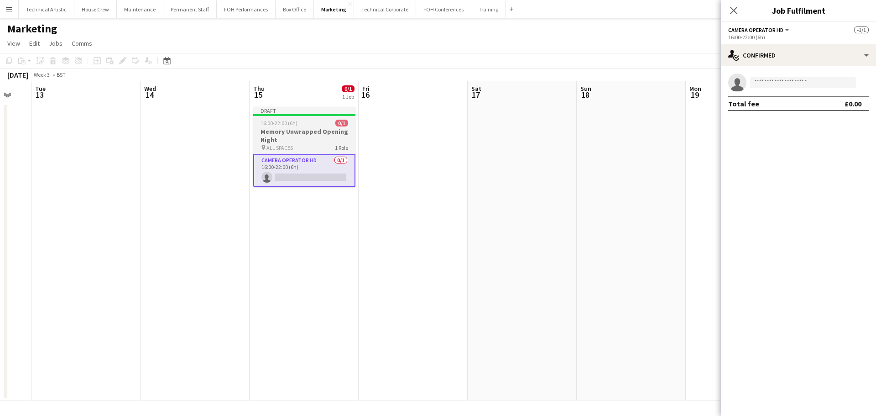
click at [285, 145] on span "ALL SPACES" at bounding box center [280, 147] width 26 height 7
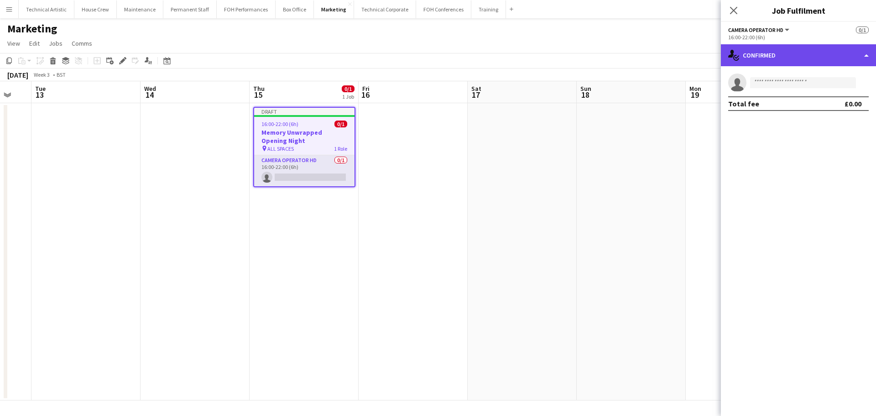
click at [819, 61] on div "single-neutral-actions-check-2 Confirmed" at bounding box center [798, 55] width 155 height 22
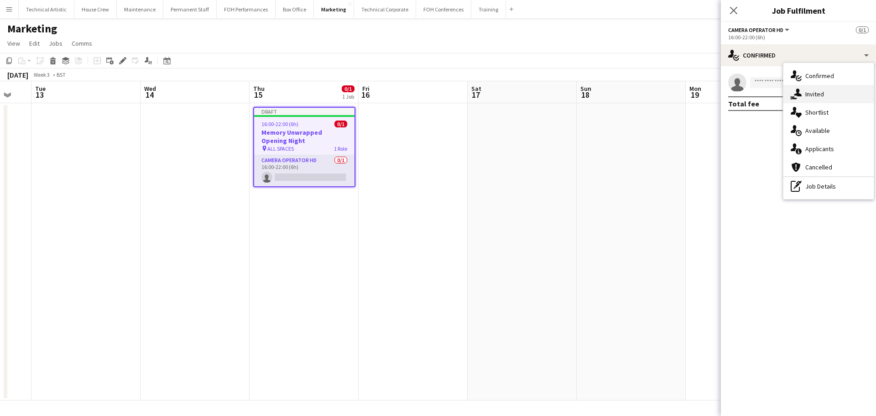
click at [832, 98] on div "single-neutral-actions-share-1 Invited" at bounding box center [829, 94] width 90 height 18
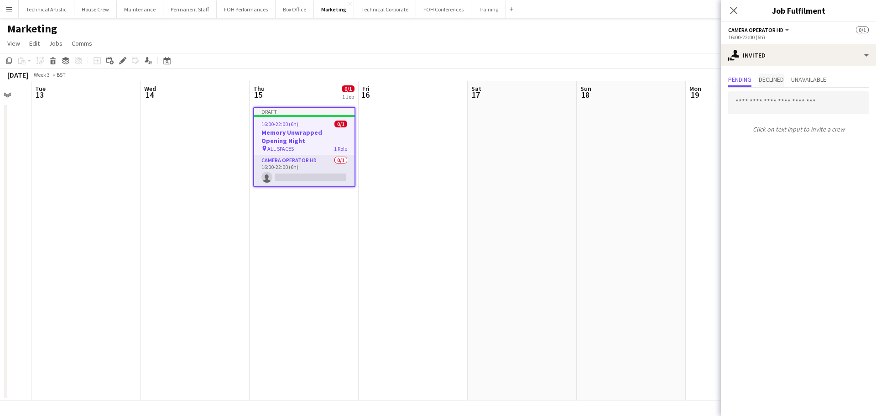
click at [778, 80] on span "Declined" at bounding box center [771, 79] width 25 height 6
click at [738, 79] on span "Pending" at bounding box center [739, 79] width 23 height 6
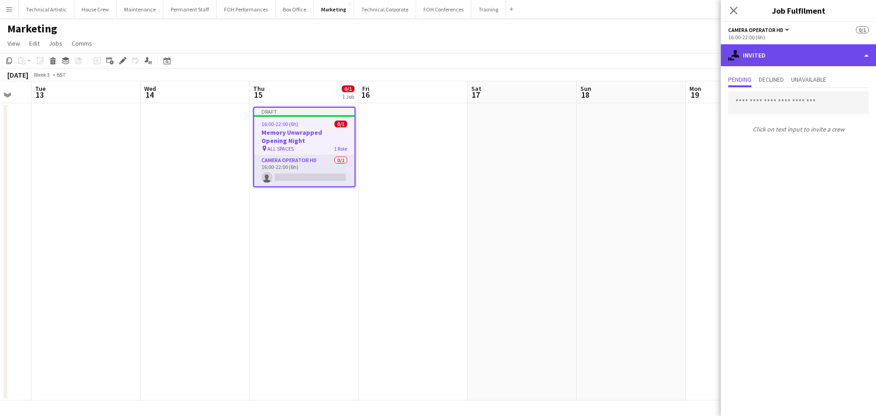
click at [793, 59] on div "single-neutral-actions-share-1 Invited" at bounding box center [798, 55] width 155 height 22
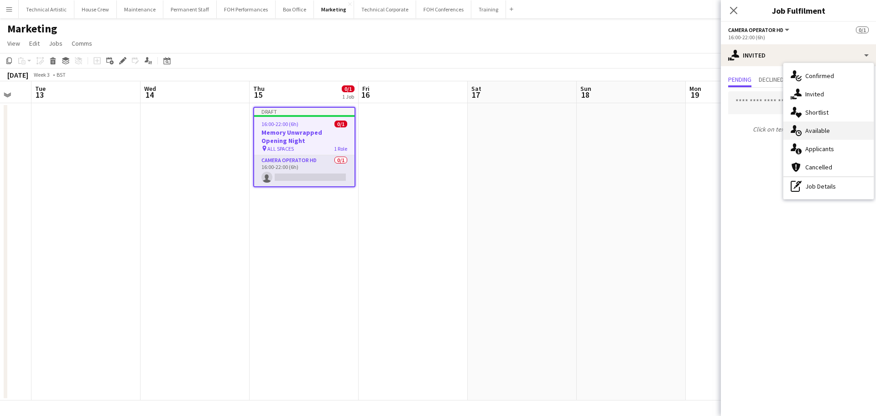
click at [830, 130] on span "Available" at bounding box center [818, 130] width 25 height 8
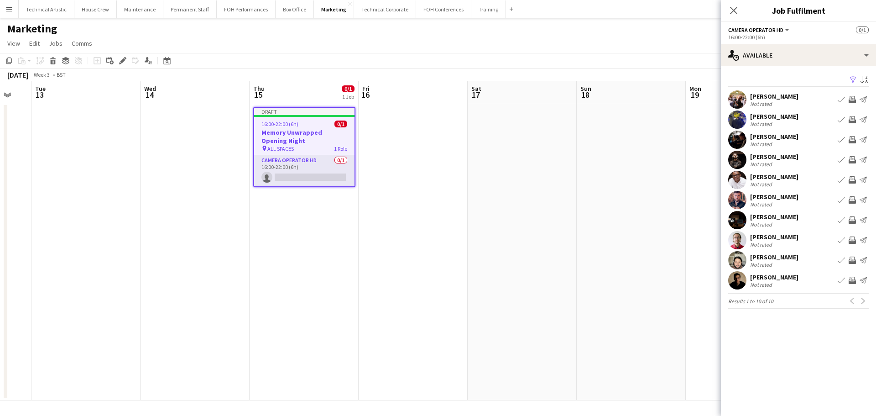
click at [853, 97] on app-icon "Invite crew" at bounding box center [852, 99] width 7 height 7
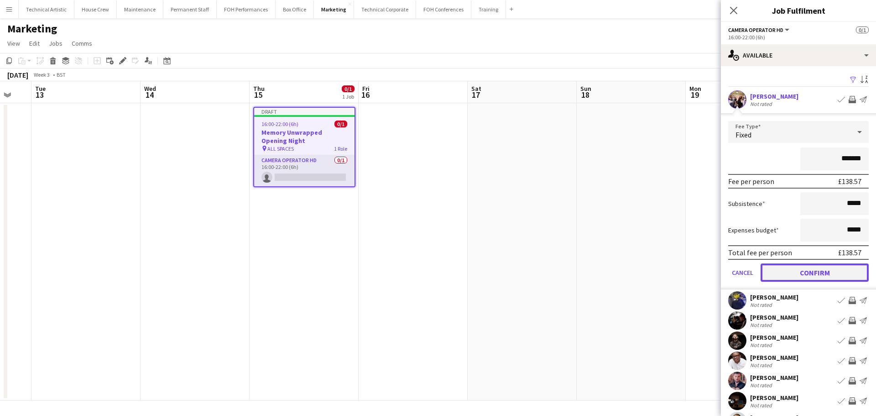
click at [834, 269] on button "Confirm" at bounding box center [815, 272] width 108 height 18
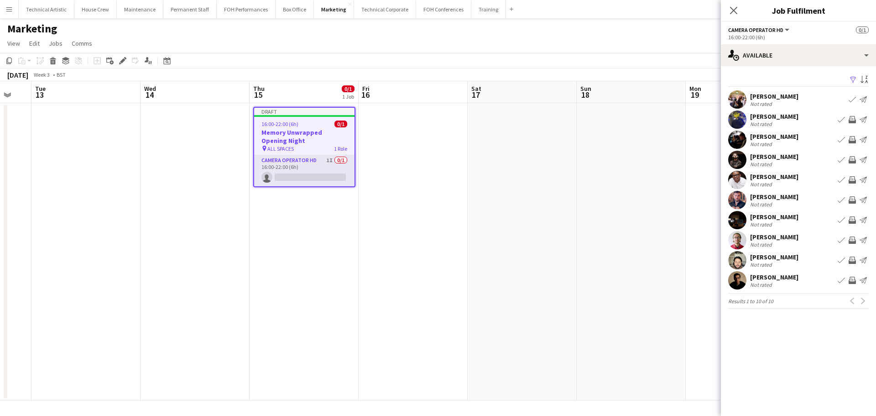
click at [456, 66] on app-toolbar "Copy Paste Paste Ctrl+V Paste with crew Ctrl+Shift+V Paste linked Job [GEOGRAPH…" at bounding box center [438, 61] width 876 height 16
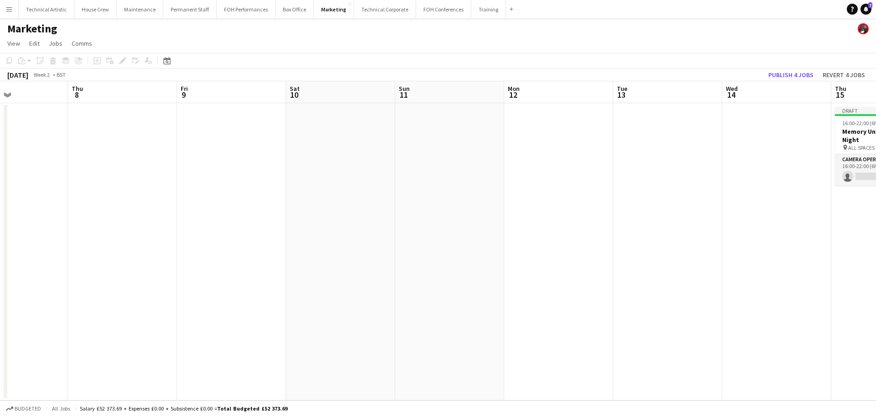
drag, startPoint x: 657, startPoint y: 217, endPoint x: 529, endPoint y: 217, distance: 128.7
click at [834, 216] on app-calendar-viewport "Mon 5 Tue 6 Wed 7 Thu 8 Fri 9 Sat 10 Sun 11 Mon 12 Tue 13 Wed 14 Thu 15 0/1 1 J…" at bounding box center [438, 240] width 876 height 319
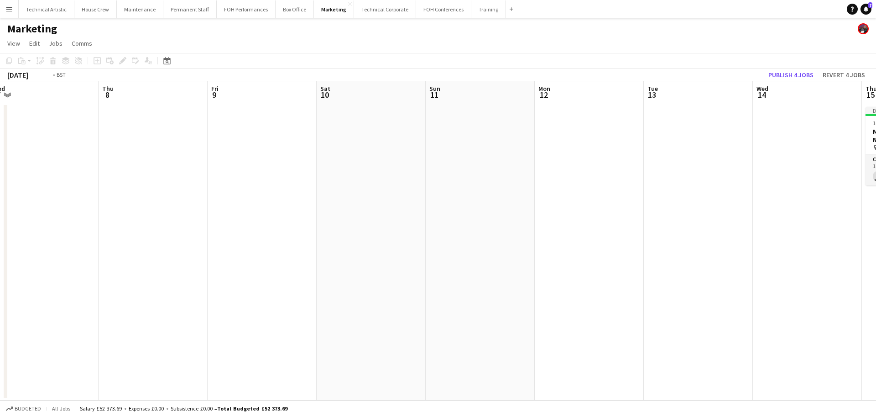
drag, startPoint x: 161, startPoint y: 215, endPoint x: 876, endPoint y: 218, distance: 714.7
click at [869, 218] on app-calendar-viewport "Mon 5 Tue 6 Wed 7 Thu 8 Fri 9 Sat 10 Sun 11 Mon 12 Tue 13 Wed 14 Thu 15 0/1 1 J…" at bounding box center [438, 240] width 876 height 319
click at [755, 219] on app-calendar-viewport "Mon 29 Tue 30 Wed 31 Thu 1 Fri 2 Sat 3 Sun 4 Mon 5 Tue 6 Wed 7 Thu 8 Fri 9 Sat …" at bounding box center [438, 240] width 876 height 319
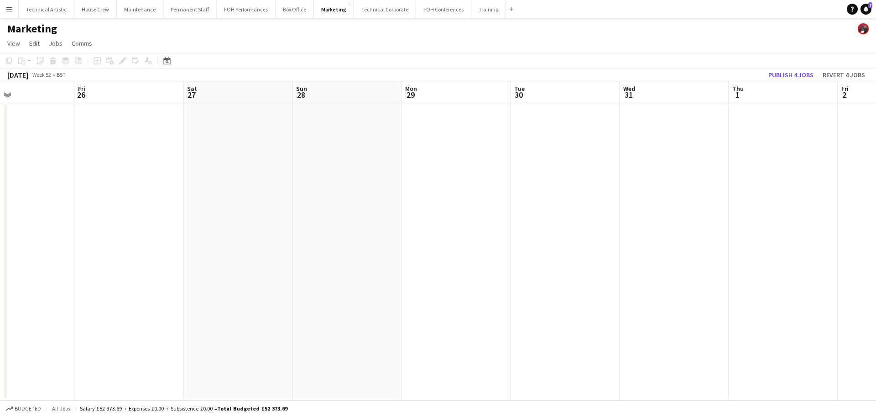
drag, startPoint x: 199, startPoint y: 229, endPoint x: 575, endPoint y: 223, distance: 375.2
click at [639, 215] on app-calendar-viewport "Tue 23 Wed 24 Thu 25 Fri 26 Sat 27 Sun 28 Mon 29 Tue 30 Wed 31 Thu 1 Fri 2 Sat …" at bounding box center [438, 240] width 876 height 319
drag, startPoint x: 346, startPoint y: 237, endPoint x: 751, endPoint y: 237, distance: 404.8
click at [781, 237] on app-calendar-viewport "Sun 14 Mon 15 Tue 16 Wed 17 Thu 18 Fri 19 Sat 20 Sun 21 Mon 22 Tue 23 Wed 24 Th…" at bounding box center [438, 240] width 876 height 319
drag, startPoint x: 163, startPoint y: 198, endPoint x: 771, endPoint y: 197, distance: 607.9
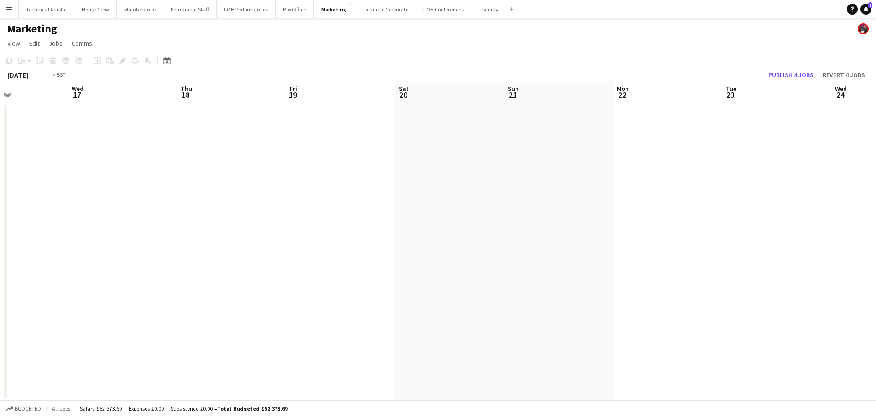
click at [771, 197] on app-calendar-viewport "Sun 14 Mon 15 Tue 16 Wed 17 Thu 18 Fri 19 Sat 20 Sun 21 Mon 22 Tue 23 Wed 24 Th…" at bounding box center [438, 240] width 876 height 319
drag, startPoint x: 195, startPoint y: 188, endPoint x: 863, endPoint y: 196, distance: 667.3
click at [863, 196] on app-calendar-viewport "Wed 3 Thu 4 Fri 5 Sat 6 Sun 7 Mon 8 Tue 9 Wed 10 Thu 11 Fri 12 Sat 13 Sun 14 Mo…" at bounding box center [438, 240] width 876 height 319
drag, startPoint x: 225, startPoint y: 217, endPoint x: 576, endPoint y: 210, distance: 350.1
click at [775, 219] on app-calendar-viewport "Tue 2 Wed 3 Thu 4 Fri 5 Sat 6 Sun 7 Mon 8 Tue 9 Wed 10 Thu 11 Fri 12 Sat 13 Sun…" at bounding box center [438, 240] width 876 height 319
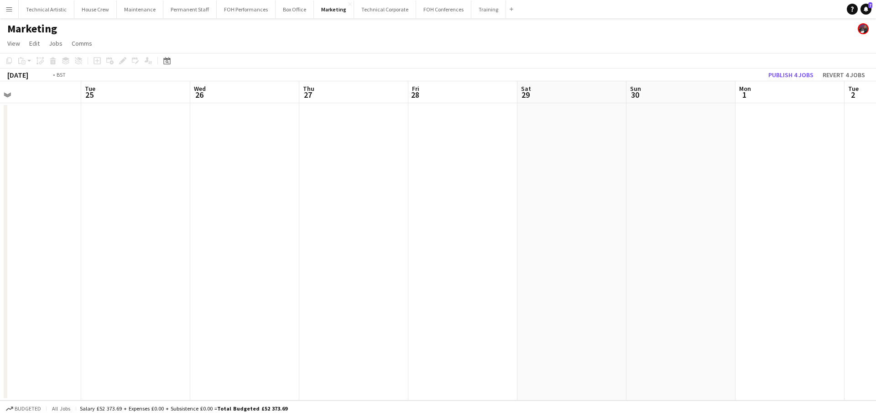
drag, startPoint x: 573, startPoint y: 204, endPoint x: 770, endPoint y: 202, distance: 196.7
click at [826, 202] on app-calendar-viewport "Sat 22 Sun 23 Mon 24 Tue 25 Wed 26 Thu 27 Fri 28 Sat 29 Sun 30 Mon 1 Tue 2 Wed …" at bounding box center [438, 240] width 876 height 319
drag, startPoint x: 183, startPoint y: 202, endPoint x: 847, endPoint y: 200, distance: 663.2
click at [847, 200] on app-calendar-viewport "Fri 21 Sat 22 Sun 23 Mon 24 Tue 25 Wed 26 Thu 27 Fri 28 Sat 29 Sun 30 Mon 1 Tue…" at bounding box center [438, 240] width 876 height 319
drag, startPoint x: 717, startPoint y: 198, endPoint x: 511, endPoint y: 198, distance: 205.8
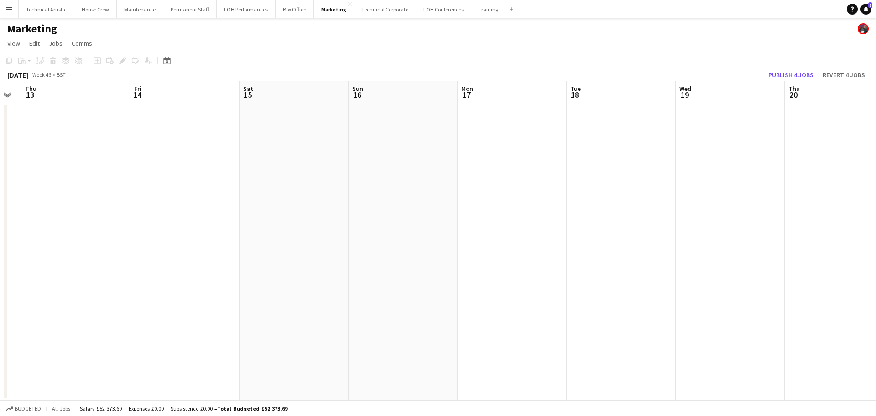
click at [820, 198] on app-calendar-viewport "Mon 10 Tue 11 Wed 12 Thu 13 Fri 14 Sat 15 Sun 16 Mon 17 Tue 18 Wed 19 Thu 20 Fr…" at bounding box center [438, 240] width 876 height 319
drag, startPoint x: 203, startPoint y: 188, endPoint x: 712, endPoint y: 190, distance: 508.9
click at [823, 190] on app-calendar-viewport "Mon 10 Tue 11 Wed 12 Thu 13 Fri 14 Sat 15 Sun 16 Mon 17 Tue 18 Wed 19 Thu 20 Fr…" at bounding box center [438, 240] width 876 height 319
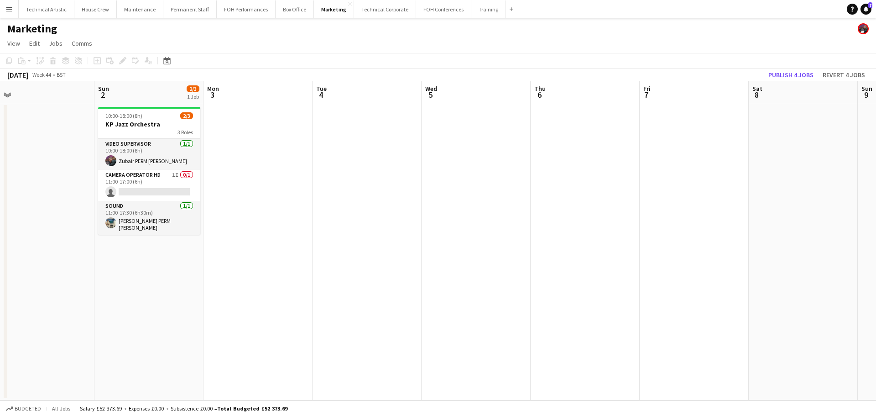
drag, startPoint x: 299, startPoint y: 188, endPoint x: 825, endPoint y: 187, distance: 525.8
click at [853, 187] on app-calendar-viewport "Thu 30 Fri 31 Sat 1 Sun 2 2/3 1 Job Mon 3 Tue 4 Wed 5 Thu 6 Fri 7 Sat 8 Sun 9 M…" at bounding box center [438, 240] width 876 height 319
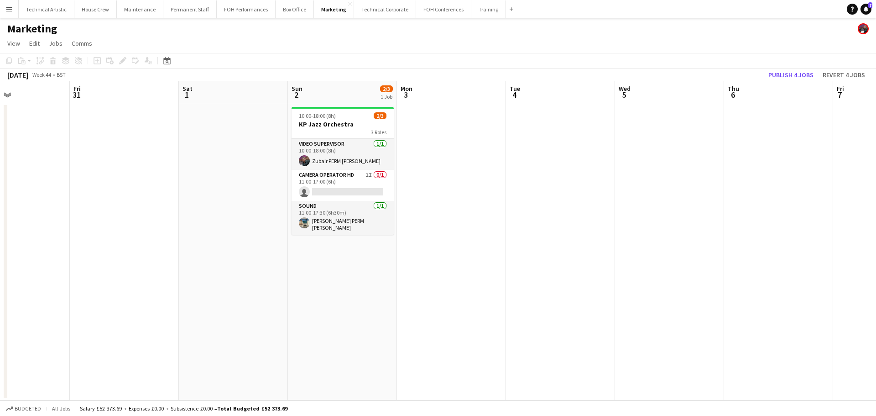
scroll to position [0, 328]
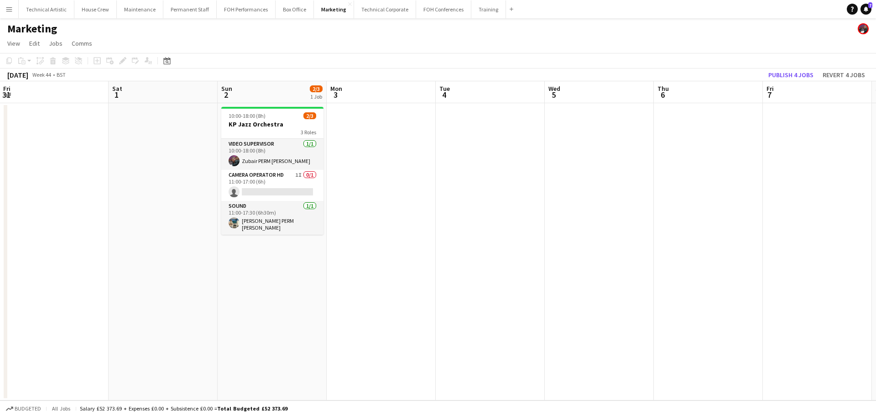
drag, startPoint x: 186, startPoint y: 179, endPoint x: 226, endPoint y: 185, distance: 40.6
click at [226, 185] on app-calendar-viewport "Tue 28 Wed 29 Thu 30 Fri 31 Sat 1 Sun 2 2/3 1 Job Mon 3 Tue 4 Wed 5 Thu 6 Fri 7…" at bounding box center [438, 240] width 876 height 319
click at [389, 137] on app-date-cell at bounding box center [381, 251] width 109 height 297
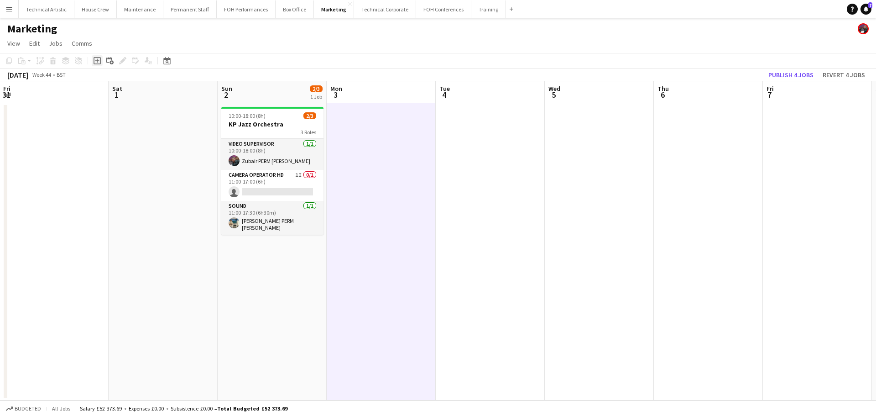
click at [99, 60] on icon "Add job" at bounding box center [97, 60] width 7 height 7
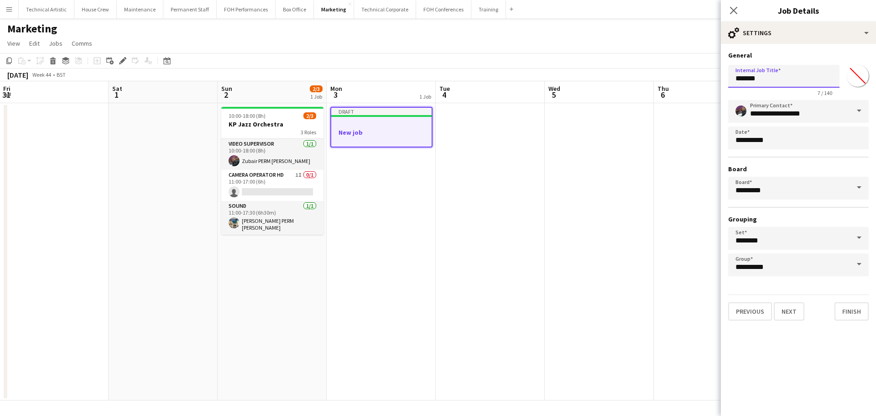
drag, startPoint x: 786, startPoint y: 77, endPoint x: 496, endPoint y: 95, distance: 290.4
click at [521, 94] on body "Menu Boards Boards Boards All jobs Status Workforce Workforce My Workforce Recr…" at bounding box center [438, 208] width 876 height 416
type input "**********"
click at [789, 312] on button "Next" at bounding box center [789, 311] width 31 height 18
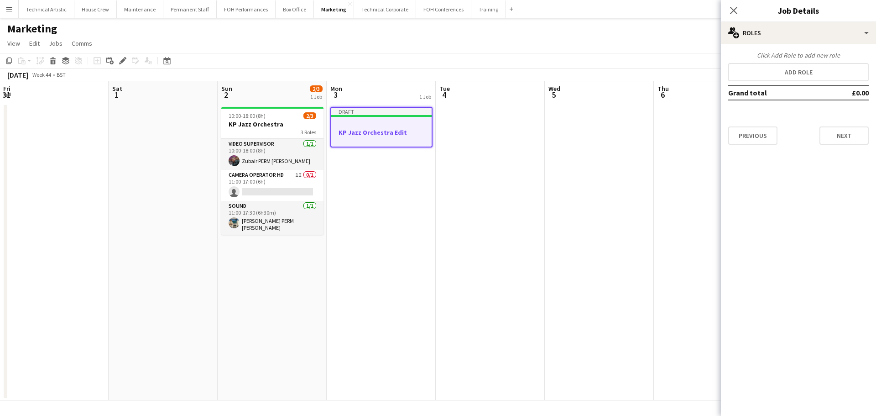
click at [500, 145] on app-date-cell at bounding box center [490, 251] width 109 height 297
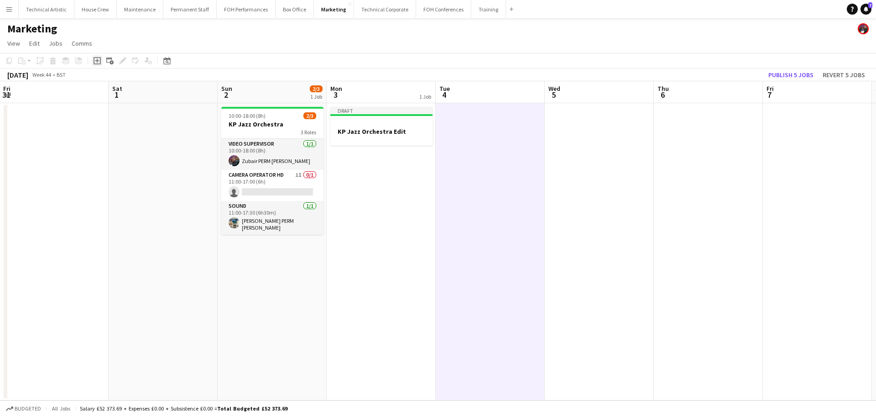
click at [94, 60] on icon "Add job" at bounding box center [97, 60] width 7 height 7
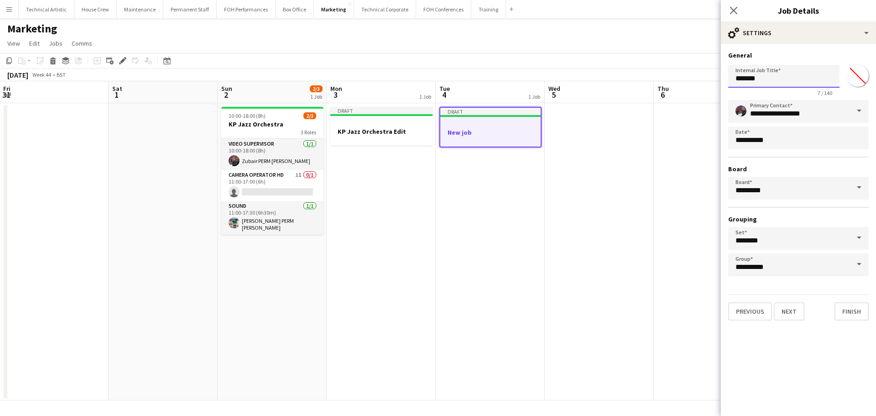
drag, startPoint x: 626, startPoint y: 79, endPoint x: 586, endPoint y: 84, distance: 40.4
click at [613, 79] on body "Menu Boards Boards Boards All jobs Status Workforce Workforce My Workforce Recr…" at bounding box center [438, 208] width 876 height 416
type input "**********"
click button "Next" at bounding box center [789, 311] width 31 height 18
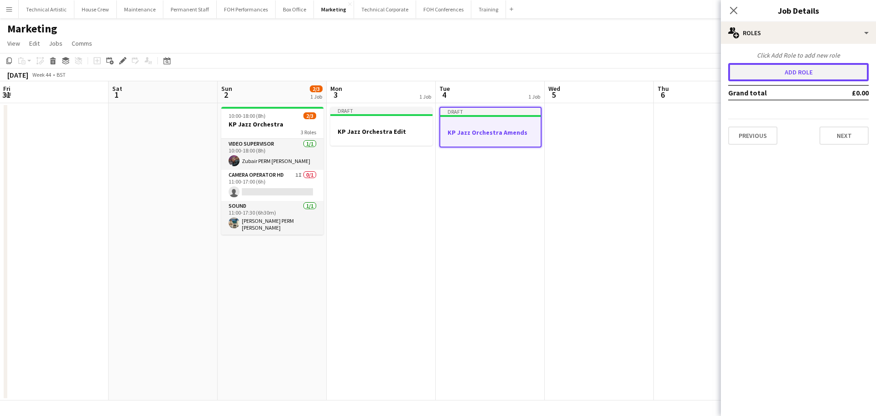
click at [769, 73] on button "Add role" at bounding box center [798, 72] width 141 height 18
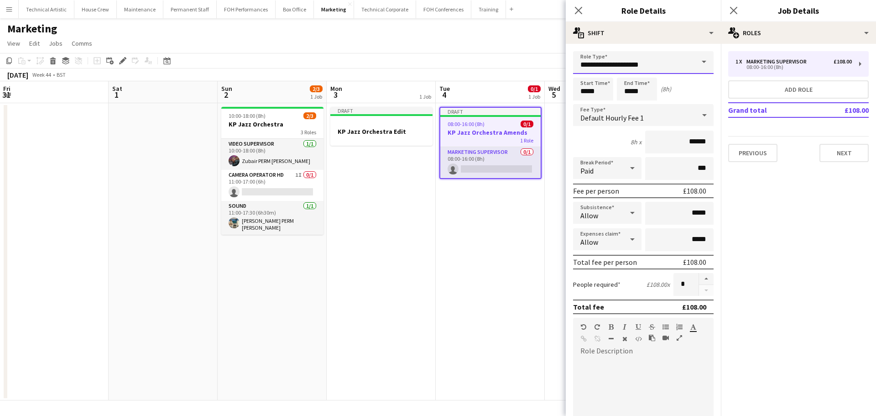
drag, startPoint x: 654, startPoint y: 68, endPoint x: 360, endPoint y: 37, distance: 296.0
click at [375, 37] on body "Menu Boards Boards Boards All jobs Status Workforce Workforce My Workforce Recr…" at bounding box center [438, 208] width 876 height 416
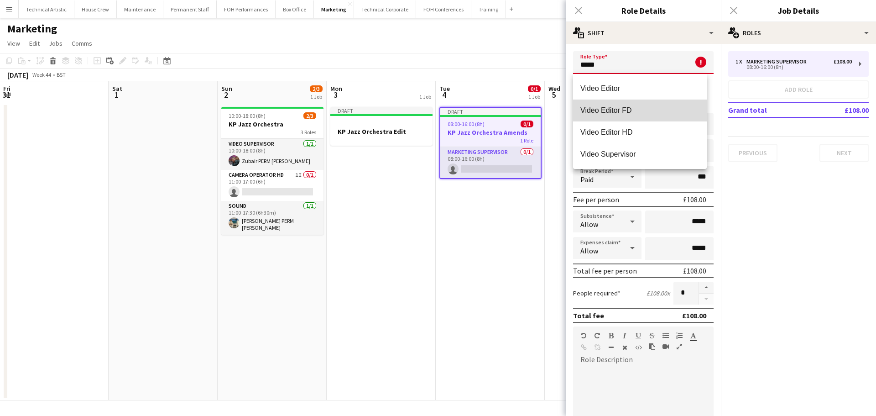
click at [618, 112] on span "Video Editor FD" at bounding box center [640, 110] width 119 height 9
type input "**********"
type input "*******"
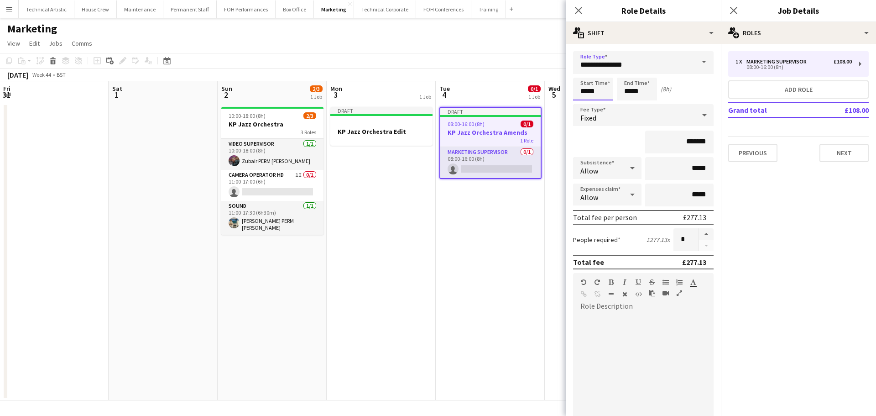
drag, startPoint x: 602, startPoint y: 91, endPoint x: 461, endPoint y: 72, distance: 142.3
click at [471, 72] on body "Menu Boards Boards Boards All jobs Status Workforce Workforce My Workforce Recr…" at bounding box center [438, 208] width 876 height 416
type input "*****"
click at [667, 112] on div "Fixed" at bounding box center [634, 115] width 122 height 22
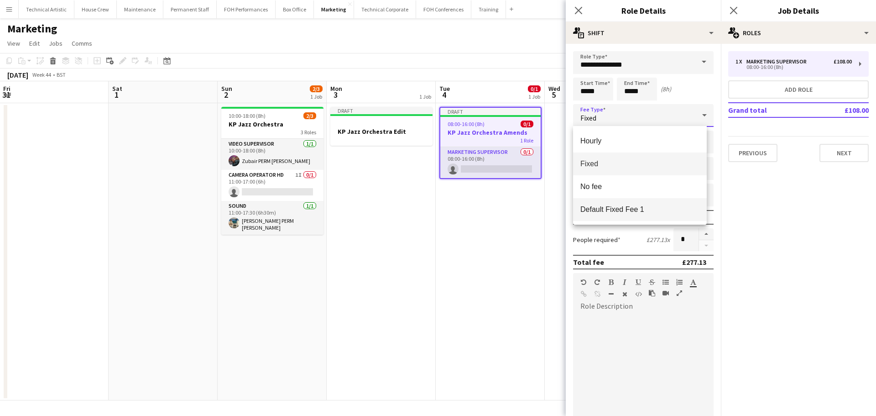
click at [644, 207] on span "Default Fixed Fee 1" at bounding box center [640, 209] width 119 height 9
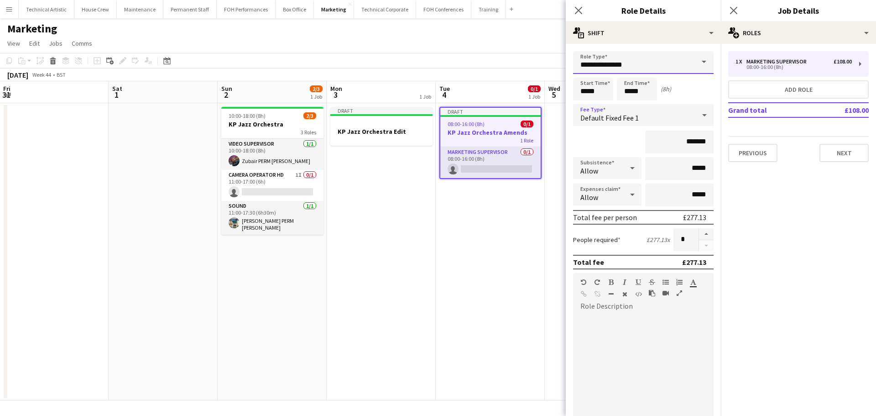
drag, startPoint x: 677, startPoint y: 64, endPoint x: 313, endPoint y: 49, distance: 365.0
click at [313, 49] on body "Menu Boards Boards Boards All jobs Status Workforce Workforce My Workforce Recr…" at bounding box center [438, 208] width 876 height 416
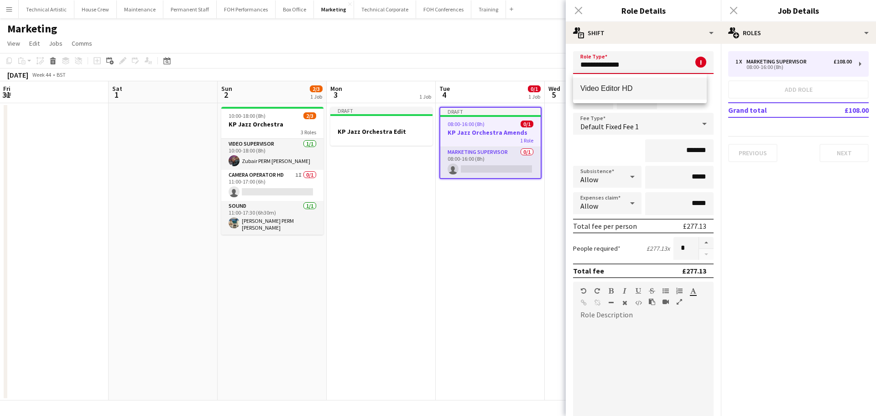
click at [658, 84] on span "Video Editor HD" at bounding box center [640, 88] width 119 height 9
type input "**********"
type input "*******"
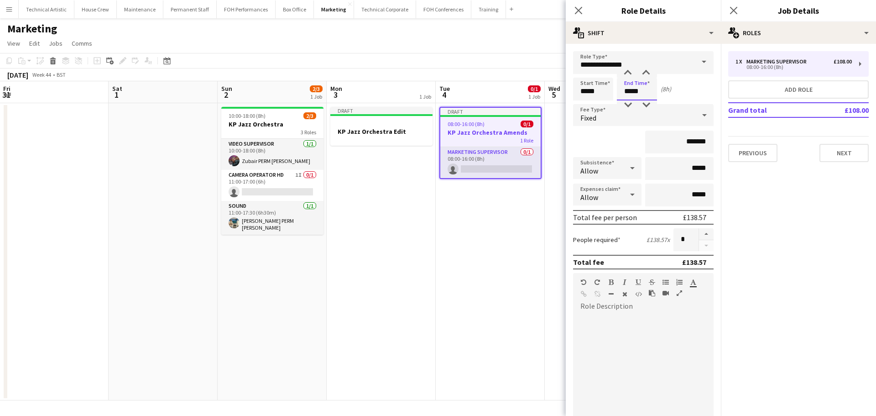
drag, startPoint x: 515, startPoint y: 68, endPoint x: 485, endPoint y: 65, distance: 29.8
click at [486, 65] on body "Menu Boards Boards Boards All jobs Status Workforce Workforce My Workforce Recr…" at bounding box center [438, 208] width 876 height 416
type input "*****"
click at [407, 127] on h3 "KP Jazz Orchestra Edit" at bounding box center [381, 131] width 102 height 8
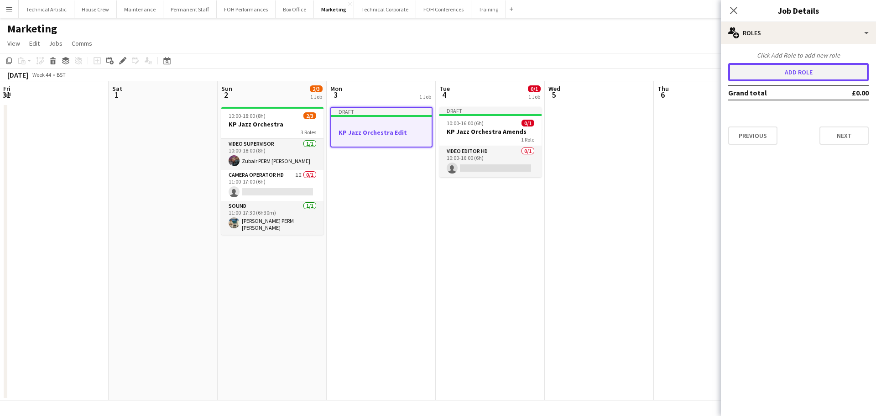
click at [743, 74] on button "Add role" at bounding box center [798, 72] width 141 height 18
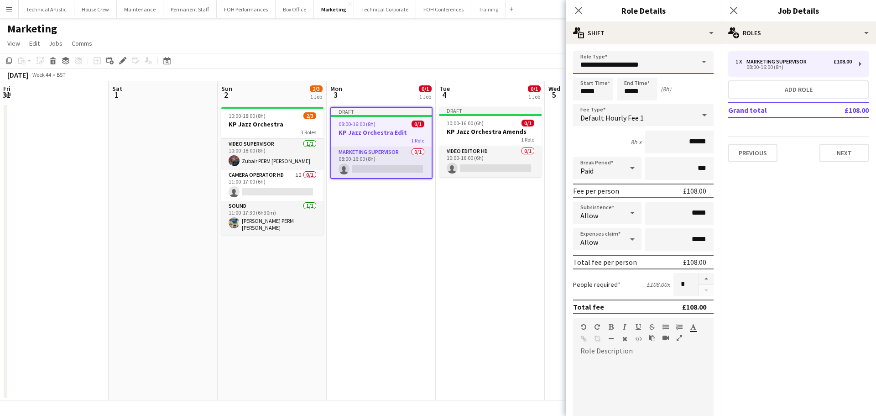
drag, startPoint x: 644, startPoint y: 64, endPoint x: 302, endPoint y: 59, distance: 342.3
click at [320, 59] on body "Menu Boards Boards Boards All jobs Status Workforce Workforce My Workforce Recr…" at bounding box center [438, 208] width 876 height 416
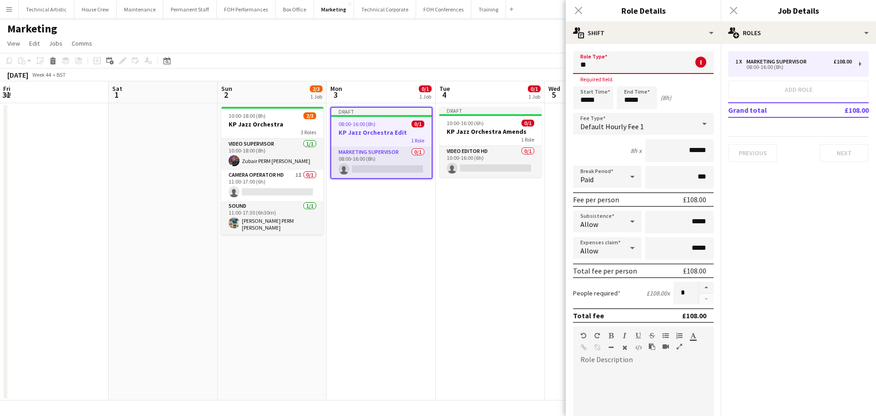
type input "*"
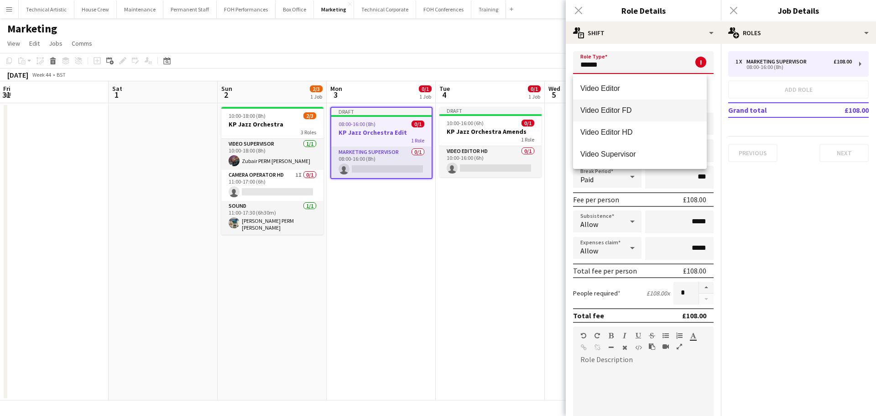
click at [643, 108] on span "Video Editor FD" at bounding box center [640, 110] width 119 height 9
type input "**********"
type input "*******"
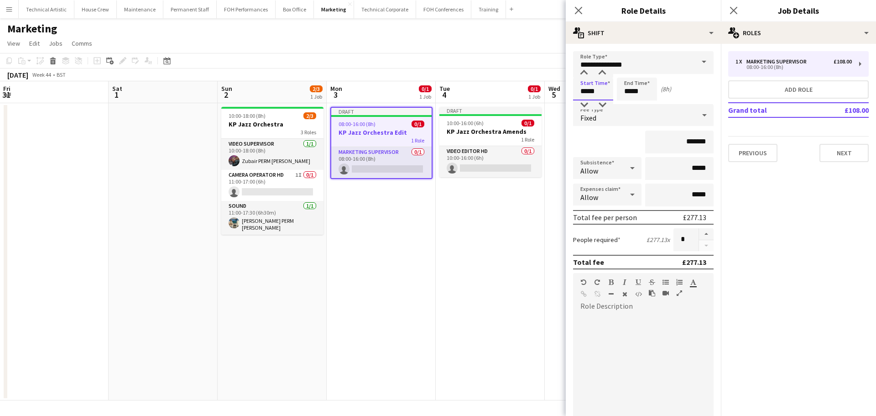
drag, startPoint x: 610, startPoint y: 95, endPoint x: 419, endPoint y: 76, distance: 192.2
click at [419, 76] on body "Menu Boards Boards Boards All jobs Status Workforce Workforce My Workforce Recr…" at bounding box center [438, 208] width 876 height 416
type input "*****"
click at [435, 88] on app-board-header-date "Mon 3 0/1 1 Job" at bounding box center [381, 92] width 109 height 22
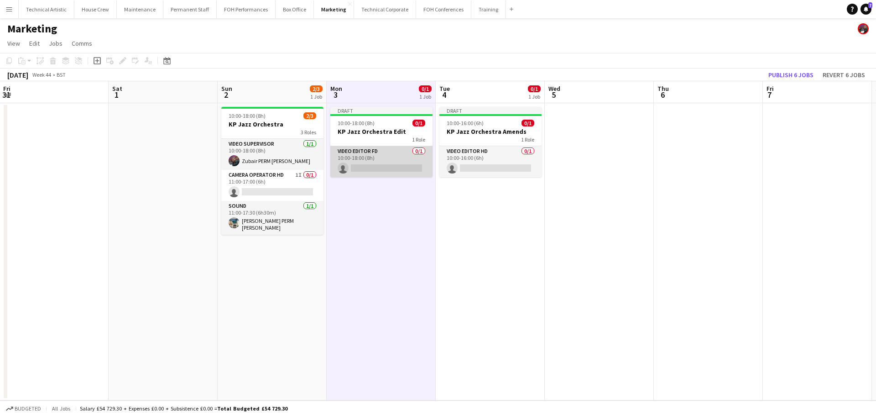
click at [395, 165] on app-card-role "Video Editor FD 0/1 10:00-18:00 (8h) single-neutral-actions" at bounding box center [381, 161] width 102 height 31
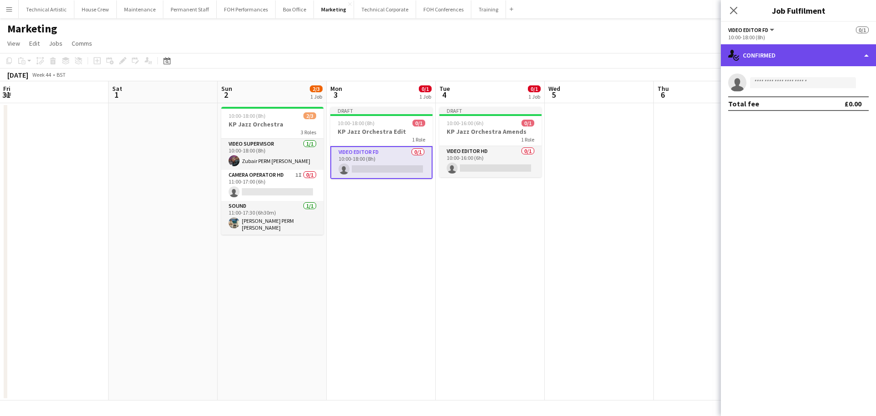
click at [774, 50] on div "single-neutral-actions-check-2 Confirmed" at bounding box center [798, 55] width 155 height 22
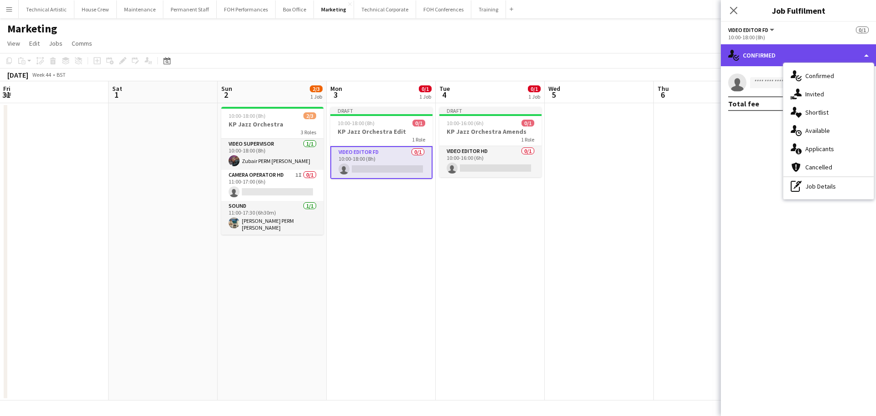
click at [758, 62] on div "single-neutral-actions-check-2 Confirmed" at bounding box center [798, 55] width 155 height 22
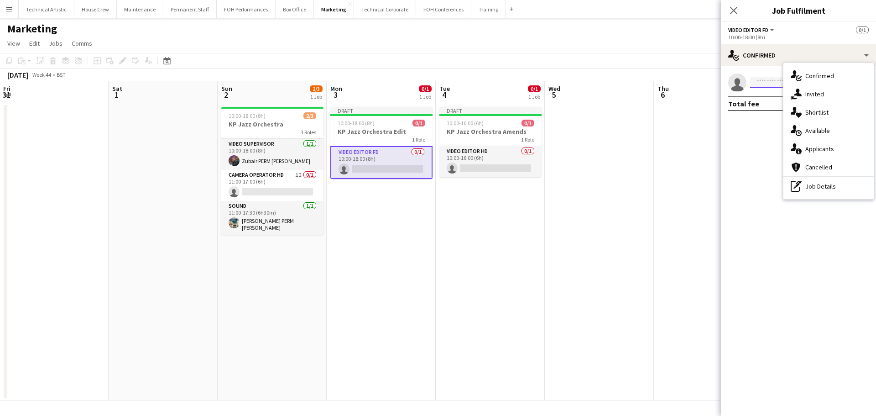
click at [765, 83] on input at bounding box center [803, 82] width 106 height 11
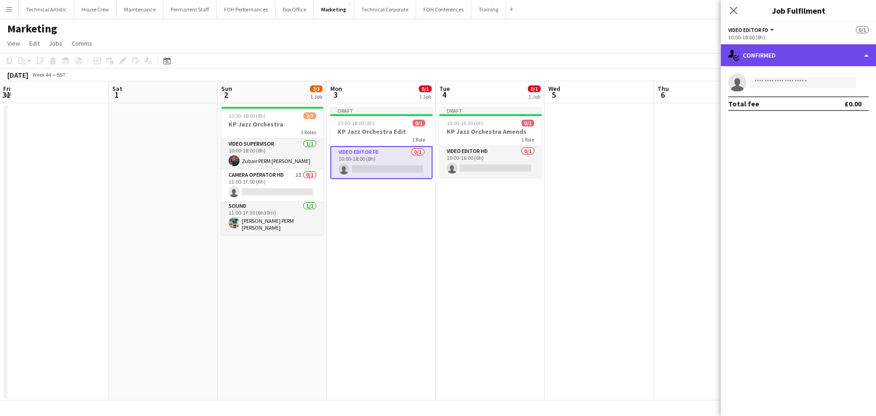
click at [770, 61] on div "single-neutral-actions-check-2 Confirmed" at bounding box center [798, 55] width 155 height 22
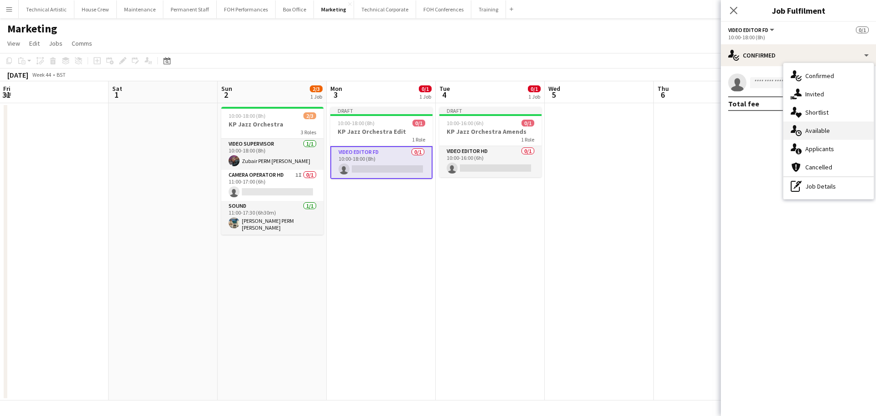
click at [809, 122] on div "single-neutral-actions-upload Available" at bounding box center [829, 130] width 90 height 18
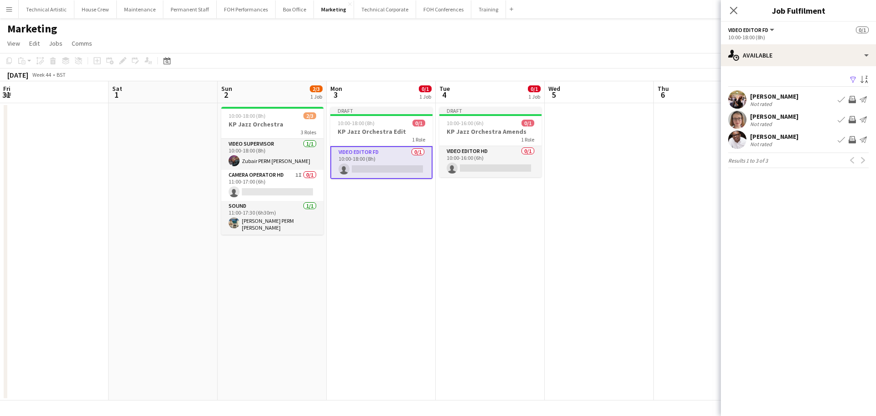
click at [852, 97] on app-icon "Invite crew" at bounding box center [852, 99] width 7 height 7
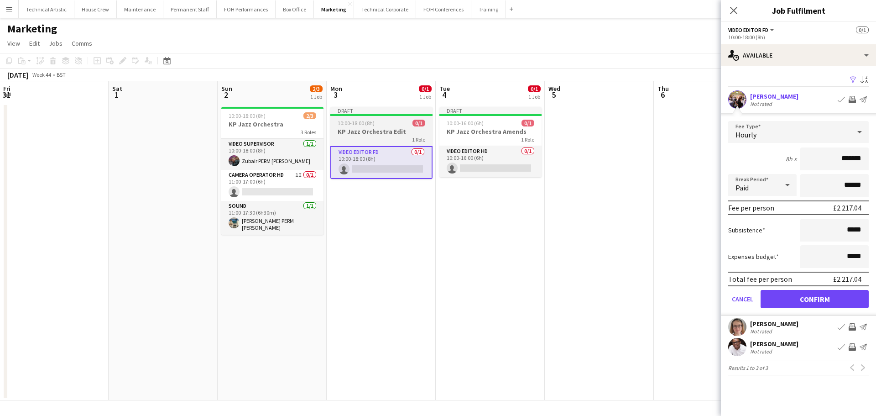
click at [399, 151] on app-card-role "Video Editor FD 0/1 10:00-18:00 (8h) single-neutral-actions" at bounding box center [381, 162] width 102 height 33
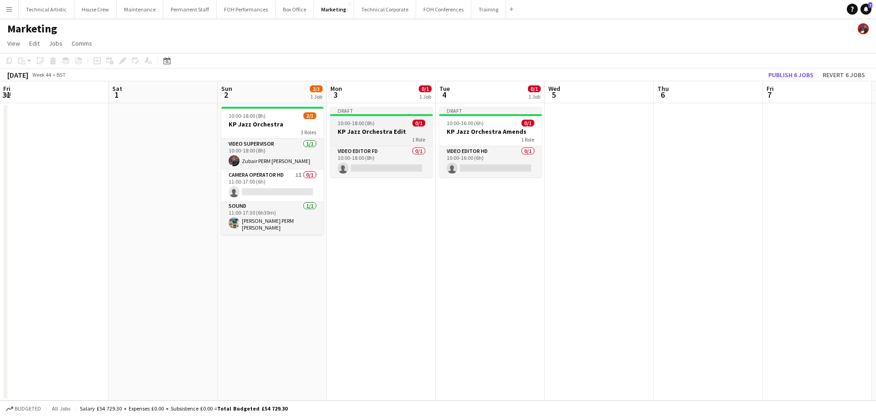
click at [393, 136] on div "1 Role" at bounding box center [381, 139] width 102 height 7
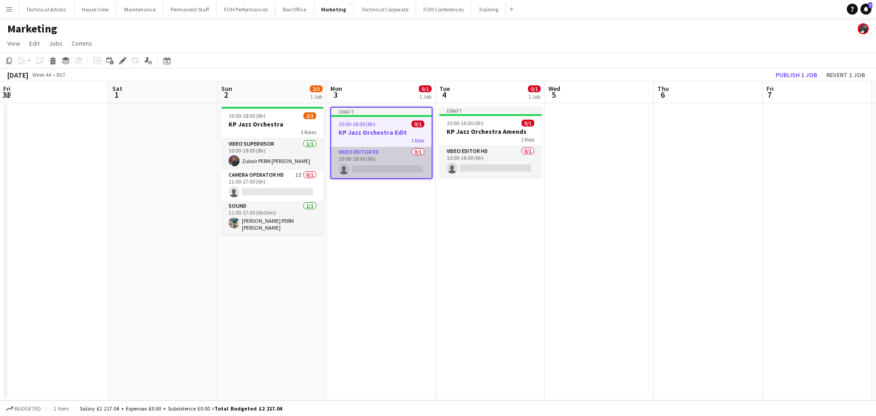
click at [389, 168] on app-card-role "Video Editor FD 0/1 10:00-18:00 (8h) single-neutral-actions" at bounding box center [381, 162] width 100 height 31
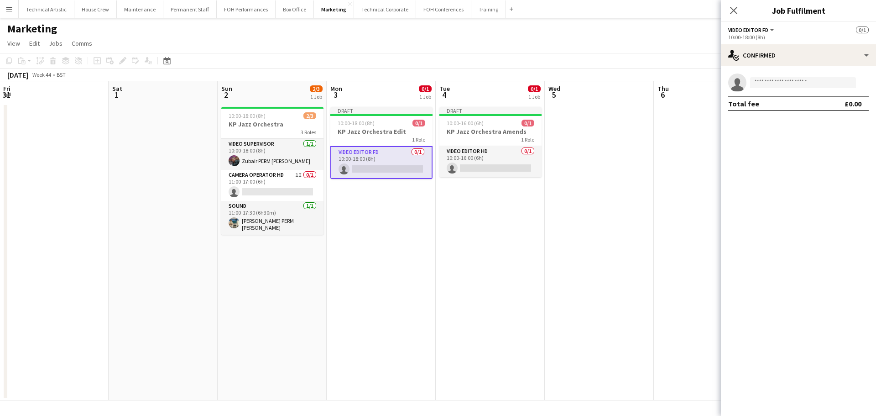
click at [387, 123] on div "10:00-18:00 (8h) 0/1" at bounding box center [381, 123] width 102 height 7
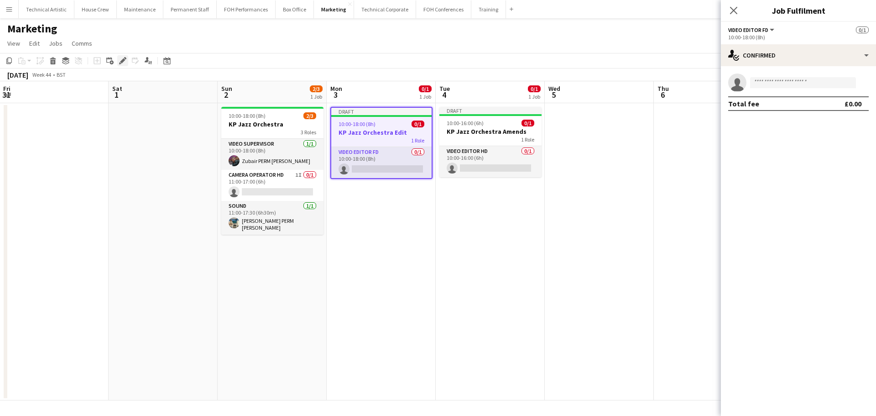
click at [124, 59] on icon at bounding box center [122, 60] width 5 height 5
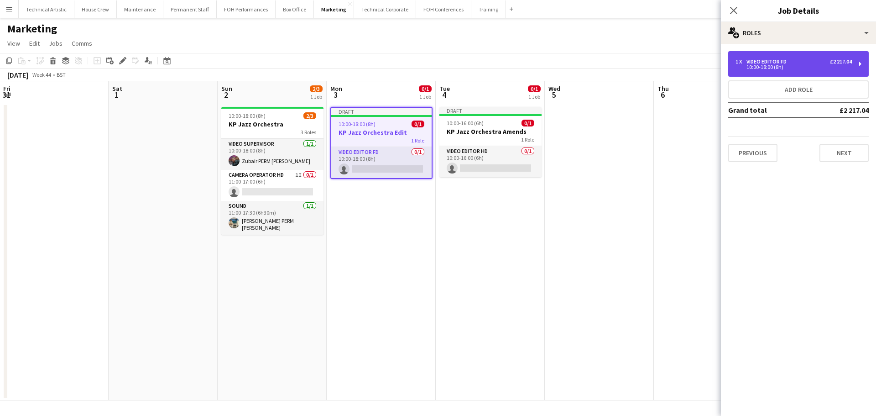
click at [802, 58] on div "1 x Video Editor FD £2 217.04 10:00-18:00 (8h)" at bounding box center [798, 64] width 141 height 26
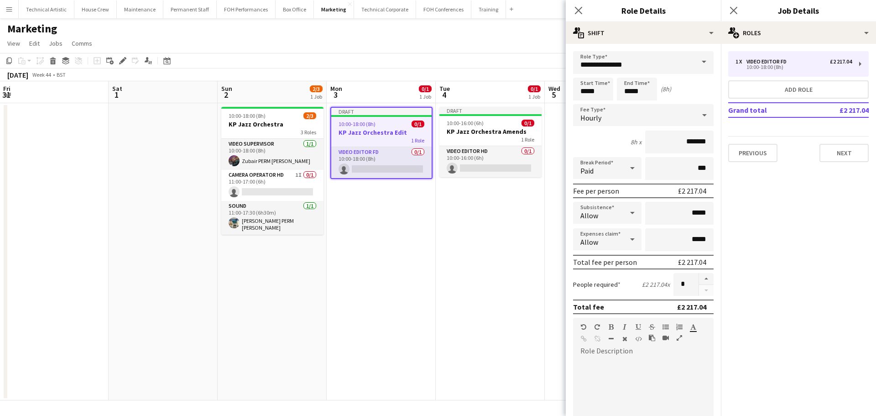
click at [667, 113] on div "Hourly" at bounding box center [634, 115] width 122 height 22
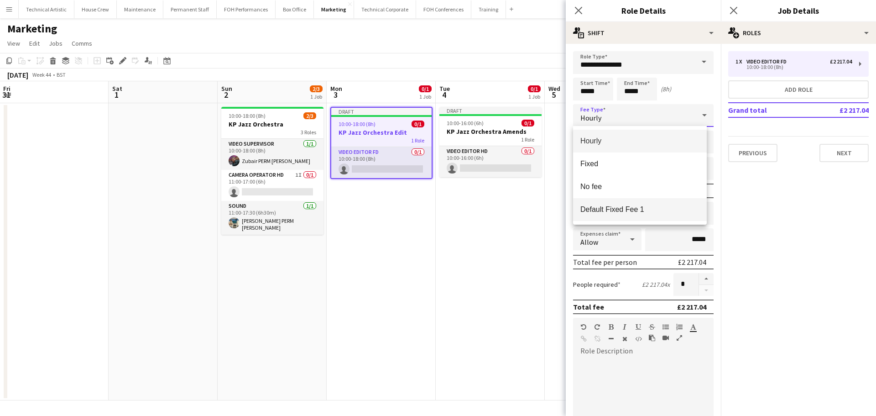
click at [605, 215] on mat-option "Default Fixed Fee 1" at bounding box center [640, 209] width 134 height 23
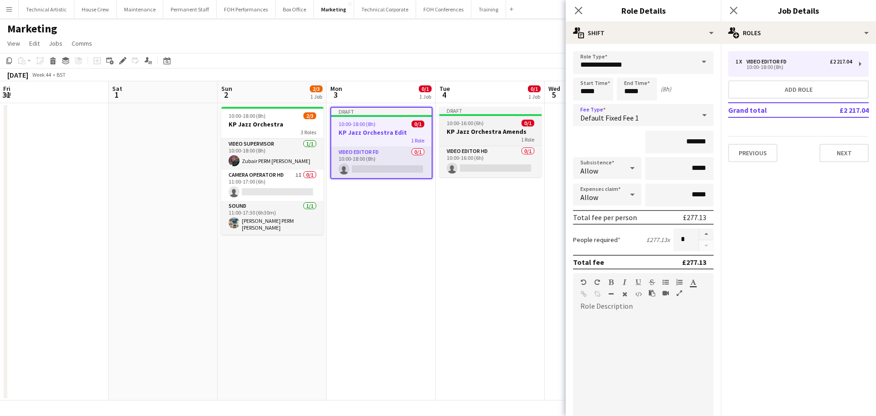
click at [515, 134] on h3 "KP Jazz Orchestra Amends" at bounding box center [491, 131] width 102 height 8
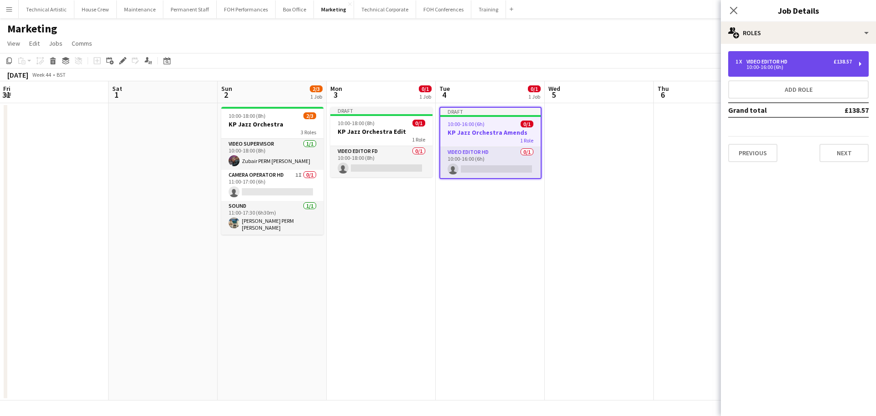
click at [762, 63] on div "Video Editor HD" at bounding box center [769, 61] width 45 height 6
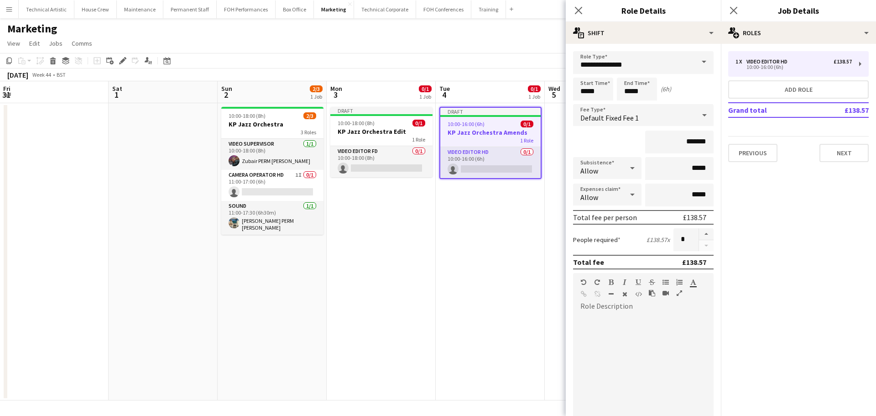
click at [663, 118] on div "Default Fixed Fee 1" at bounding box center [634, 115] width 122 height 22
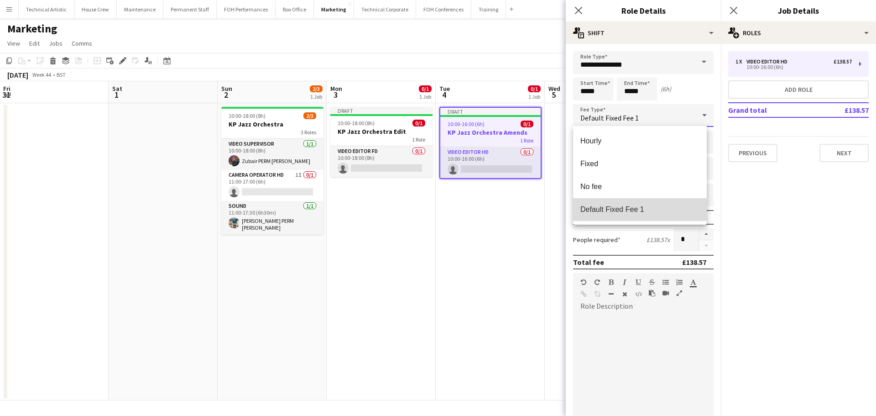
click at [624, 208] on span "Default Fixed Fee 1" at bounding box center [640, 209] width 119 height 9
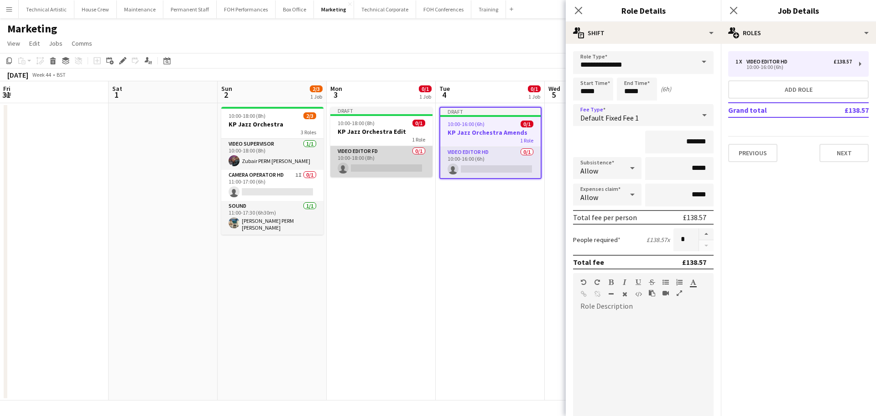
click at [398, 158] on app-card-role "Video Editor FD 0/1 10:00-18:00 (8h) single-neutral-actions" at bounding box center [381, 161] width 102 height 31
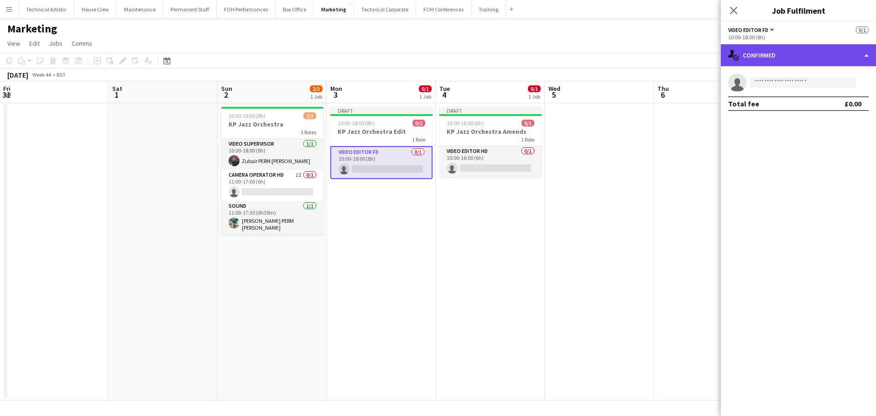
click at [835, 47] on div "single-neutral-actions-check-2 Confirmed" at bounding box center [798, 55] width 155 height 22
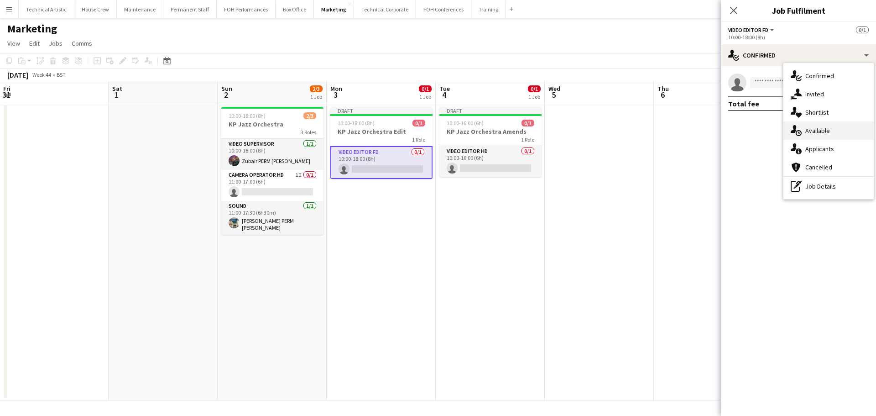
click at [828, 126] on div "single-neutral-actions-upload Available" at bounding box center [829, 130] width 90 height 18
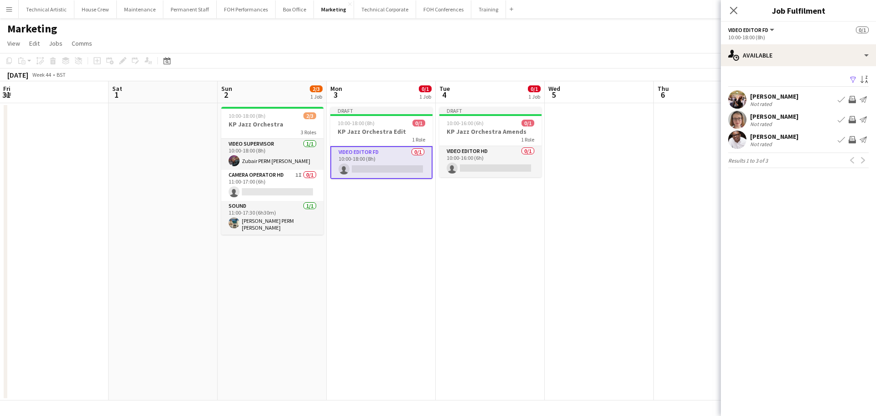
click at [853, 101] on app-icon "Invite crew" at bounding box center [852, 99] width 7 height 7
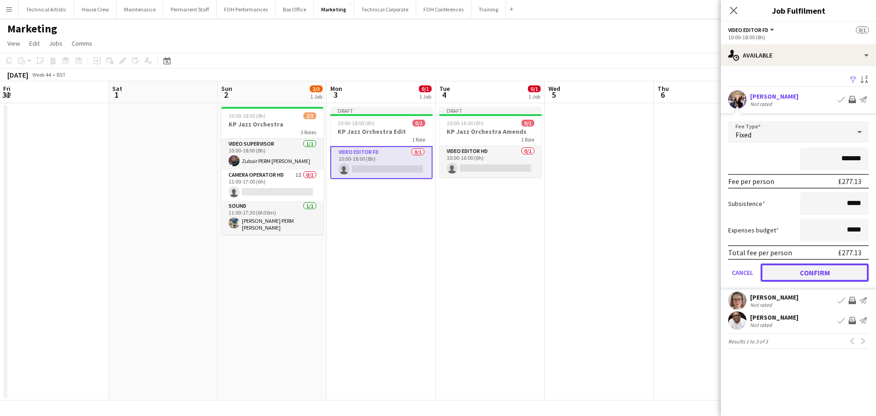
click at [826, 265] on button "Confirm" at bounding box center [815, 272] width 108 height 18
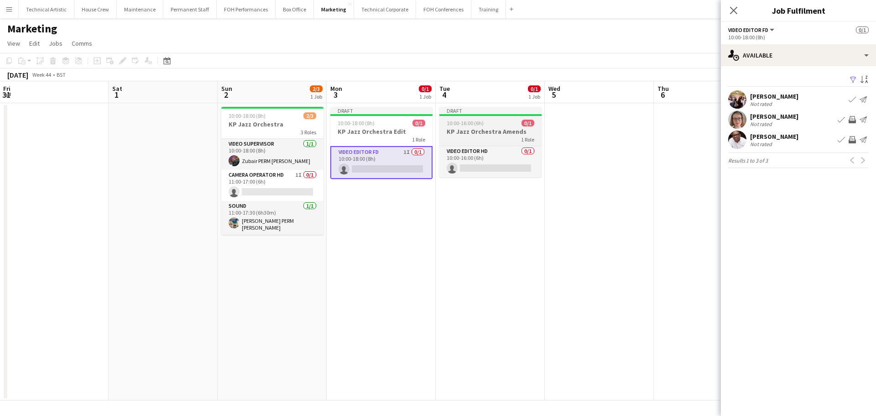
click at [509, 122] on div "10:00-16:00 (6h) 0/1" at bounding box center [491, 123] width 102 height 7
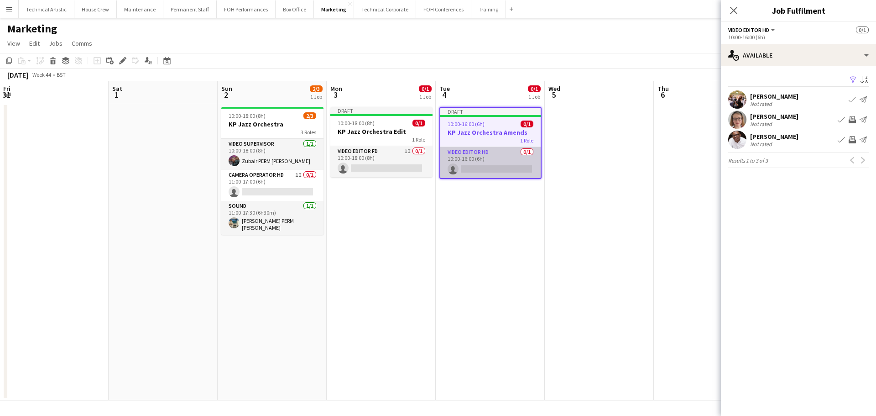
click at [489, 168] on app-card-role "Video Editor HD 0/1 10:00-16:00 (6h) single-neutral-actions" at bounding box center [490, 162] width 100 height 31
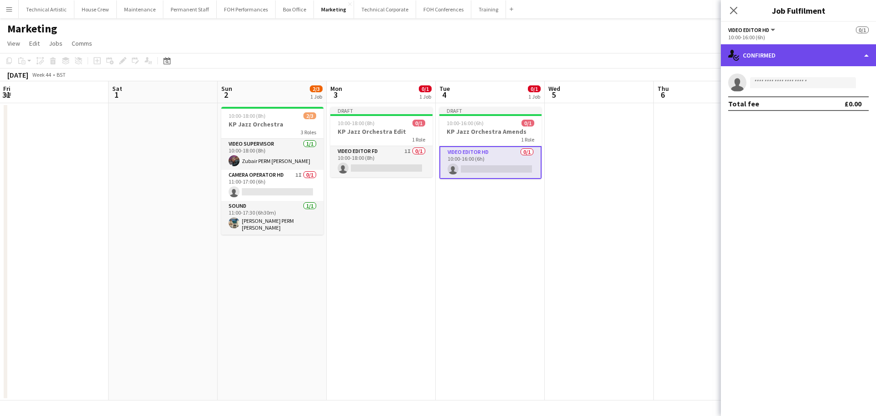
click at [815, 52] on div "single-neutral-actions-check-2 Confirmed" at bounding box center [798, 55] width 155 height 22
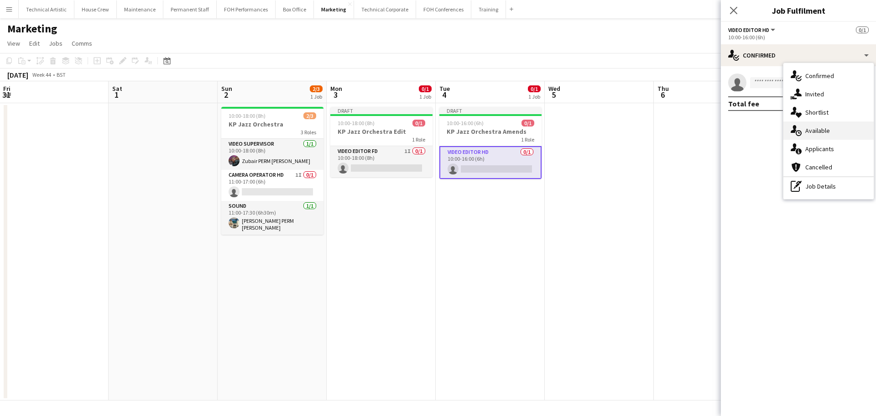
click at [836, 129] on div "single-neutral-actions-upload Available" at bounding box center [829, 130] width 90 height 18
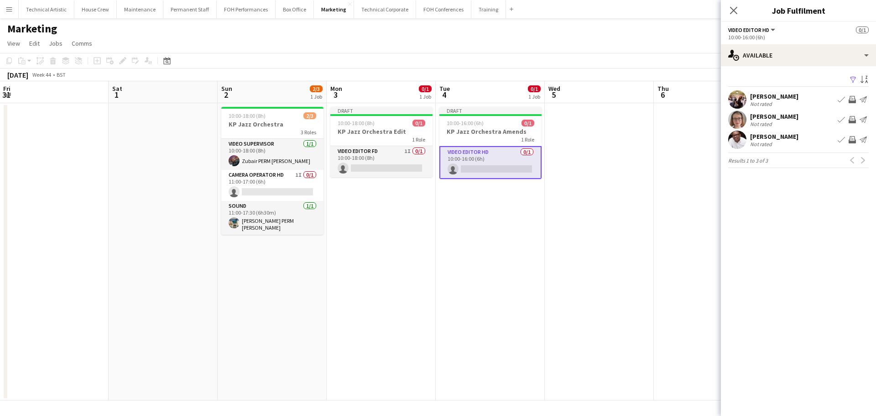
click at [856, 96] on app-icon "Invite crew" at bounding box center [852, 99] width 7 height 7
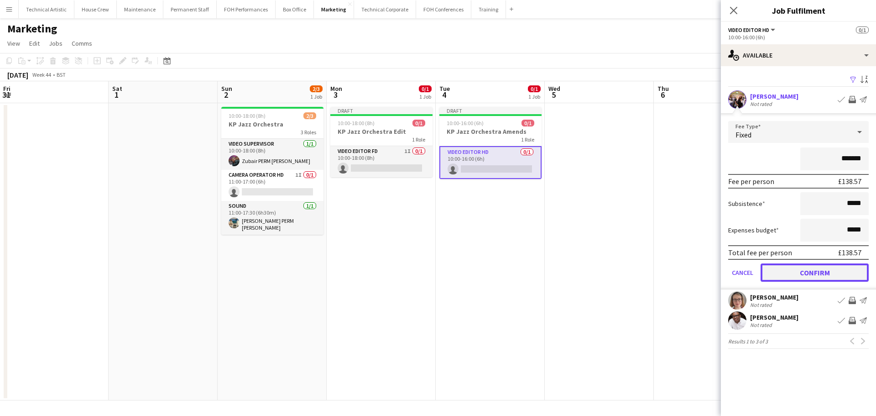
click at [807, 272] on button "Confirm" at bounding box center [815, 272] width 108 height 18
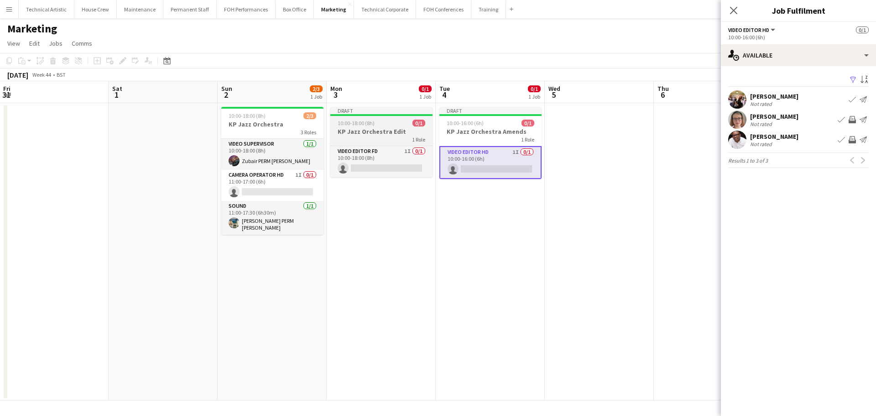
click at [390, 131] on h3 "KP Jazz Orchestra Edit" at bounding box center [381, 131] width 102 height 8
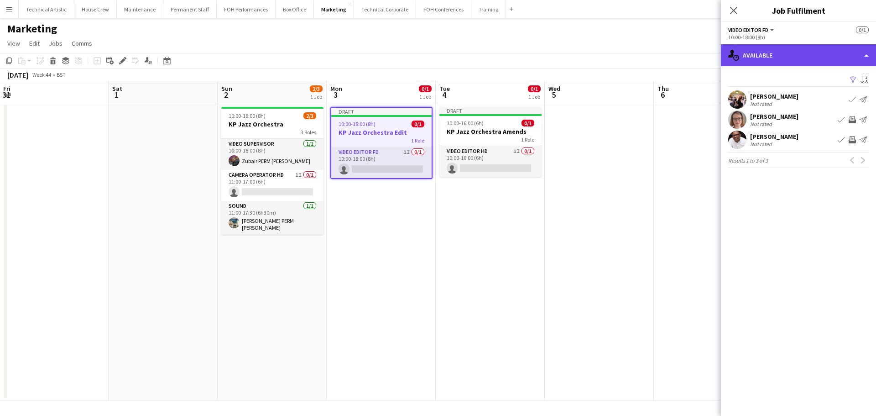
click at [784, 49] on div "single-neutral-actions-upload Available" at bounding box center [798, 55] width 155 height 22
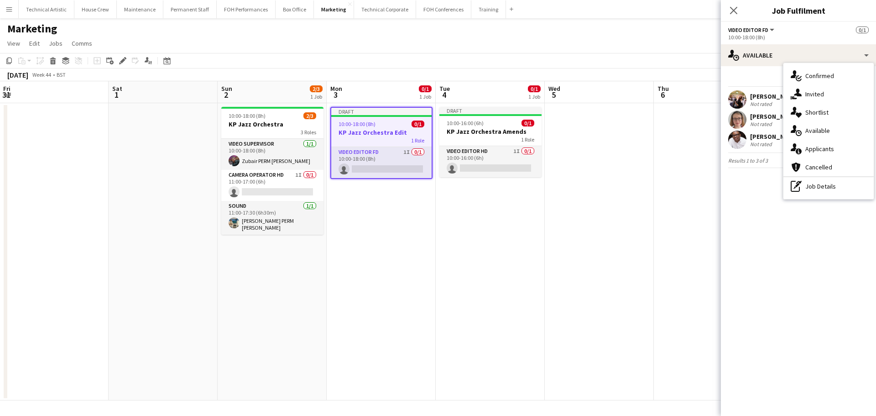
click at [368, 115] on div "Draft" at bounding box center [381, 111] width 100 height 7
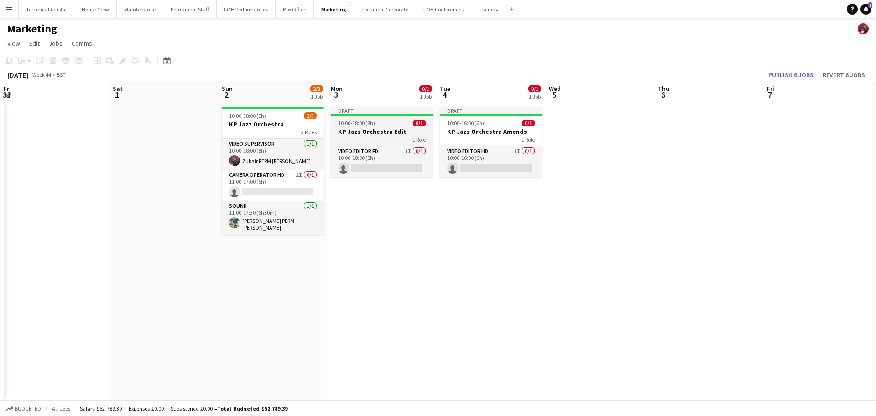
click at [365, 133] on h3 "KP Jazz Orchestra Edit" at bounding box center [382, 131] width 102 height 8
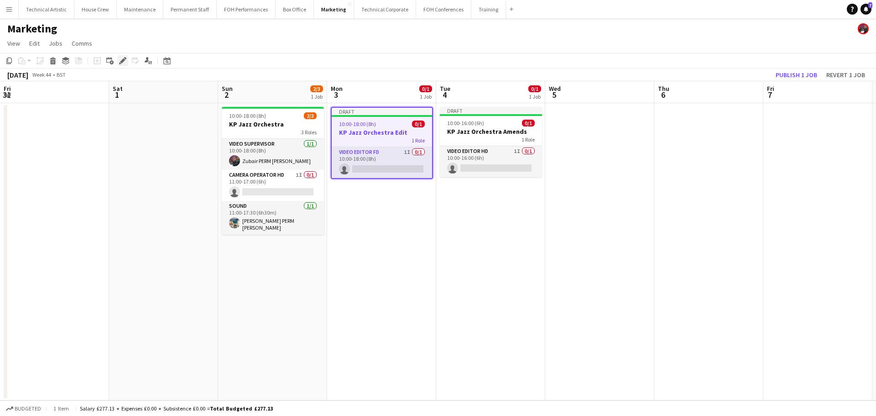
click at [125, 64] on icon "Edit" at bounding box center [122, 60] width 7 height 7
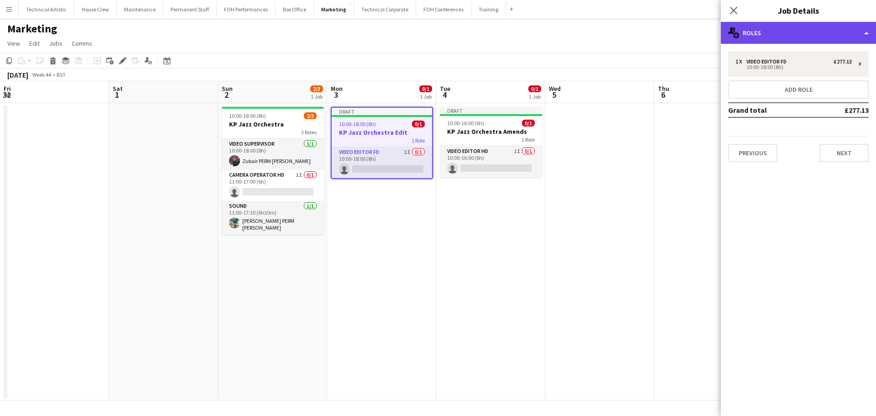
click at [811, 30] on div "multiple-users-add Roles" at bounding box center [798, 33] width 155 height 22
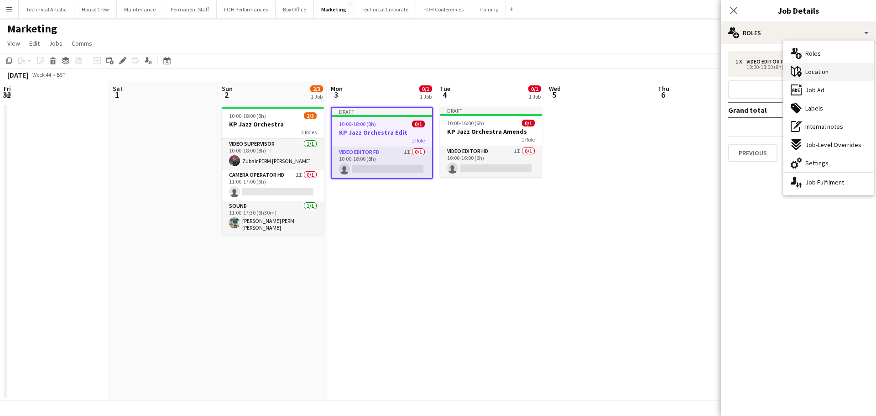
click at [827, 75] on span "Location" at bounding box center [817, 72] width 23 height 8
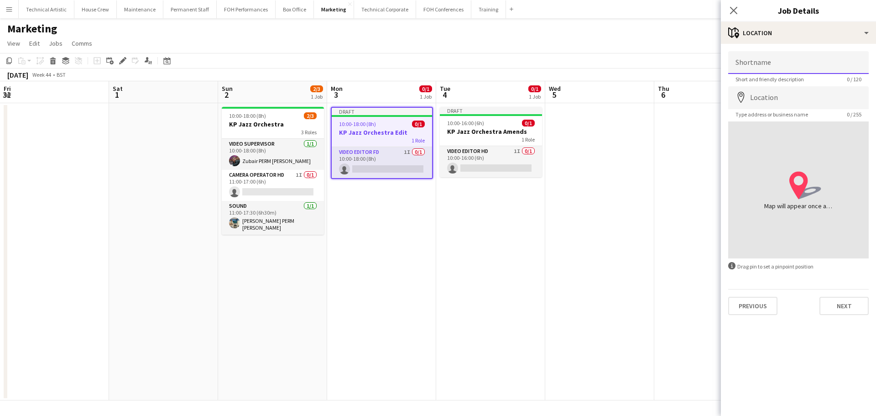
click at [794, 66] on input "Shortname" at bounding box center [798, 62] width 141 height 23
type input "******"
click at [529, 130] on h3 "KP Jazz Orchestra Amends" at bounding box center [491, 131] width 102 height 8
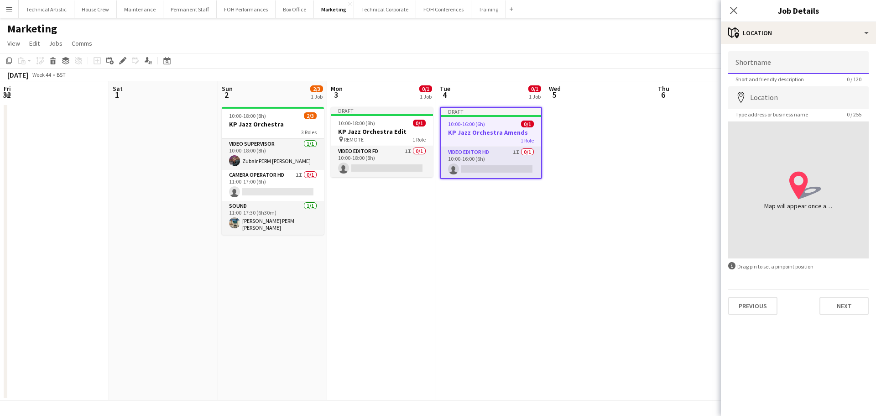
click at [781, 64] on input "Shortname" at bounding box center [798, 62] width 141 height 23
type input "******"
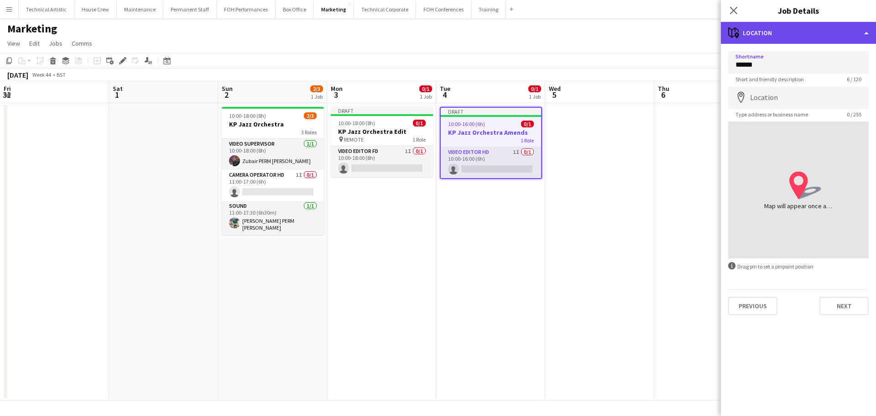
click at [790, 36] on div "maps-pin-1 Location" at bounding box center [798, 33] width 155 height 22
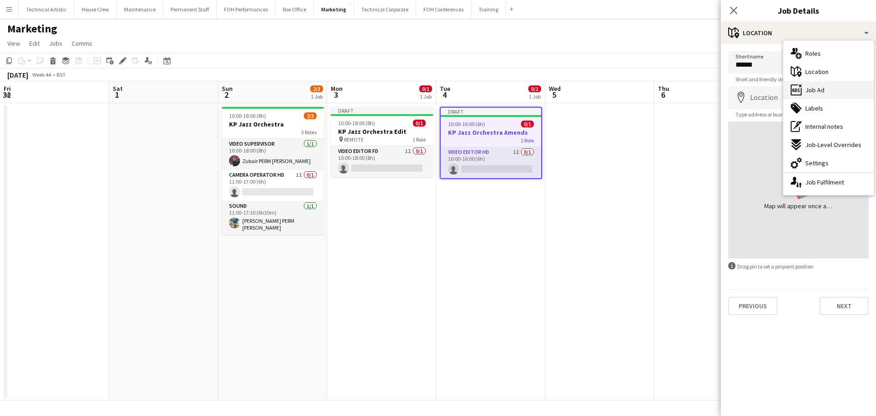
click at [834, 92] on div "ads-window Job Ad" at bounding box center [829, 90] width 90 height 18
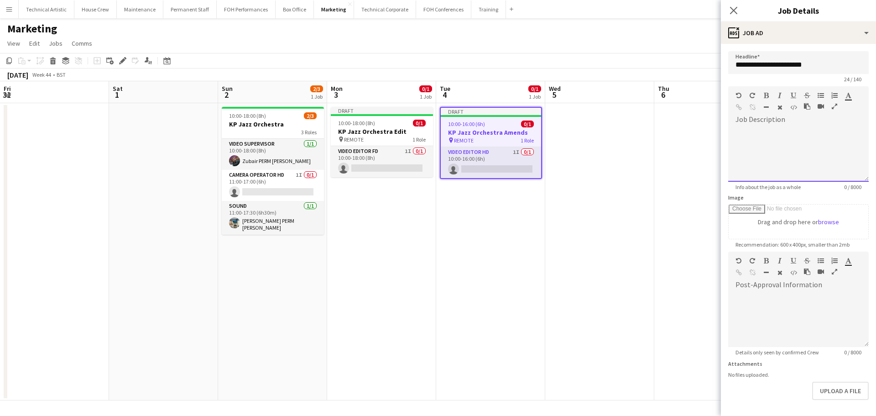
click at [779, 142] on div at bounding box center [798, 154] width 141 height 55
drag, startPoint x: 777, startPoint y: 158, endPoint x: 627, endPoint y: 66, distance: 176.4
click at [629, 67] on body "Menu Boards Boards Boards All jobs Status Workforce Workforce My Workforce Recr…" at bounding box center [438, 208] width 876 height 416
copy div "**********"
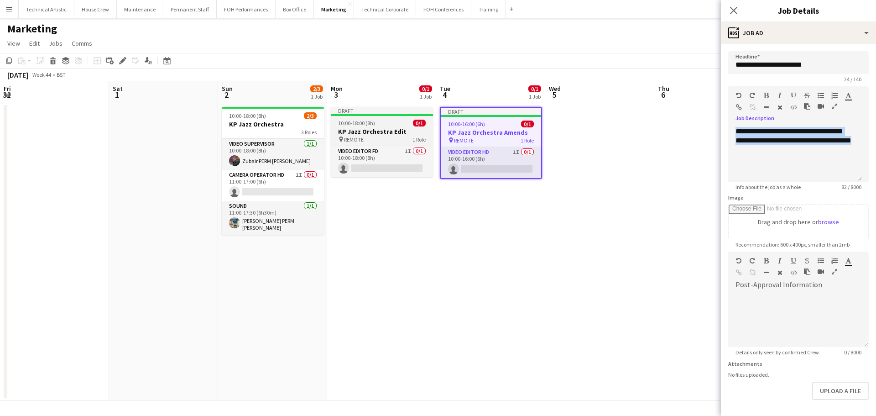
click at [407, 124] on div "10:00-18:00 (8h) 0/1" at bounding box center [382, 123] width 102 height 7
type input "**********"
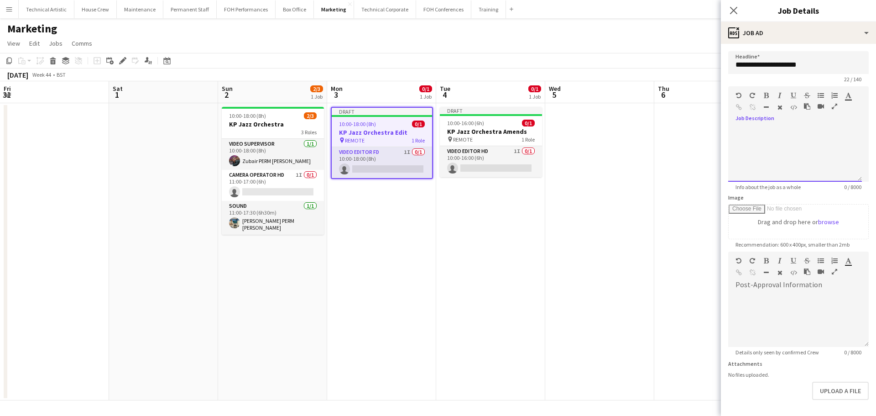
click at [830, 151] on div at bounding box center [795, 154] width 134 height 55
click at [491, 77] on div "[DATE] Week 44 • BST Publish 1 job Revert 1 job" at bounding box center [438, 74] width 876 height 13
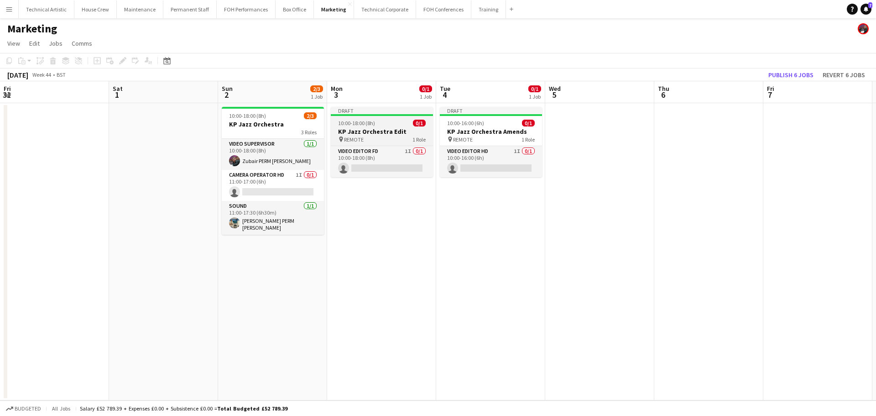
click at [423, 131] on h3 "KP Jazz Orchestra Edit" at bounding box center [382, 131] width 102 height 8
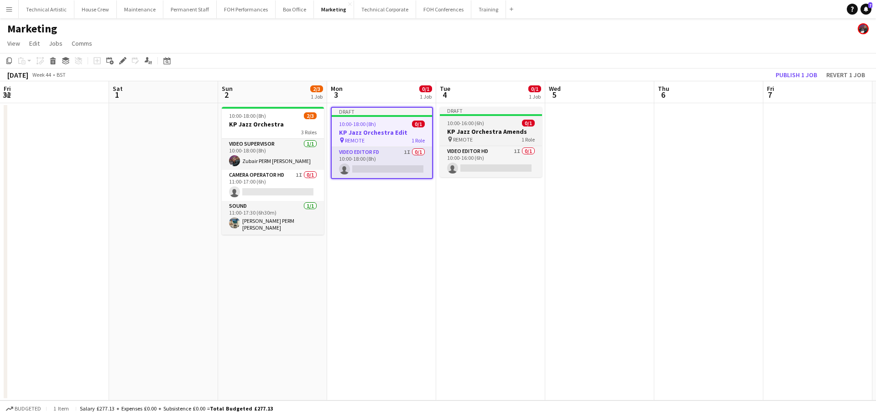
click at [493, 125] on div "10:00-16:00 (6h) 0/1" at bounding box center [491, 123] width 102 height 7
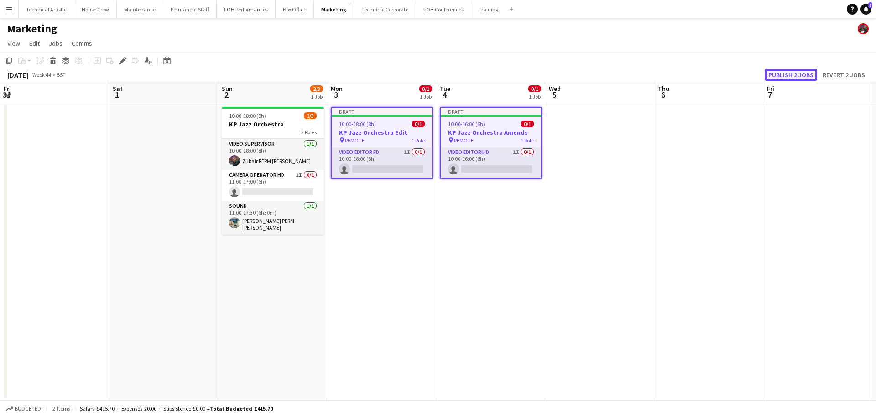
click at [799, 75] on button "Publish 2 jobs" at bounding box center [791, 75] width 52 height 12
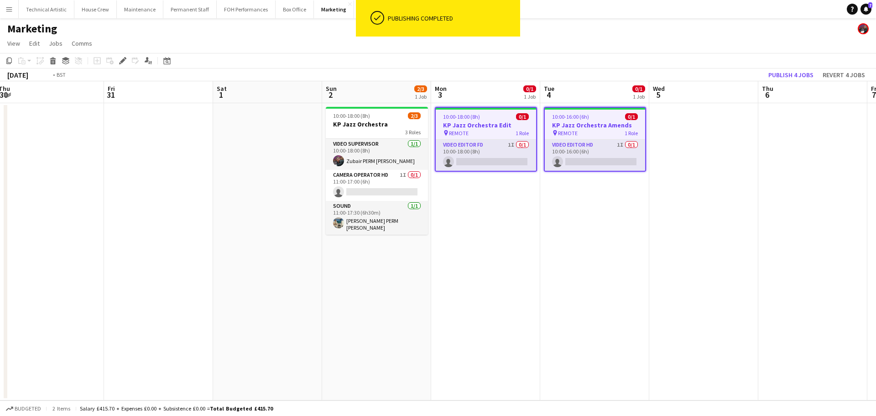
drag, startPoint x: 209, startPoint y: 176, endPoint x: 203, endPoint y: 174, distance: 6.1
click at [204, 176] on app-calendar-viewport "Tue 28 Wed 29 Thu 30 Fri 31 Sat 1 Sun 2 2/3 1 Job Mon 3 0/1 1 Job Tue 4 0/1 1 J…" at bounding box center [438, 240] width 876 height 319
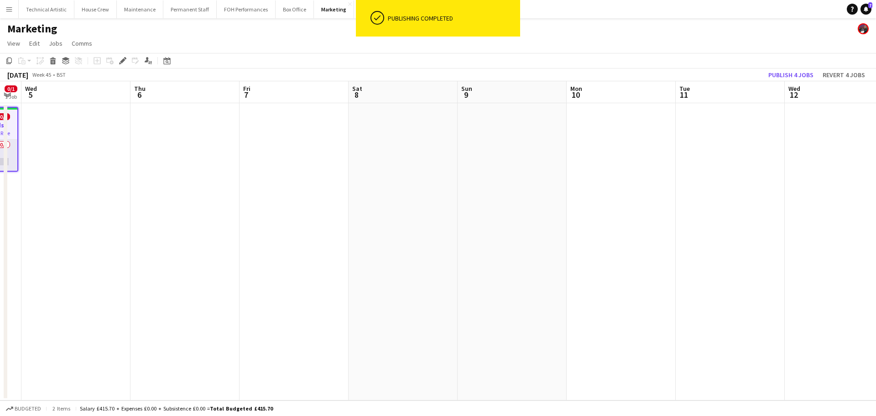
drag, startPoint x: 719, startPoint y: 220, endPoint x: 102, endPoint y: 160, distance: 620.0
click at [105, 160] on app-calendar-viewport "Sun 2 2/3 1 Job Mon 3 0/1 1 Job Tue 4 0/1 1 Job Wed 5 Thu 6 Fri 7 Sat 8 Sun 9 M…" at bounding box center [438, 240] width 876 height 319
drag, startPoint x: 602, startPoint y: 221, endPoint x: 10, endPoint y: 190, distance: 592.3
click at [10, 190] on app-calendar-viewport "Fri 7 Sat 8 Sun 9 Mon 10 Tue 11 Wed 12 Thu 13 Fri 14 Sat 15 Sun 16 Mon 17 Tue 1…" at bounding box center [438, 240] width 876 height 319
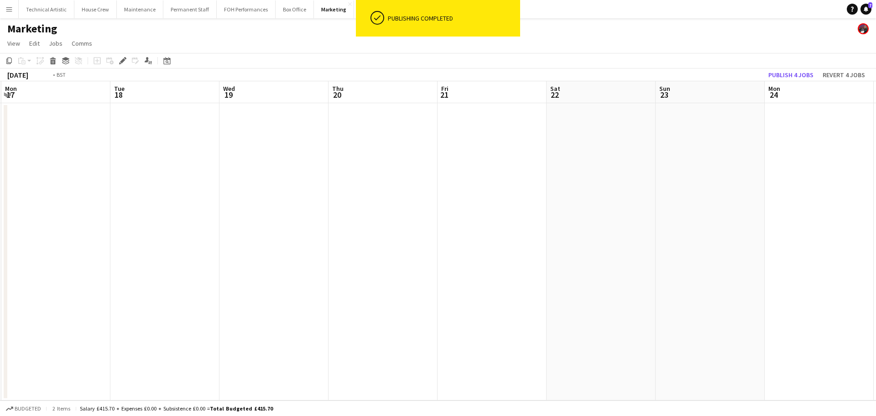
drag, startPoint x: 516, startPoint y: 217, endPoint x: 38, endPoint y: 180, distance: 479.3
click at [38, 180] on app-calendar-viewport "Fri 14 Sat 15 Sun 16 Mon 17 Tue 18 Wed 19 Thu 20 Fri 21 Sat 22 Sun 23 Mon 24 Tu…" at bounding box center [438, 240] width 876 height 319
drag, startPoint x: 418, startPoint y: 220, endPoint x: 91, endPoint y: 193, distance: 327.9
click at [91, 193] on app-calendar-viewport "Sat 22 Sun 23 Mon 24 Tue 25 Wed 26 Thu 27 Fri 28 Sat 29 Sun 30 Mon 1 Tue 2 Wed …" at bounding box center [438, 240] width 876 height 319
drag, startPoint x: 396, startPoint y: 169, endPoint x: 173, endPoint y: 169, distance: 223.6
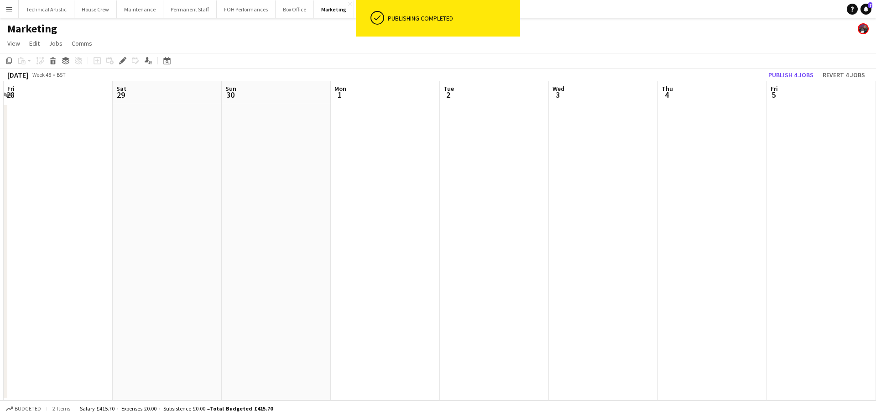
click at [173, 169] on app-calendar-viewport "Tue 25 Wed 26 Thu 27 Fri 28 Sat 29 Sun 30 Mon 1 Tue 2 Wed 3 Thu 4 Fri 5 Sat 6 S…" at bounding box center [438, 240] width 876 height 319
drag, startPoint x: 547, startPoint y: 203, endPoint x: 804, endPoint y: 147, distance: 263.4
click at [865, 147] on app-calendar-viewport "Mon 1 Tue 2 Wed 3 Thu 4 Fri 5 Sat 6 Sun 7 Mon 8 Tue 9 Wed 10 Thu 11 Fri 12 Sat …" at bounding box center [438, 240] width 876 height 319
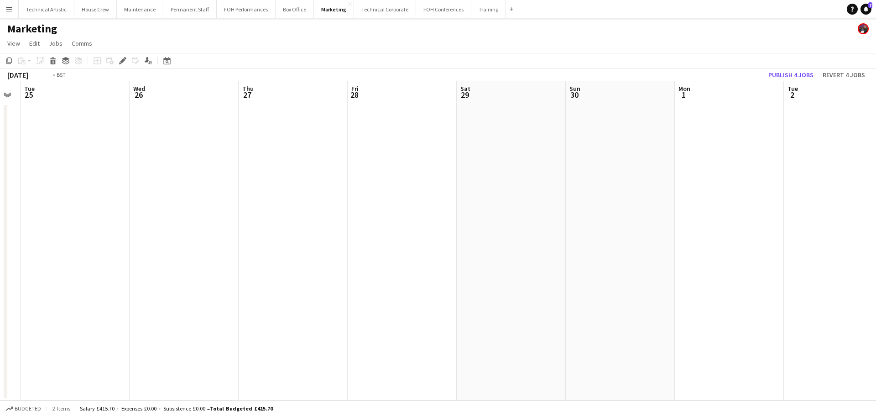
drag, startPoint x: 522, startPoint y: 183, endPoint x: 694, endPoint y: 186, distance: 172.1
click at [791, 186] on app-calendar-viewport "Sat 22 Sun 23 Mon 24 Tue 25 Wed 26 Thu 27 Fri 28 Sat 29 Sun 30 Mon 1 Tue 2 Wed …" at bounding box center [438, 240] width 876 height 319
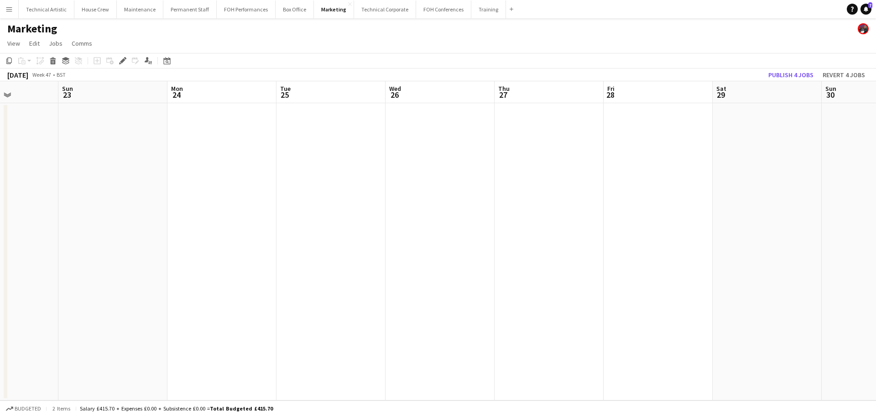
drag, startPoint x: 125, startPoint y: 167, endPoint x: 706, endPoint y: 169, distance: 580.6
click at [706, 169] on app-calendar-viewport "Thu 20 Fri 21 Sat 22 Sun 23 Mon 24 Tue 25 Wed 26 Thu 27 Fri 28 Sat 29 Sun 30 Mo…" at bounding box center [438, 240] width 876 height 319
drag, startPoint x: 556, startPoint y: 204, endPoint x: 568, endPoint y: 154, distance: 51.7
click at [859, 169] on app-calendar-viewport "Thu 13 Fri 14 Sat 15 Sun 16 Mon 17 Tue 18 Wed 19 Thu 20 Fri 21 Sat 22 Sun 23 Mo…" at bounding box center [438, 240] width 876 height 319
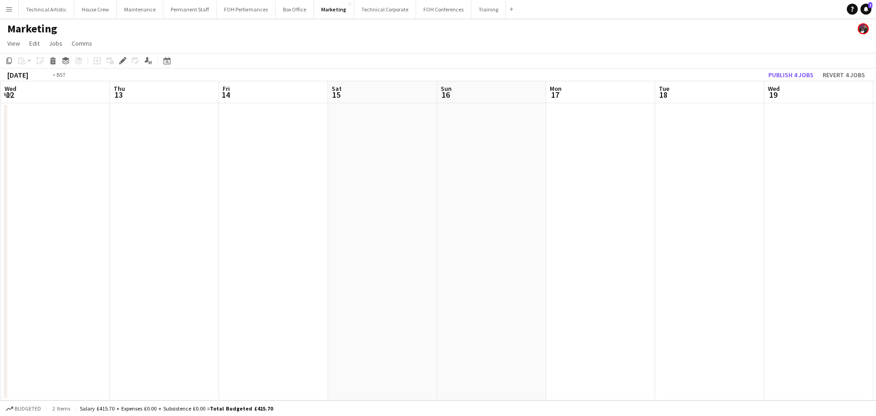
drag, startPoint x: 188, startPoint y: 156, endPoint x: 645, endPoint y: 156, distance: 457.3
click at [644, 156] on app-calendar-viewport "Sun 9 Mon 10 Tue 11 Wed 12 Thu 13 Fri 14 Sat 15 Sun 16 Mon 17 Tue 18 Wed 19 Thu…" at bounding box center [438, 240] width 876 height 319
drag, startPoint x: 242, startPoint y: 171, endPoint x: 533, endPoint y: 153, distance: 291.3
click at [714, 160] on app-calendar-viewport "Wed 5 Thu 6 Fri 7 Sat 8 Sun 9 Mon 10 Tue 11 Wed 12 Thu 13 Fri 14 Sat 15 Sun 16 …" at bounding box center [438, 240] width 876 height 319
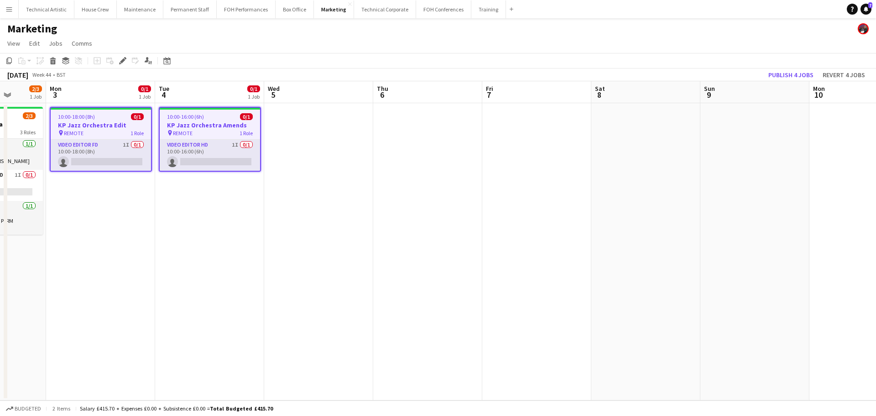
drag, startPoint x: 295, startPoint y: 163, endPoint x: 552, endPoint y: 163, distance: 257.0
click at [552, 163] on app-calendar-viewport "Fri 31 Sat 1 Sun 2 2/3 1 Job Mon 3 0/1 1 Job Tue 4 0/1 1 Job Wed 5 Thu 6 Fri 7 …" at bounding box center [438, 240] width 876 height 319
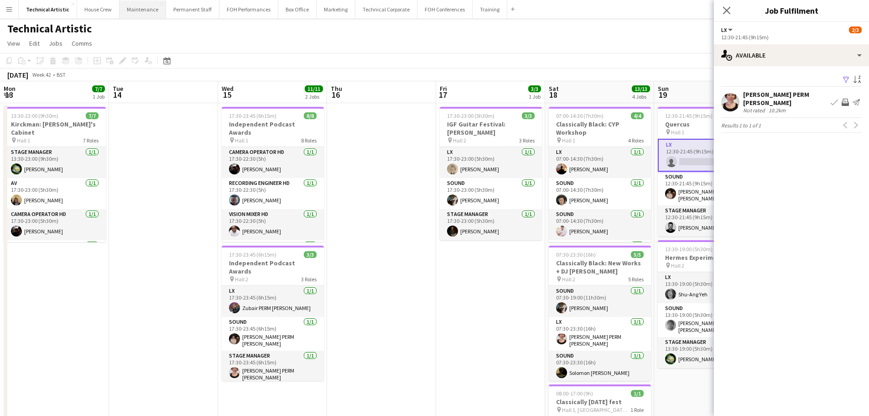
scroll to position [0, 282]
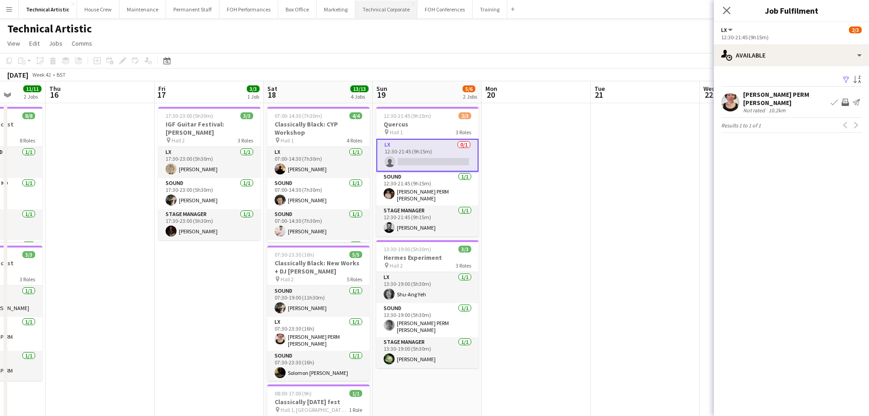
click at [374, 15] on button "Technical Corporate Close" at bounding box center [387, 9] width 62 height 18
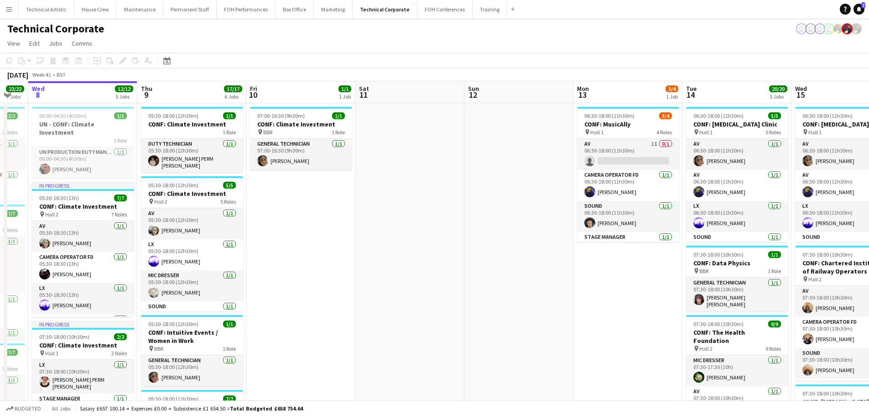
scroll to position [0, 261]
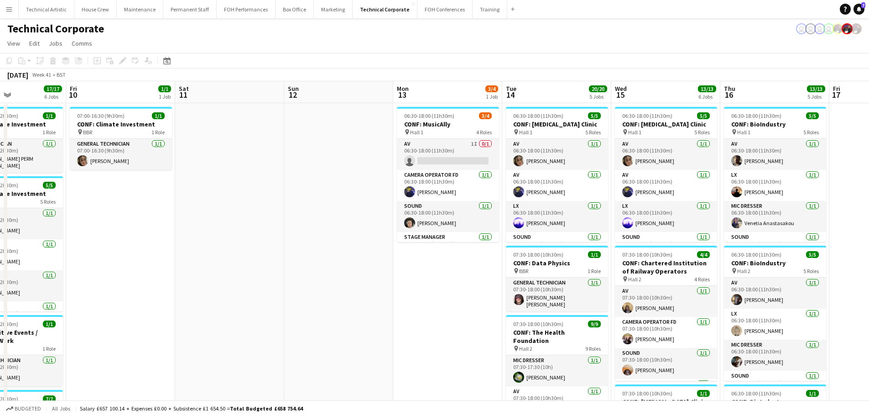
drag, startPoint x: 481, startPoint y: 143, endPoint x: 222, endPoint y: 159, distance: 259.7
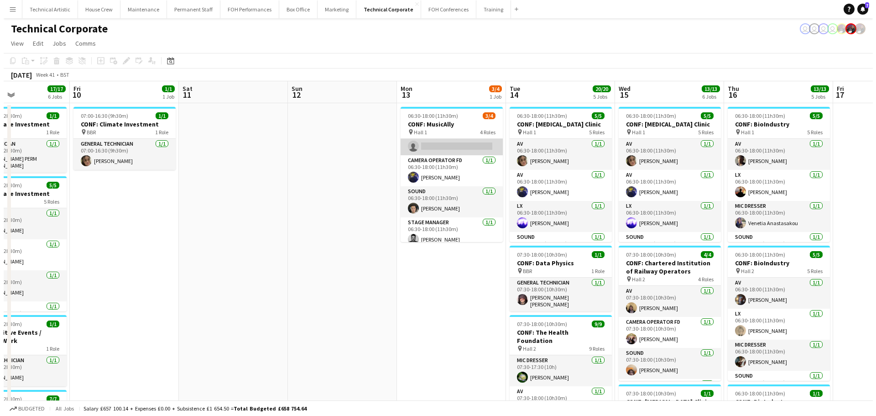
scroll to position [21, 0]
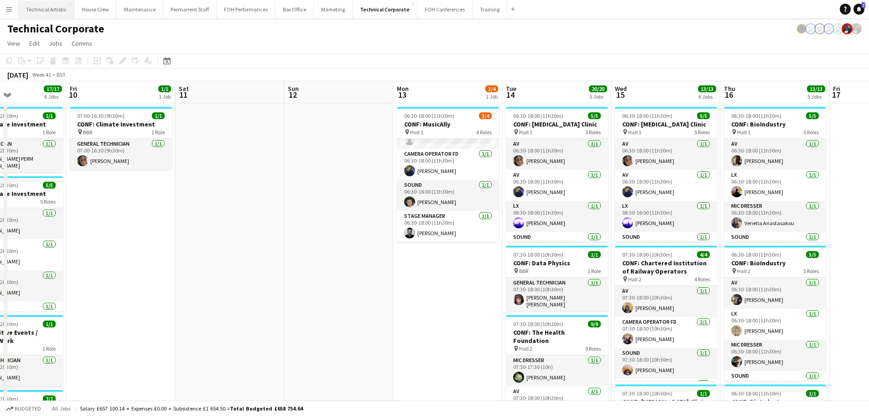
click at [49, 16] on button "Technical Artistic Close" at bounding box center [47, 9] width 56 height 18
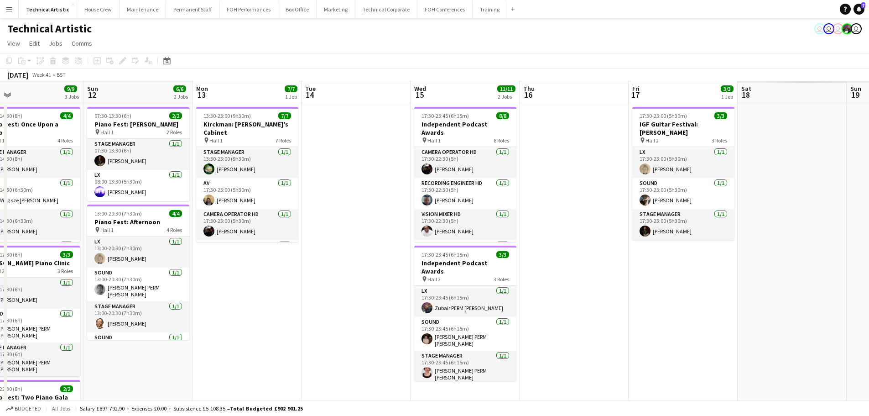
click at [188, 131] on app-calendar-viewport "Thu 9 4/4 2 Jobs Fri 10 9/9 3 Jobs Sat 11 9/9 3 Jobs Sun 12 6/6 2 Jobs Mon 13 7…" at bounding box center [434, 292] width 869 height 423
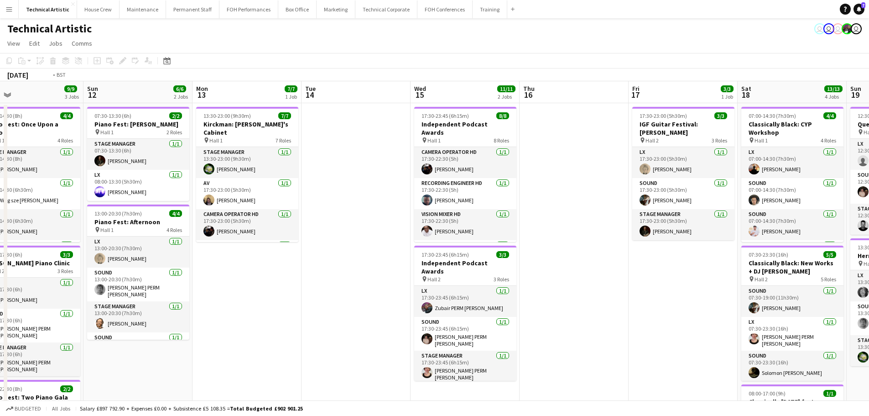
drag, startPoint x: 286, startPoint y: 150, endPoint x: 195, endPoint y: 150, distance: 90.8
click at [195, 150] on app-calendar-viewport "Thu 9 4/4 2 Jobs Fri 10 9/9 3 Jobs Sat 11 9/9 3 Jobs Sun 12 6/6 2 Jobs Mon 13 7…" at bounding box center [434, 346] width 869 height 531
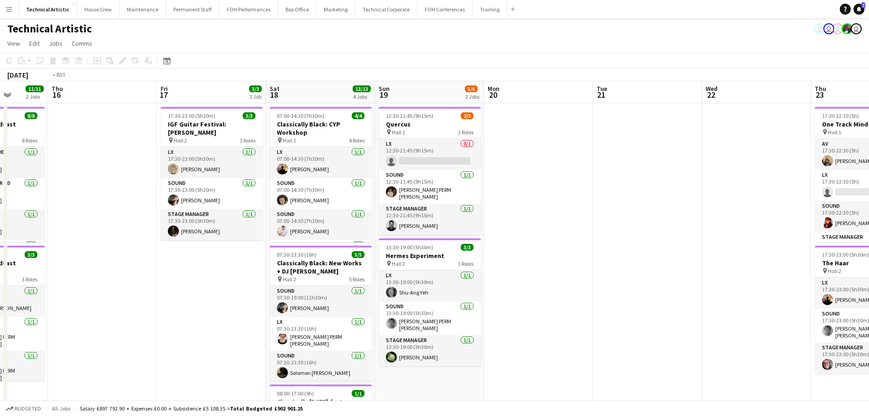
drag, startPoint x: 618, startPoint y: 179, endPoint x: 69, endPoint y: 173, distance: 549.5
click at [69, 173] on app-calendar-viewport "Mon 13 7/7 1 Job Tue 14 Wed 15 11/11 2 Jobs Thu 16 Fri 17 3/3 1 Job Sat 18 13/1…" at bounding box center [434, 346] width 869 height 531
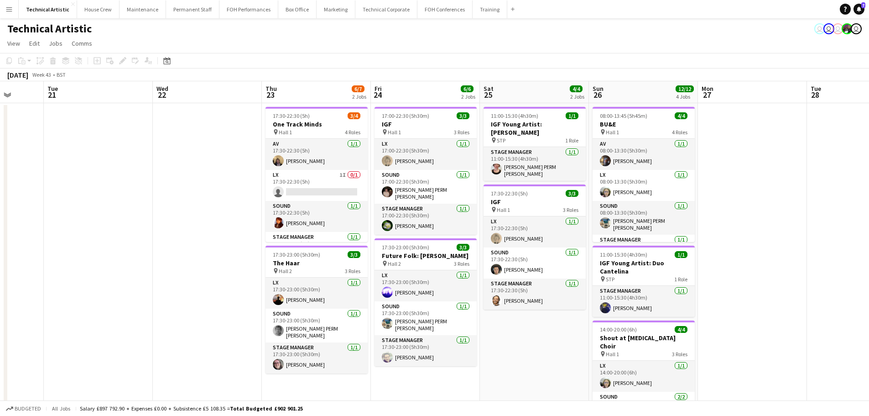
drag, startPoint x: 533, startPoint y: 187, endPoint x: 0, endPoint y: 115, distance: 537.4
click at [0, 116] on app-calendar-viewport "Sat 18 13/13 4 Jobs Sun 19 5/6 2 Jobs Mon 20 Tue 21 Wed 22 Thu 23 6/7 2 Jobs Fr…" at bounding box center [434, 346] width 869 height 531
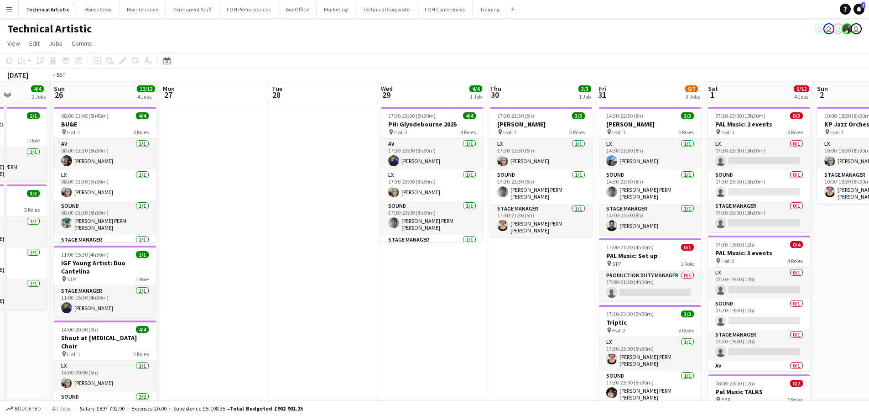
click at [125, 134] on app-calendar-viewport "Thu 23 6/7 2 Jobs Fri 24 6/6 2 Jobs Sat 25 4/4 2 Jobs Sun 26 12/12 4 Jobs Mon 2…" at bounding box center [434, 353] width 869 height 544
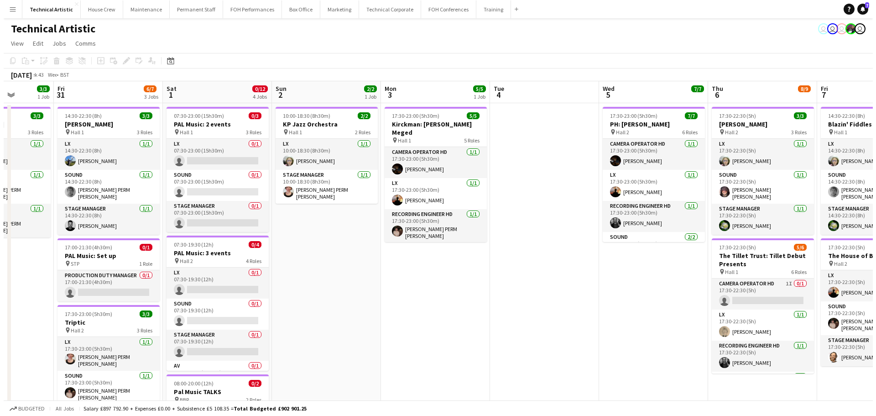
scroll to position [0, 277]
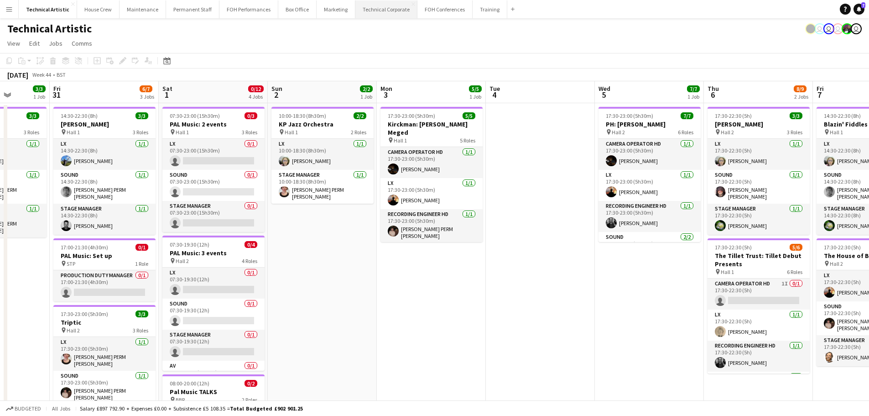
click at [357, 13] on button "Technical Corporate Close" at bounding box center [387, 9] width 62 height 18
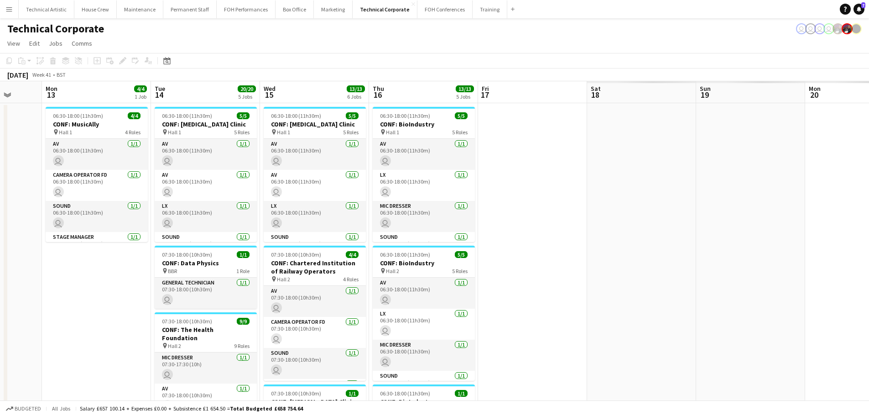
scroll to position [0, 238]
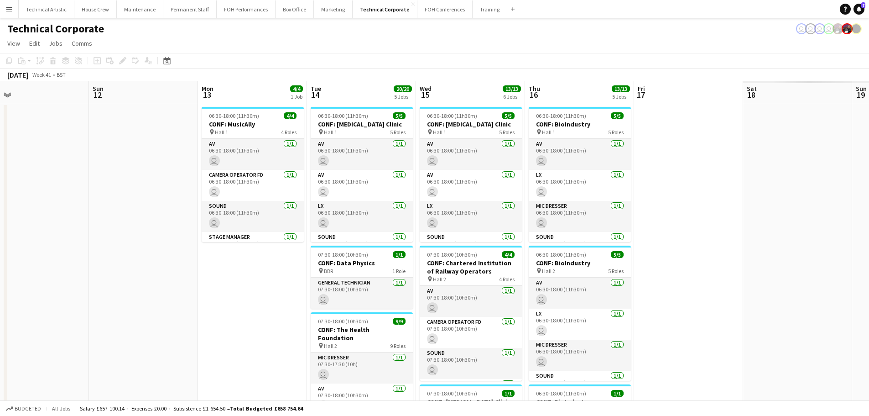
drag, startPoint x: 164, startPoint y: 174, endPoint x: 102, endPoint y: 176, distance: 62.1
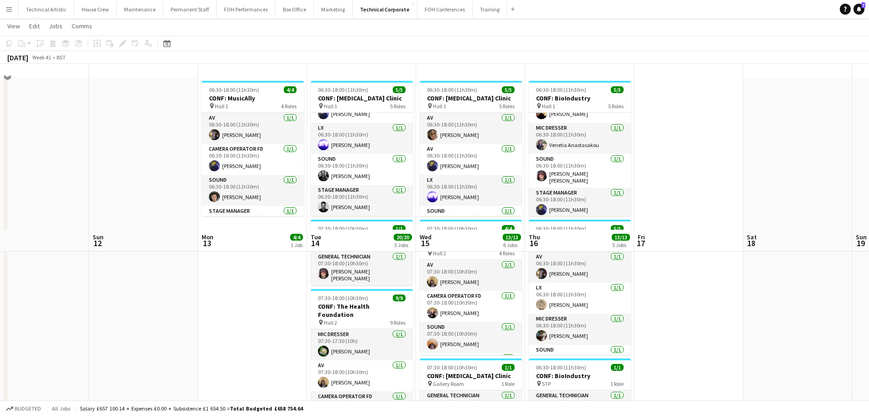
scroll to position [0, 0]
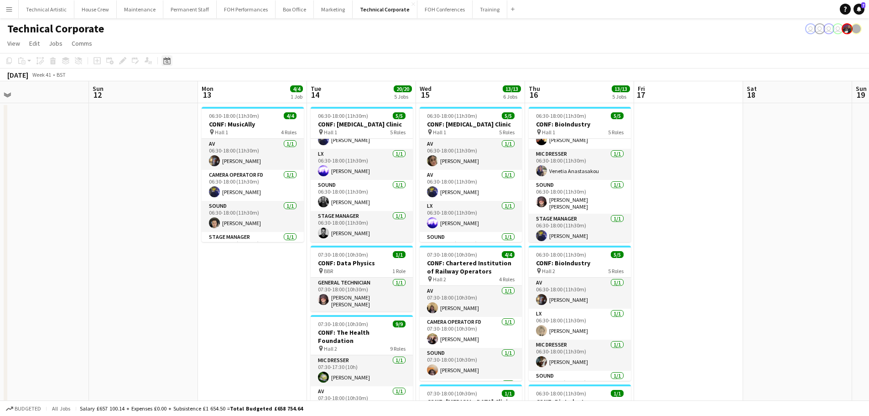
click at [164, 58] on icon at bounding box center [166, 60] width 7 height 7
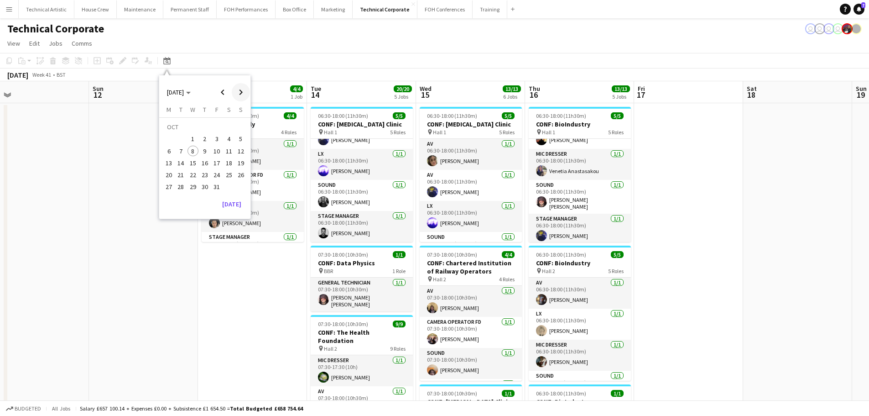
click at [241, 96] on span "Next month" at bounding box center [241, 92] width 18 height 18
click at [171, 144] on span "1" at bounding box center [168, 139] width 11 height 11
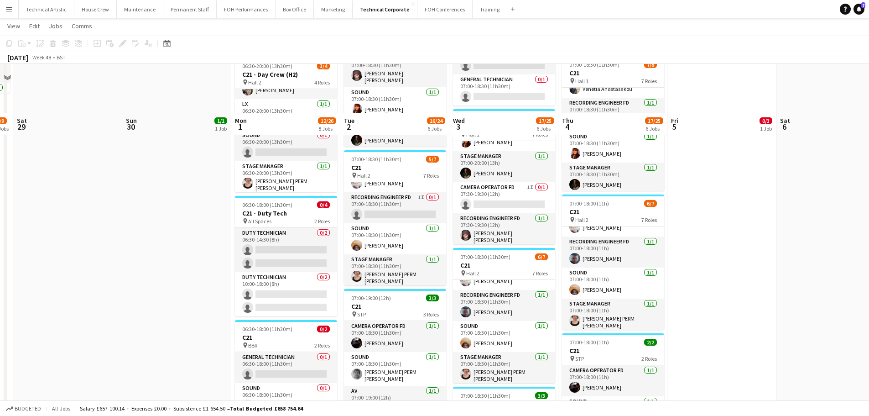
scroll to position [274, 0]
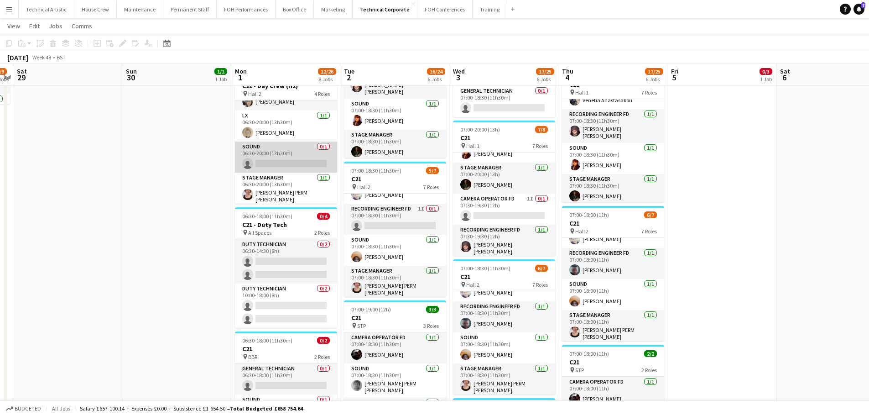
click at [286, 158] on app-card-role "Sound 0/1 06:30-20:00 (13h30m) single-neutral-actions" at bounding box center [286, 156] width 102 height 31
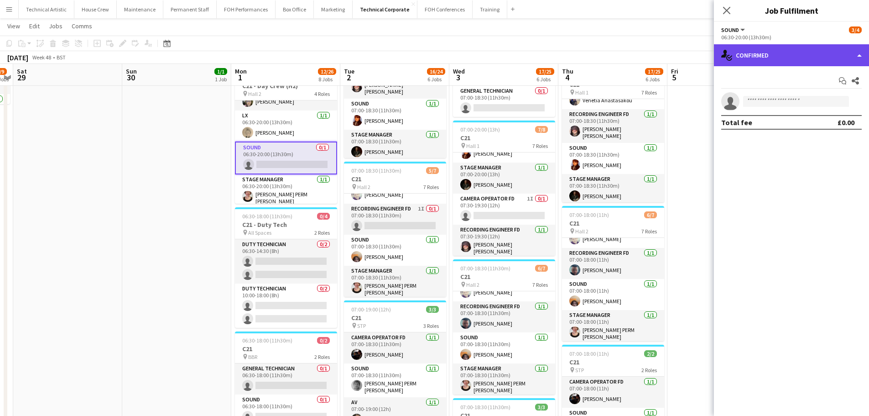
click at [738, 58] on div "single-neutral-actions-check-2 Confirmed" at bounding box center [791, 55] width 155 height 22
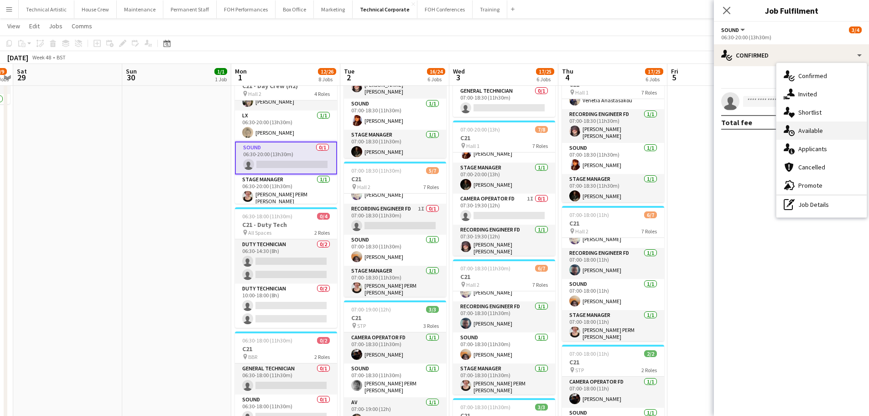
click at [817, 123] on div "single-neutral-actions-upload Available" at bounding box center [822, 130] width 90 height 18
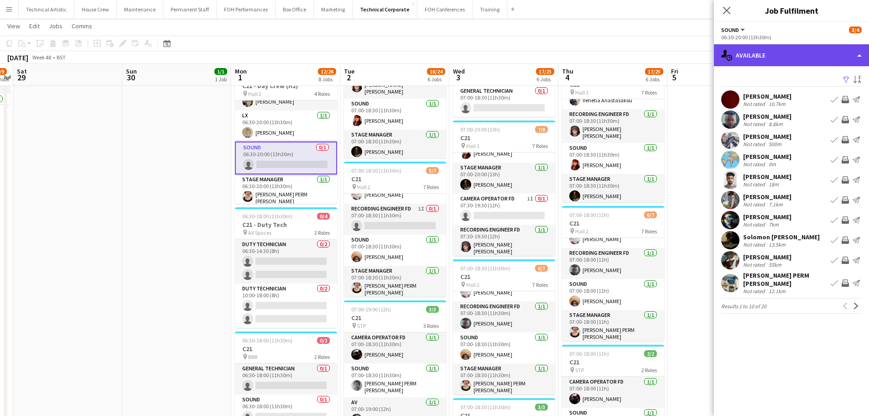
click at [775, 61] on div "single-neutral-actions-upload Available" at bounding box center [791, 55] width 155 height 22
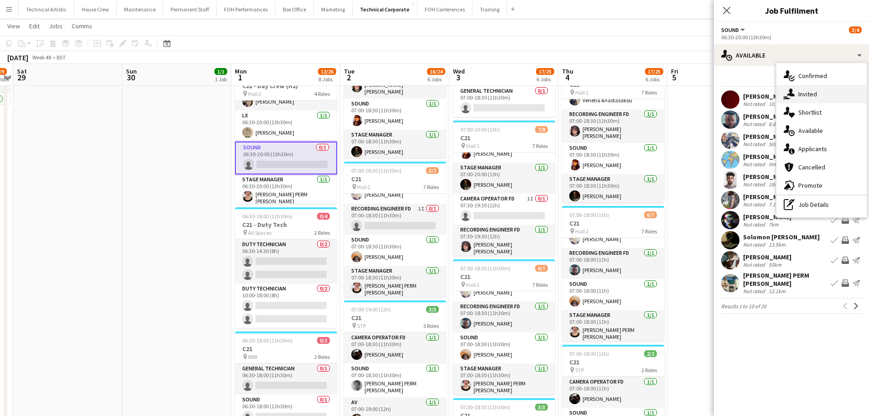
click at [792, 99] on icon "single-neutral-actions-share-1" at bounding box center [789, 94] width 11 height 11
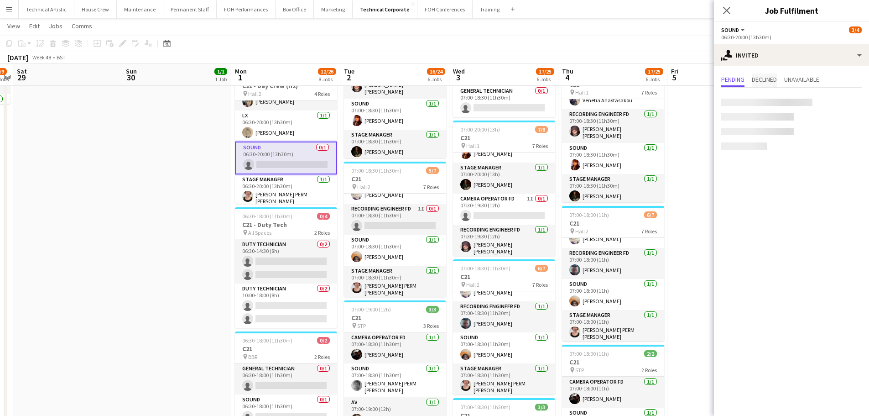
click at [758, 85] on span "Declined" at bounding box center [764, 80] width 25 height 14
click at [732, 86] on span "Pending" at bounding box center [733, 80] width 23 height 14
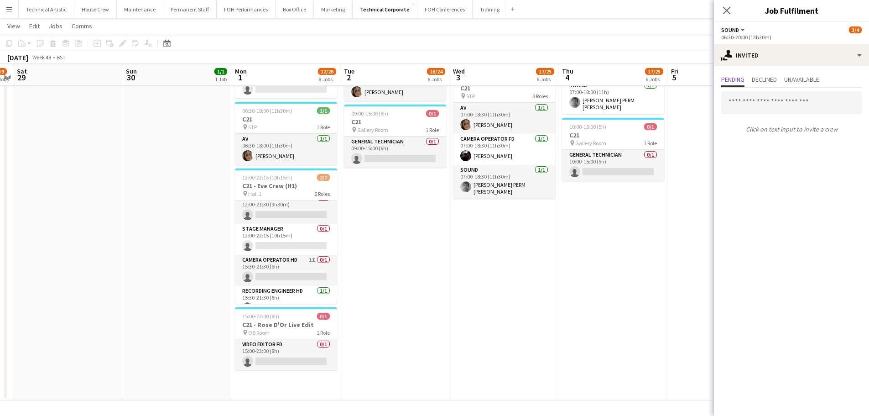
scroll to position [91, 0]
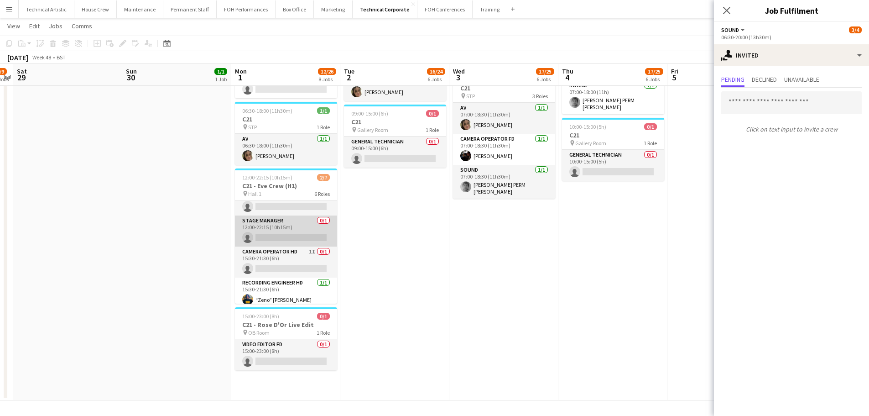
click at [294, 224] on app-card-role "Stage Manager 0/1 12:00-22:15 (10h15m) single-neutral-actions" at bounding box center [286, 230] width 102 height 31
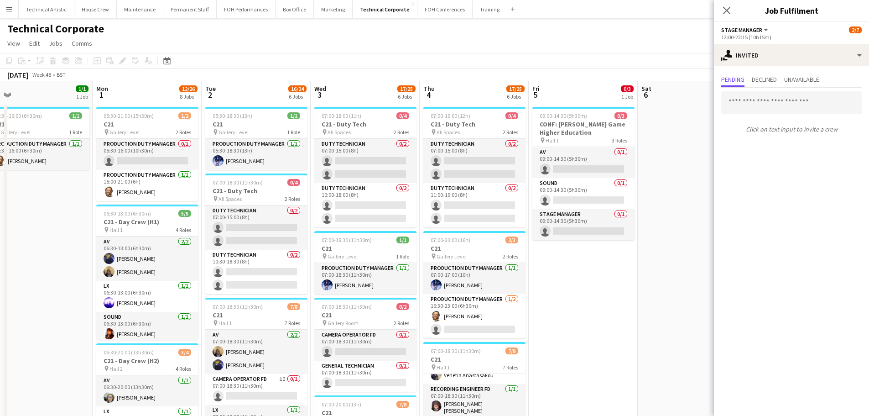
scroll to position [0, 345]
drag, startPoint x: 136, startPoint y: 228, endPoint x: 99, endPoint y: 222, distance: 38.3
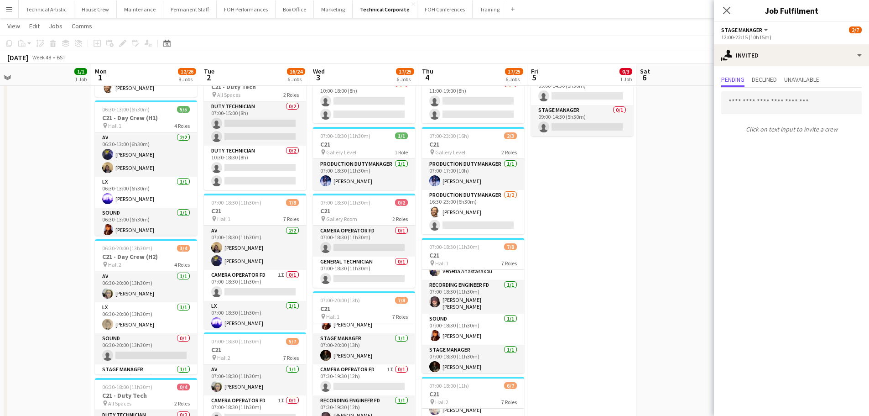
scroll to position [137, 0]
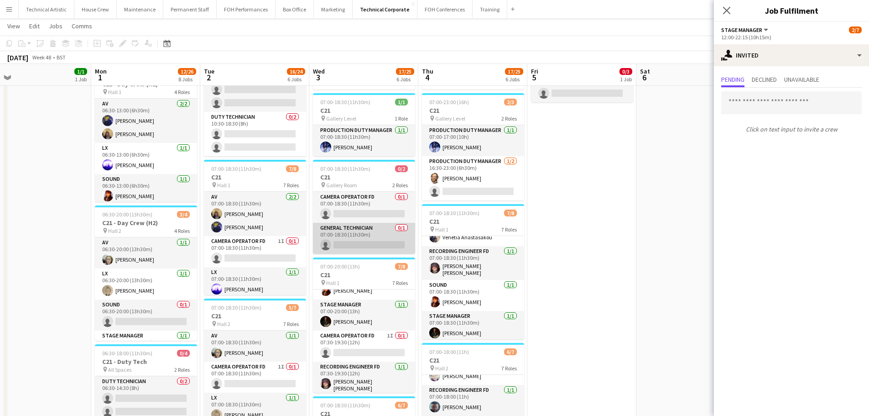
click at [386, 229] on app-card-role "General Technician 0/1 07:00-18:30 (11h30m) single-neutral-actions" at bounding box center [364, 238] width 102 height 31
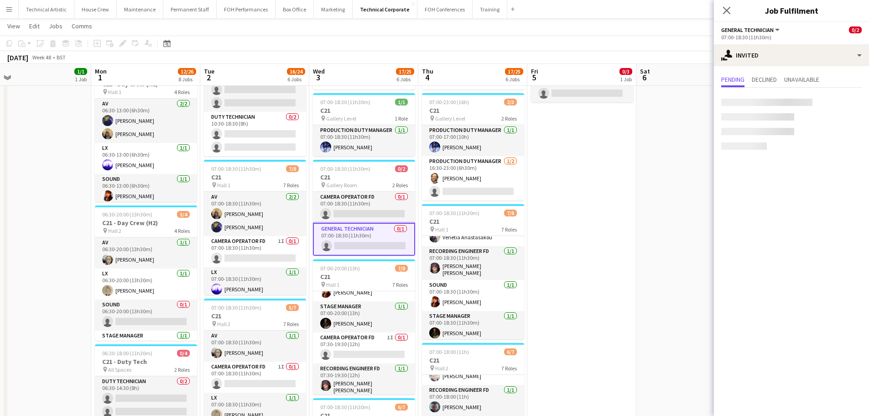
scroll to position [0, 0]
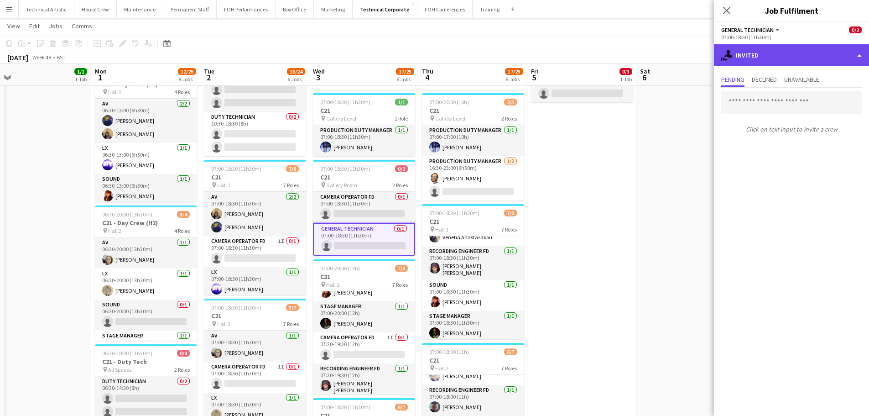
click at [829, 58] on div "single-neutral-actions-share-1 Invited" at bounding box center [791, 55] width 155 height 22
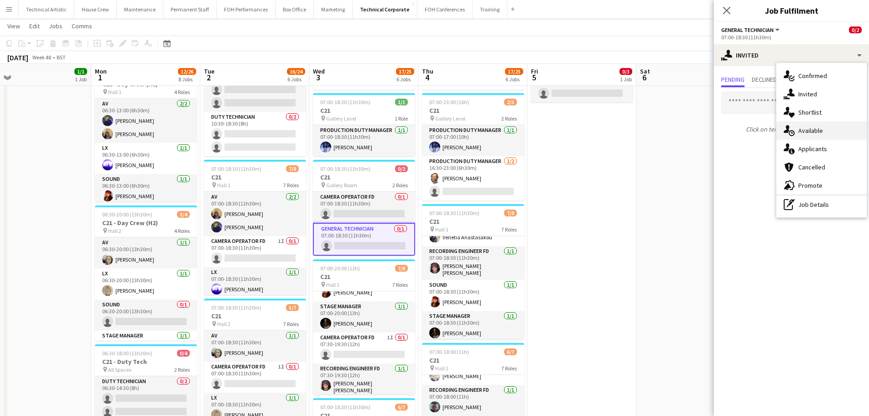
click at [846, 135] on div "single-neutral-actions-upload Available" at bounding box center [822, 130] width 90 height 18
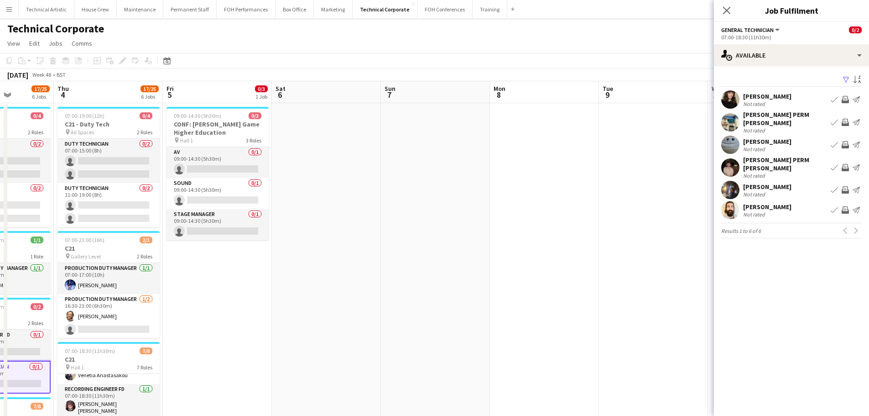
scroll to position [0, 184]
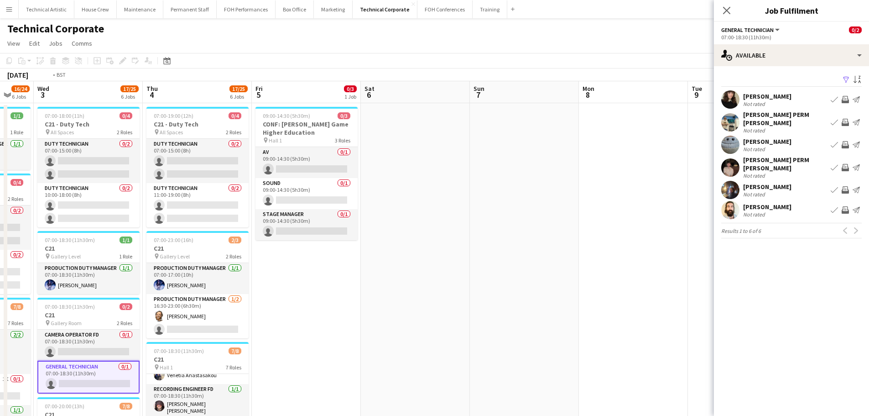
drag, startPoint x: 599, startPoint y: 243, endPoint x: 542, endPoint y: 204, distance: 69.5
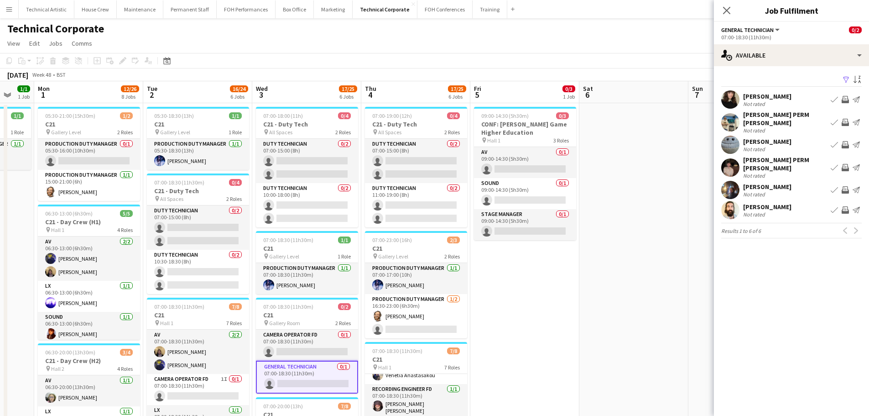
click at [173, 62] on div "Date picker DEC 2025 DEC 2025 Monday M Tuesday T Wednesday W Thursday T Friday …" at bounding box center [164, 60] width 21 height 11
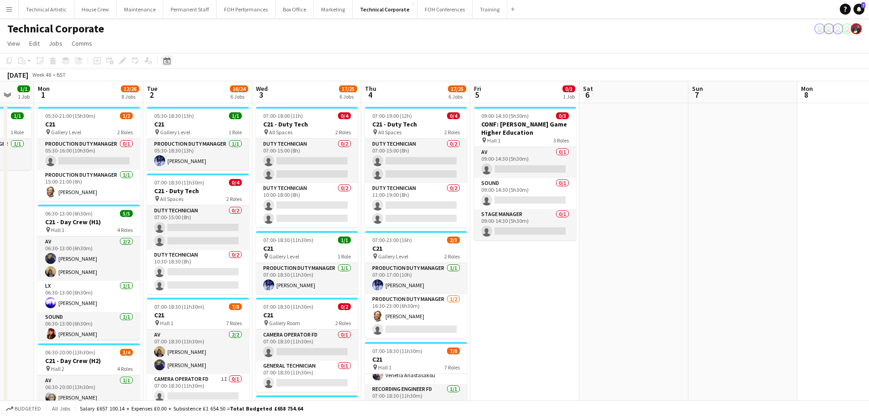
click at [164, 60] on icon "Date picker" at bounding box center [166, 60] width 7 height 7
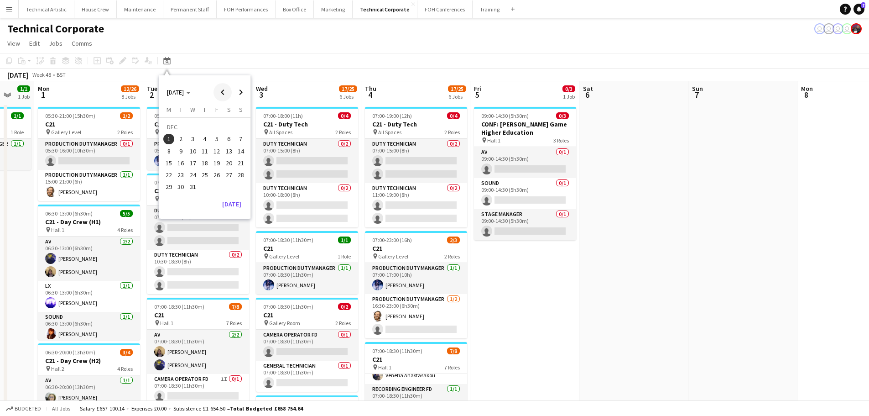
click at [223, 92] on span "Previous month" at bounding box center [223, 92] width 18 height 18
click at [167, 144] on span "3" at bounding box center [168, 141] width 11 height 11
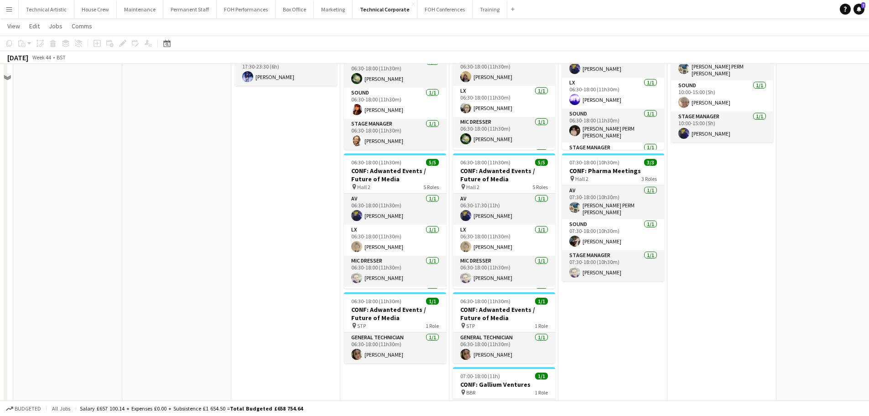
scroll to position [0, 0]
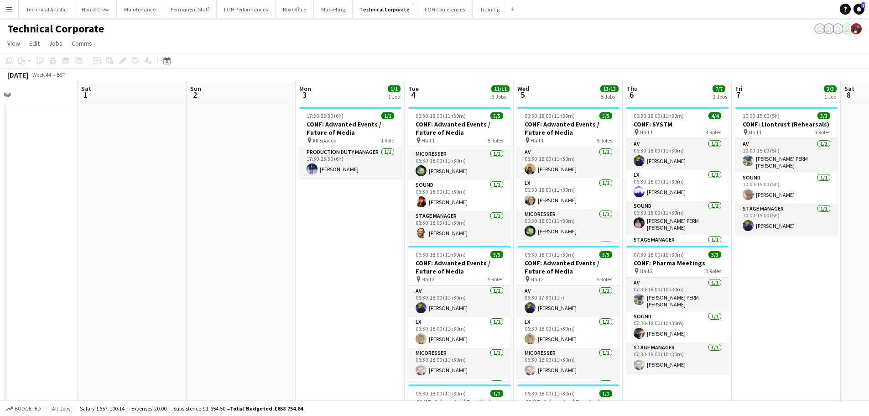
drag, startPoint x: 231, startPoint y: 281, endPoint x: 772, endPoint y: 238, distance: 542.5
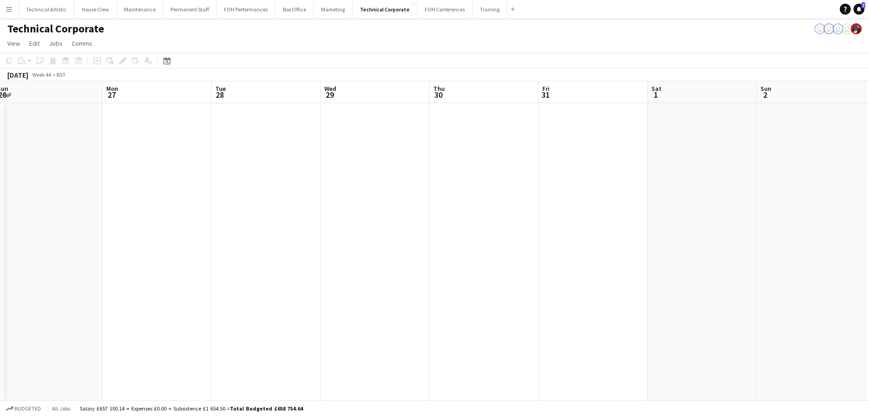
drag, startPoint x: 286, startPoint y: 238, endPoint x: 785, endPoint y: 183, distance: 502.4
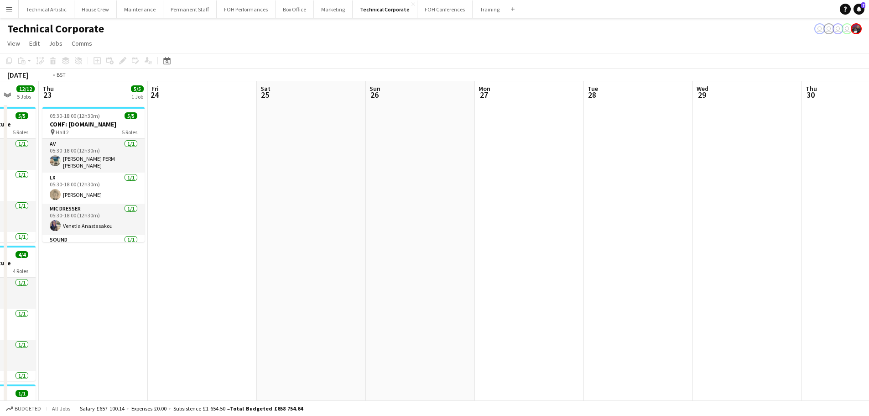
drag, startPoint x: 218, startPoint y: 213, endPoint x: 876, endPoint y: 181, distance: 658.5
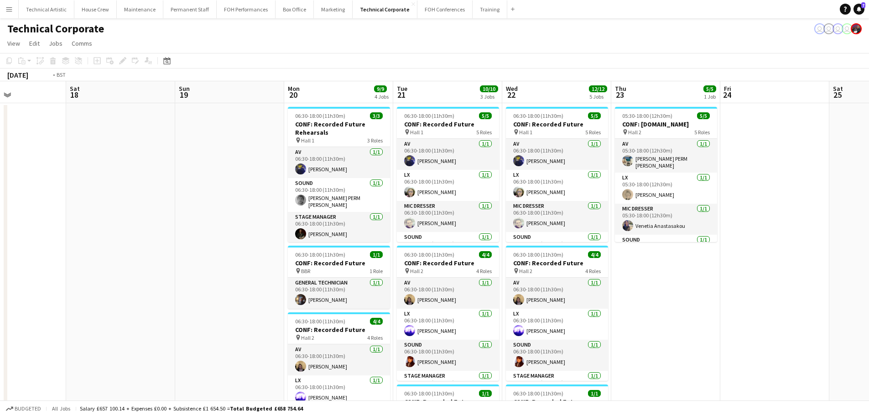
scroll to position [0, 218]
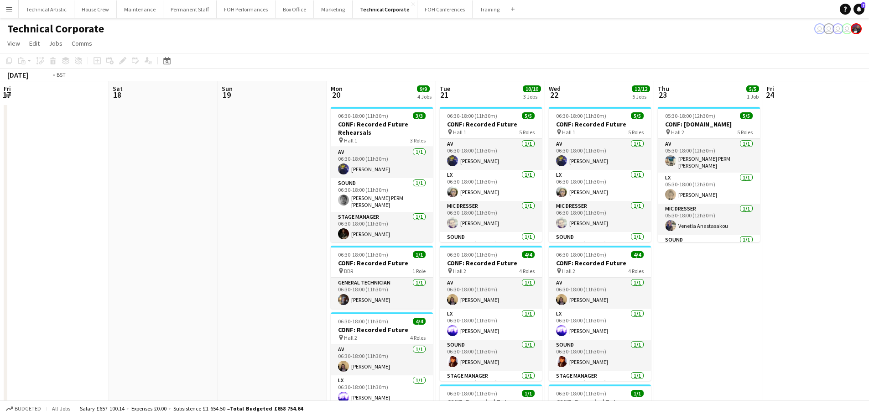
drag, startPoint x: 199, startPoint y: 223, endPoint x: 847, endPoint y: 228, distance: 647.7
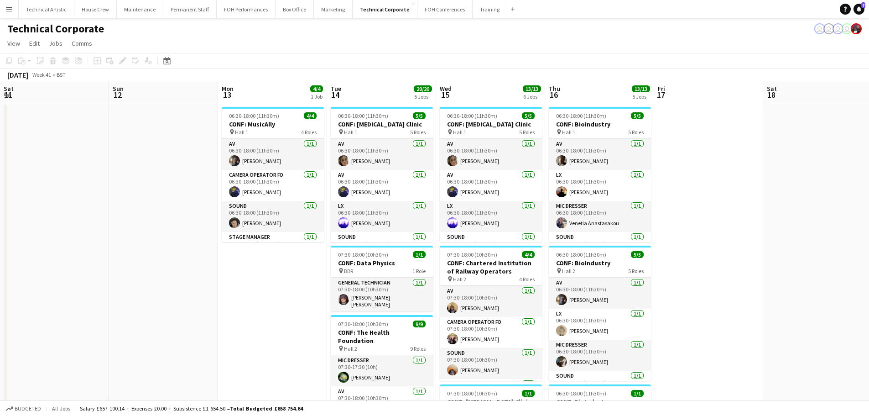
scroll to position [0, 0]
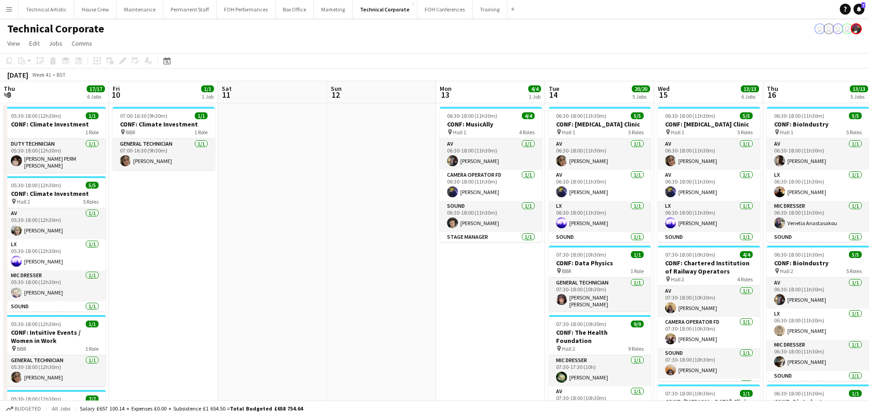
drag, startPoint x: 312, startPoint y: 270, endPoint x: 865, endPoint y: 251, distance: 553.0
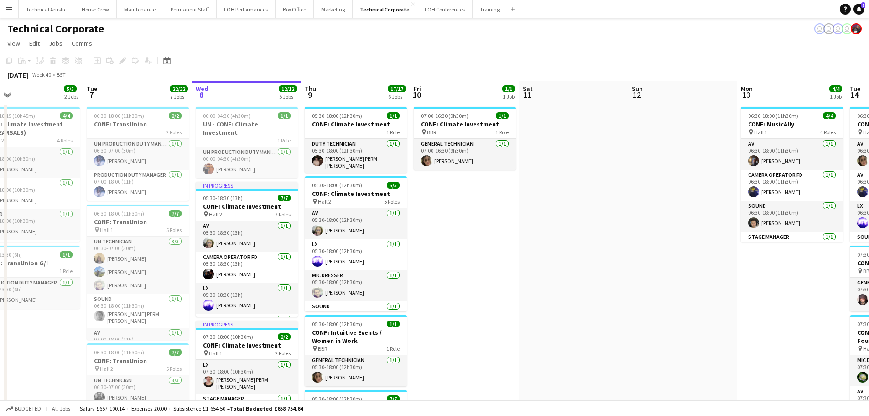
scroll to position [0, 229]
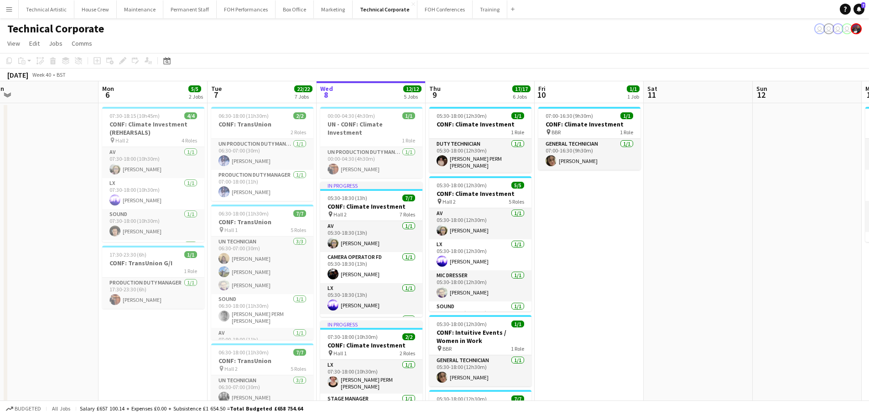
drag, startPoint x: 186, startPoint y: 243, endPoint x: 241, endPoint y: 236, distance: 55.8
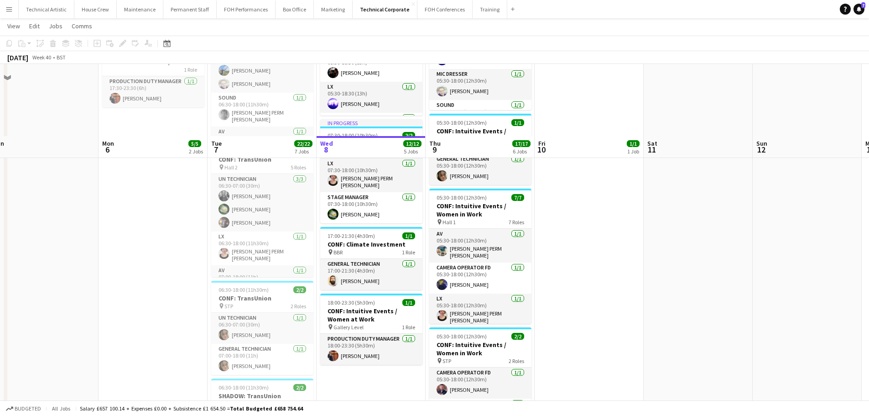
scroll to position [274, 0]
